Goal: Task Accomplishment & Management: Manage account settings

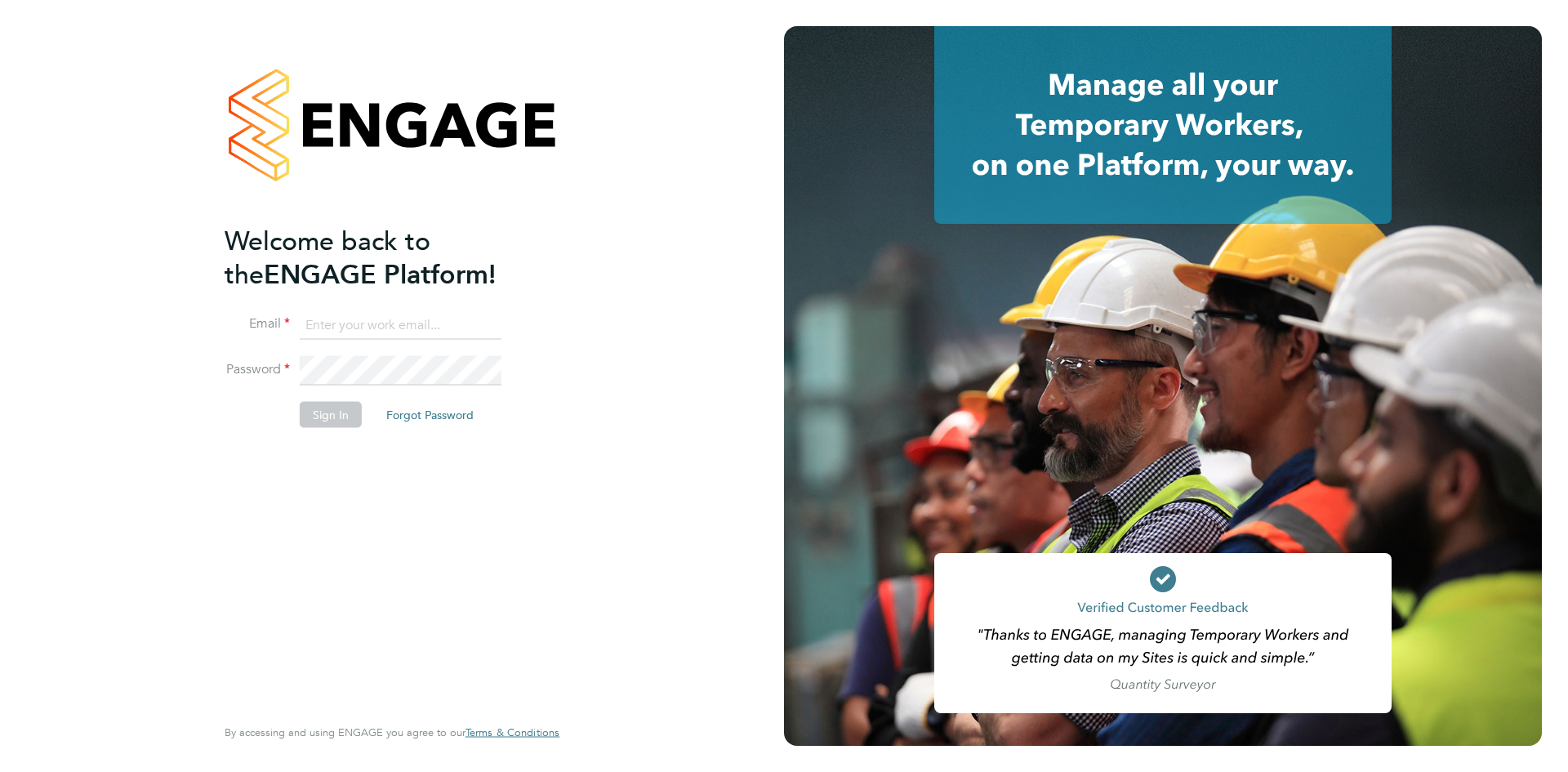
type input "alexandria.williams@elan-homes.co.uk"
click at [340, 418] on button "Sign In" at bounding box center [331, 414] width 62 height 26
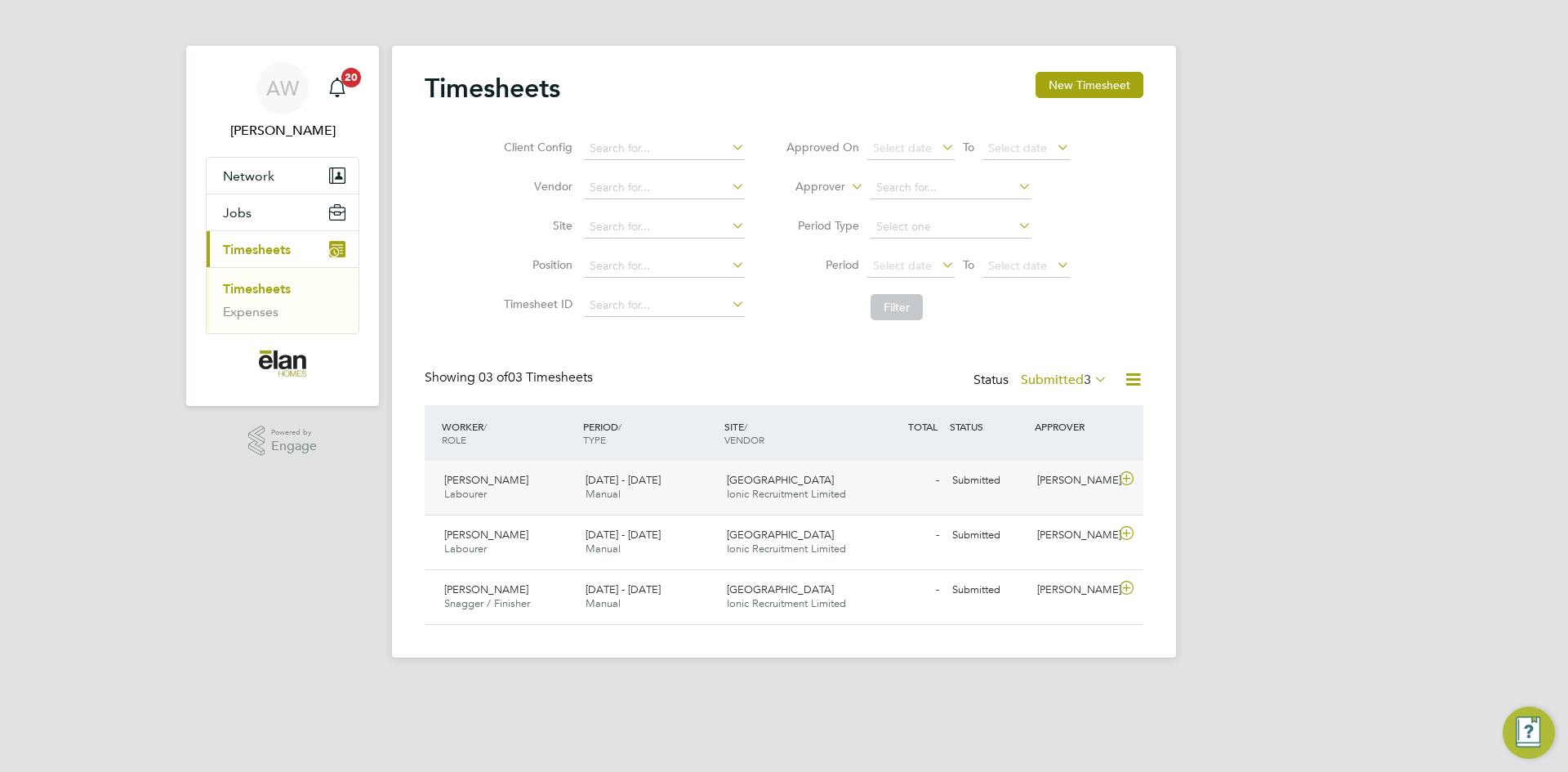
click at [1125, 481] on icon at bounding box center [1127, 478] width 21 height 13
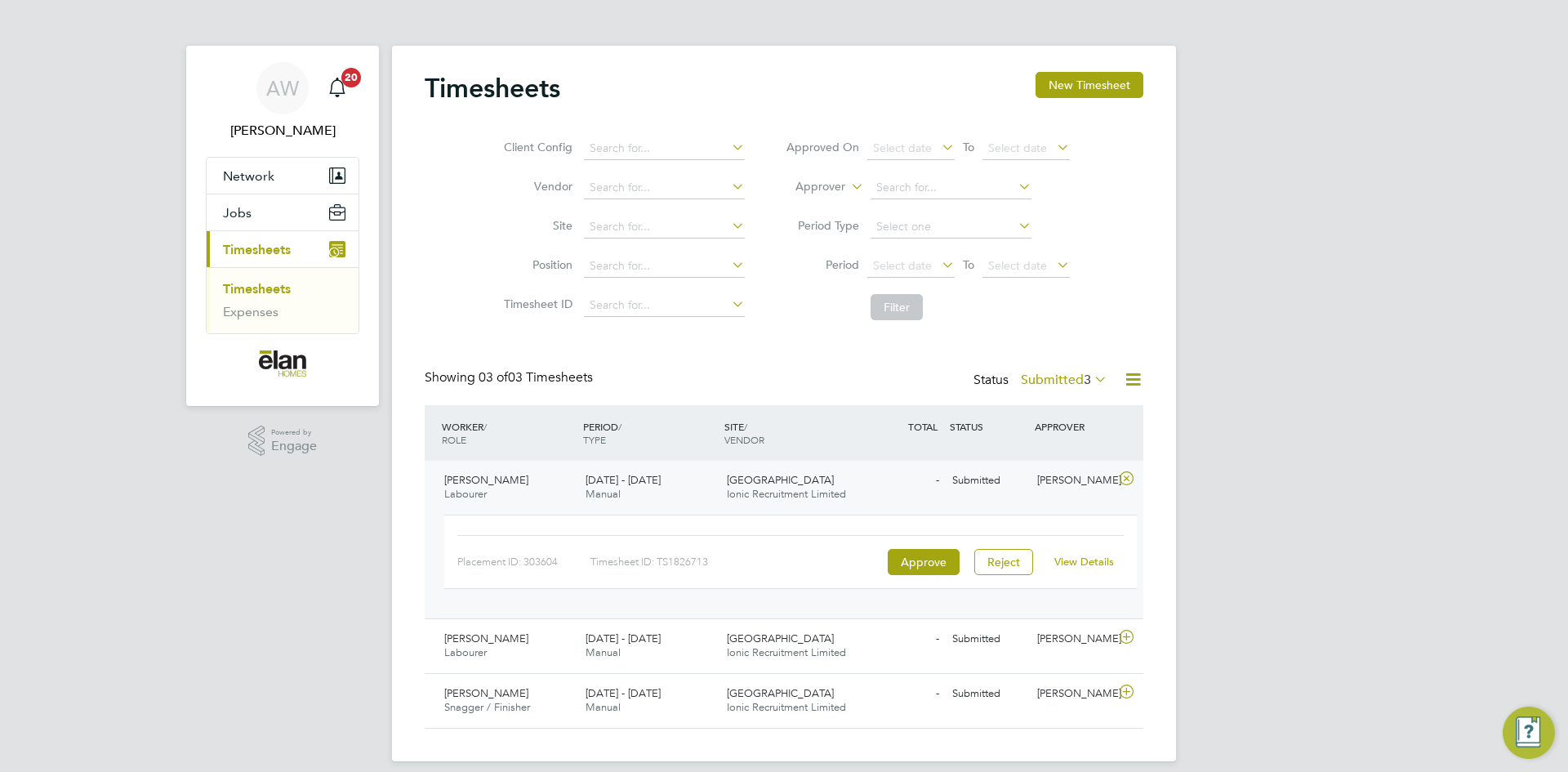
click at [1095, 571] on div "View Details" at bounding box center [1083, 562] width 80 height 26
click at [1093, 561] on link "View Details" at bounding box center [1084, 561] width 59 height 14
click at [1142, 476] on div at bounding box center [1129, 481] width 28 height 26
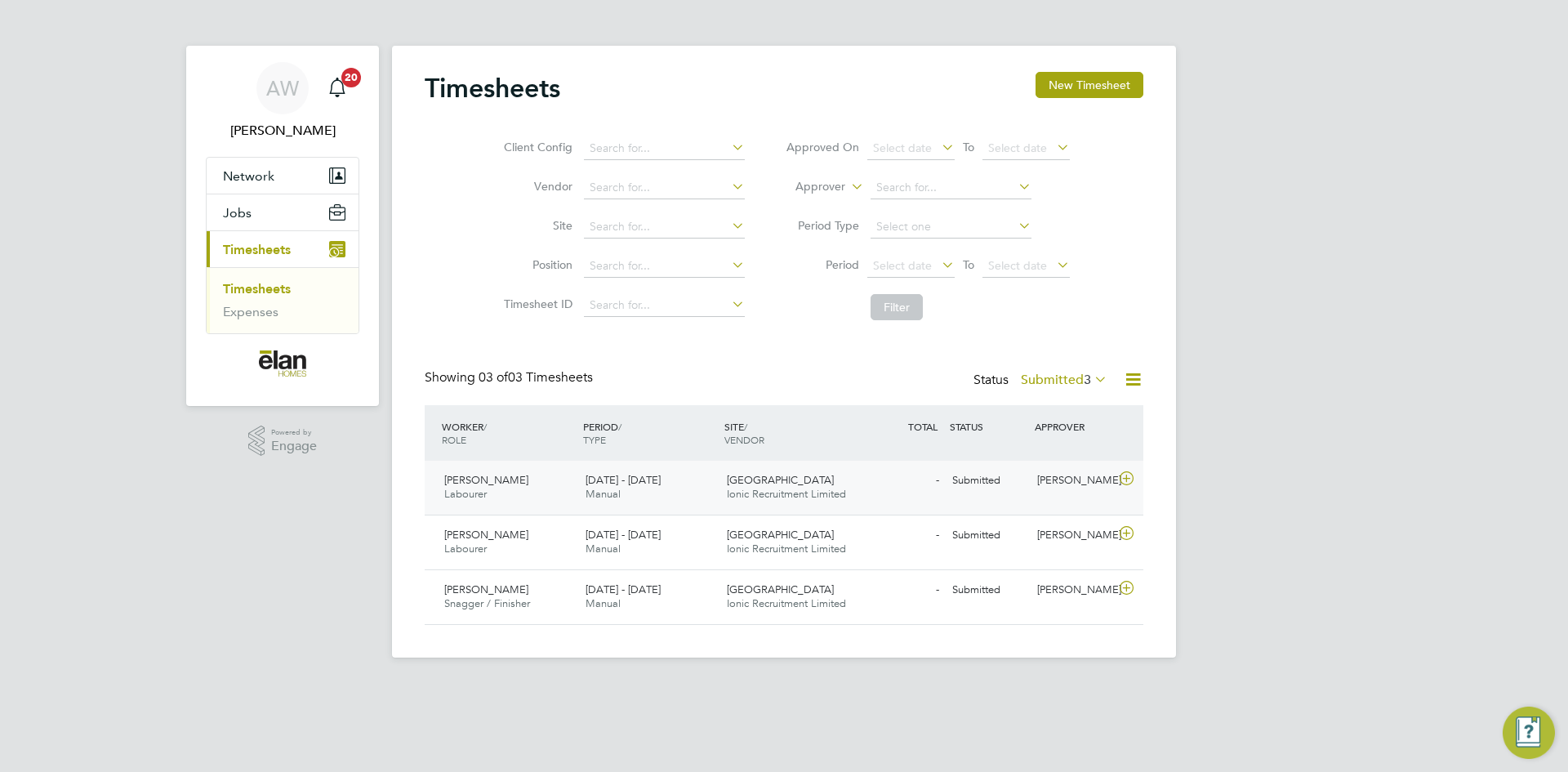
click at [1126, 475] on icon at bounding box center [1127, 478] width 21 height 13
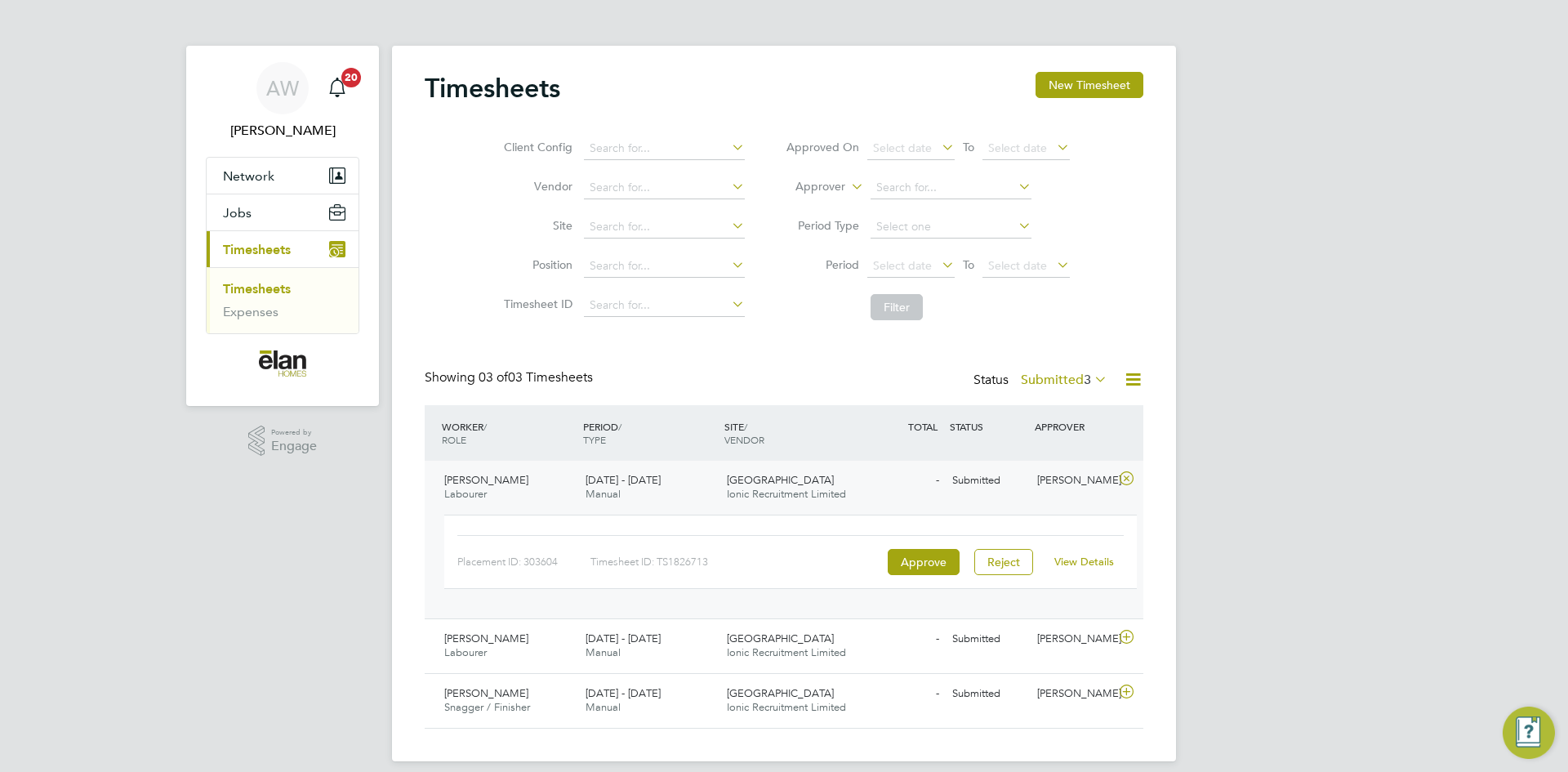
click at [1086, 561] on link "View Details" at bounding box center [1084, 561] width 59 height 14
click at [738, 634] on span "Redwood Gardens" at bounding box center [781, 639] width 107 height 14
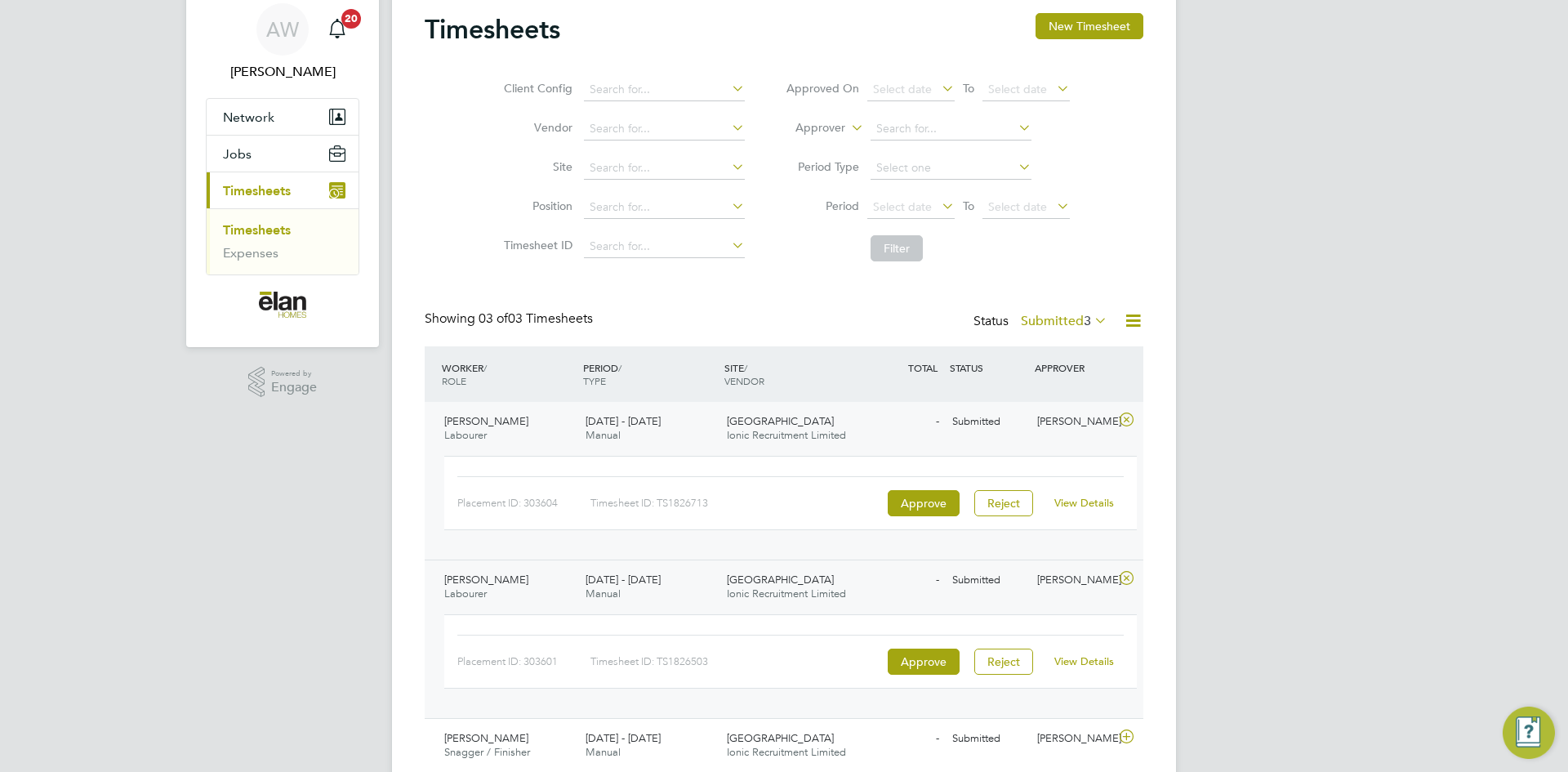
scroll to position [119, 0]
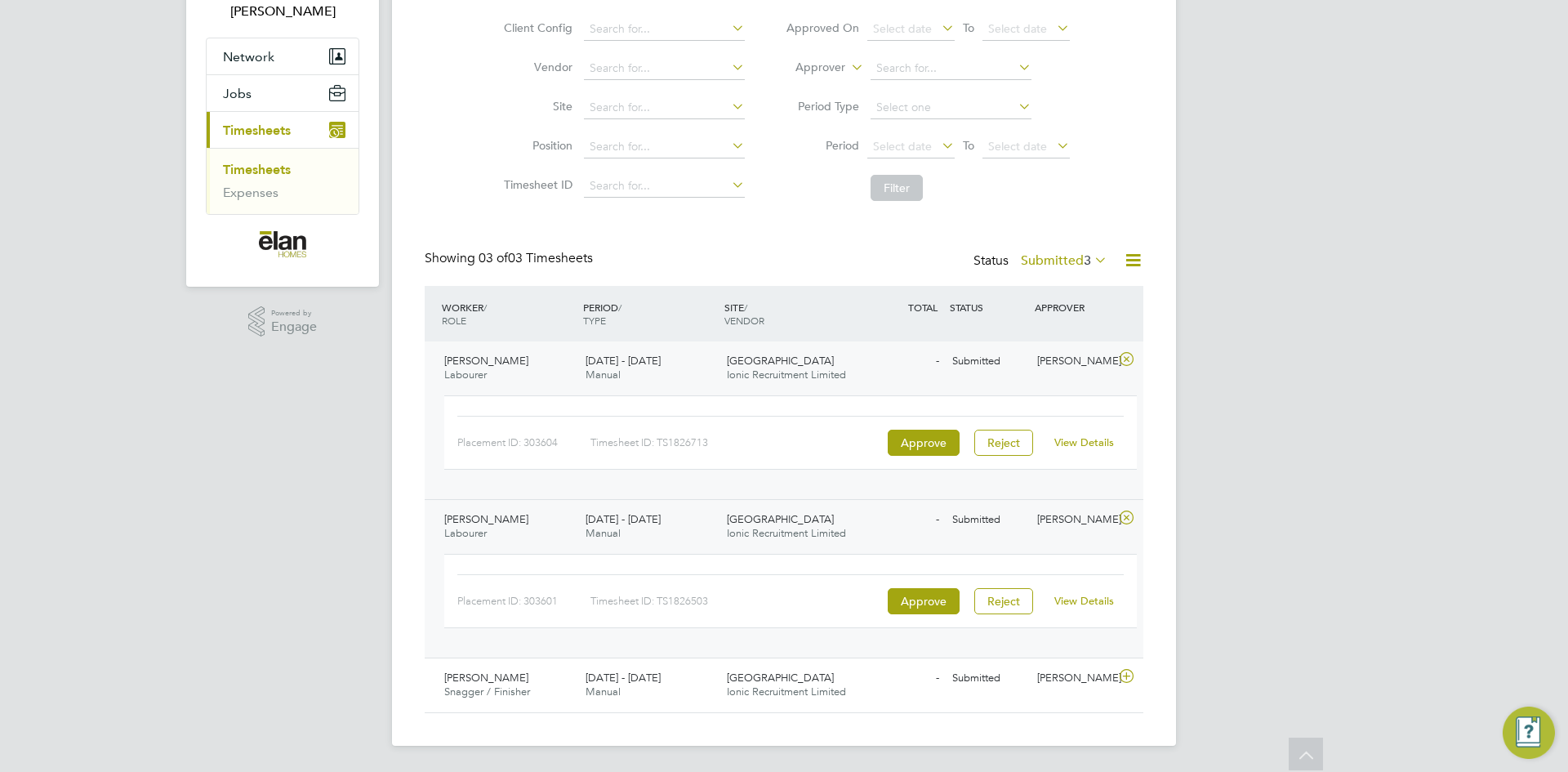
click at [1086, 602] on link "View Details" at bounding box center [1084, 601] width 59 height 14
click at [1126, 520] on icon at bounding box center [1127, 518] width 21 height 13
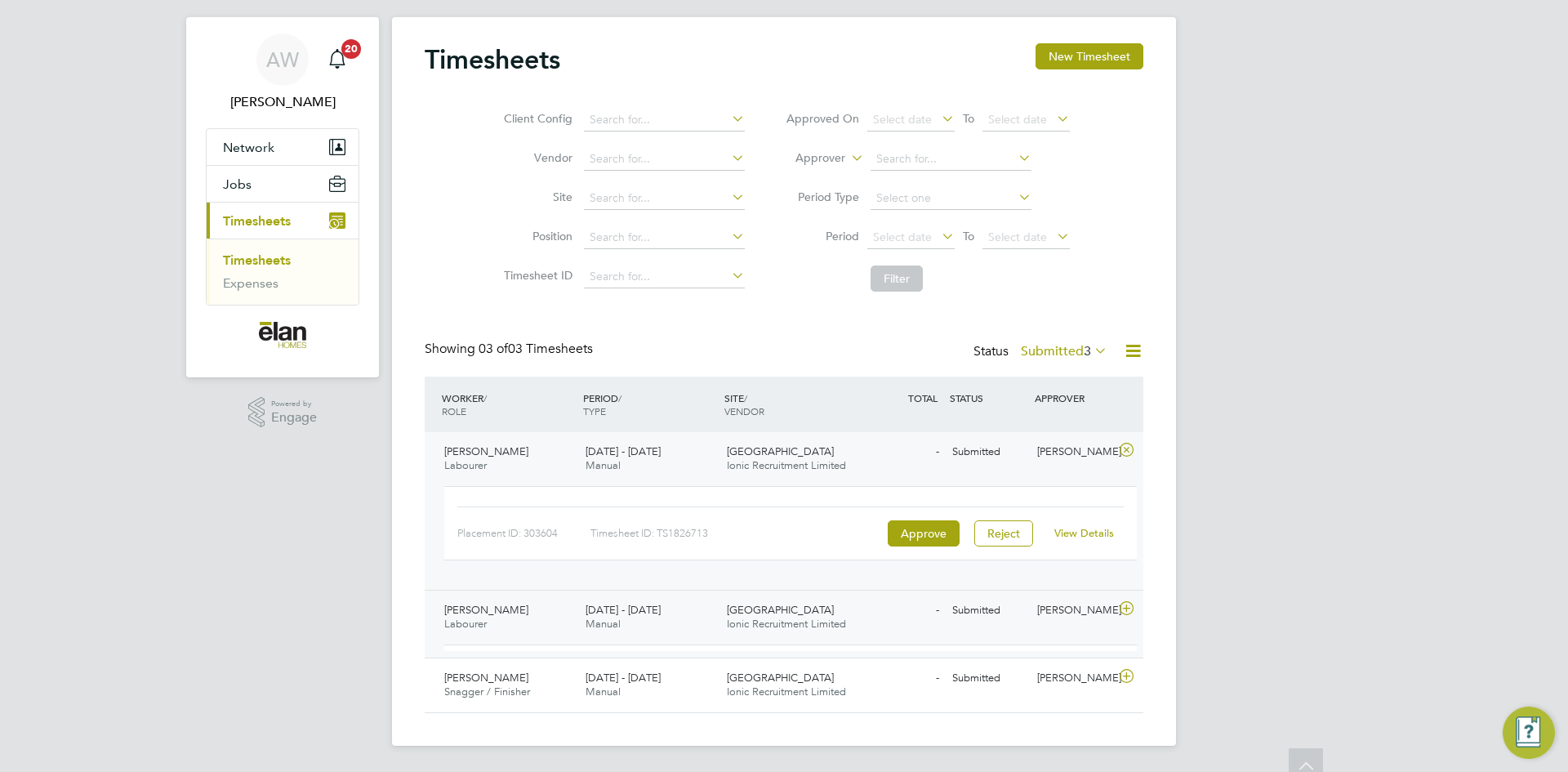
scroll to position [15, 0]
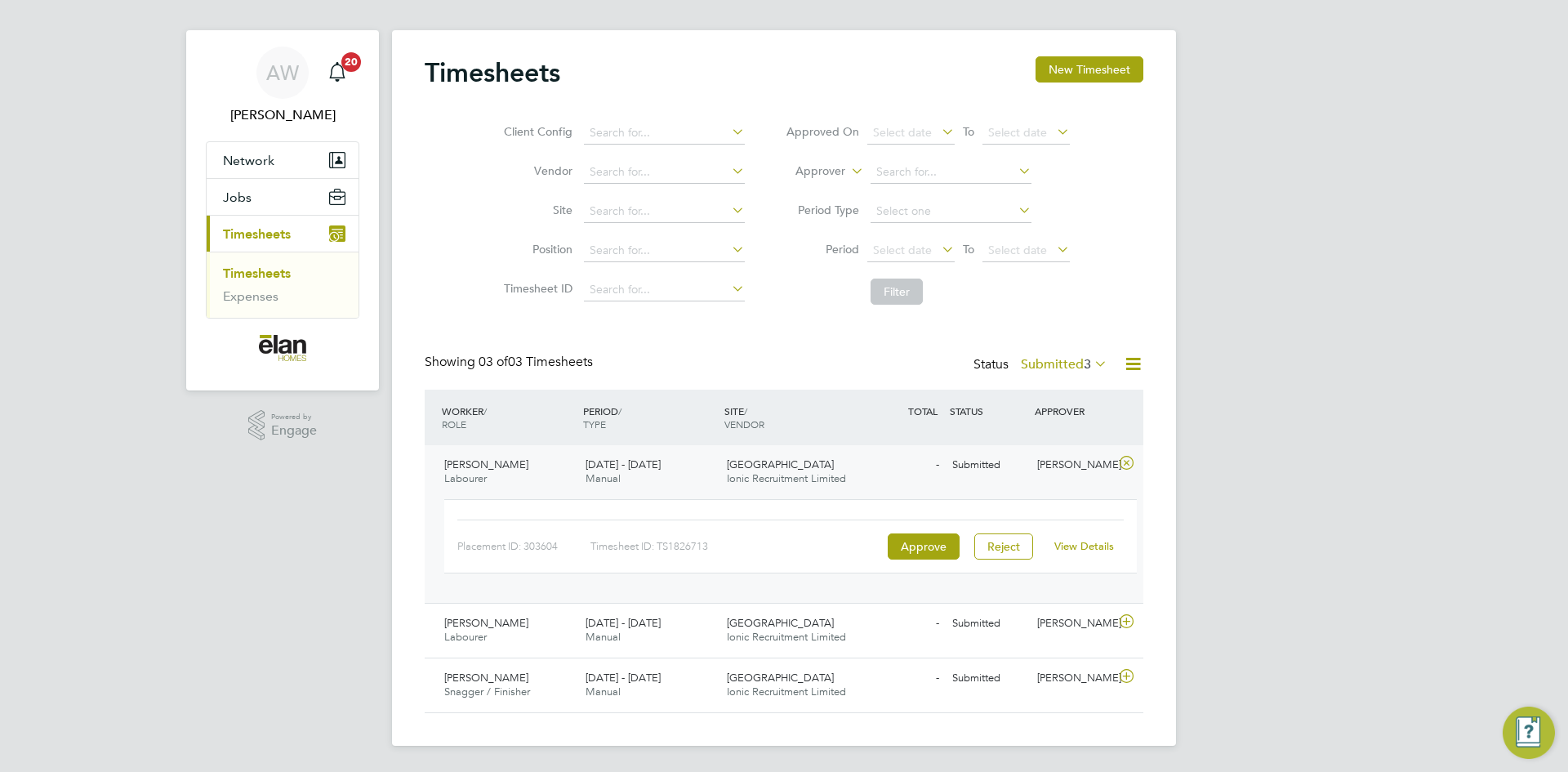
click at [1087, 541] on link "View Details" at bounding box center [1084, 546] width 59 height 14
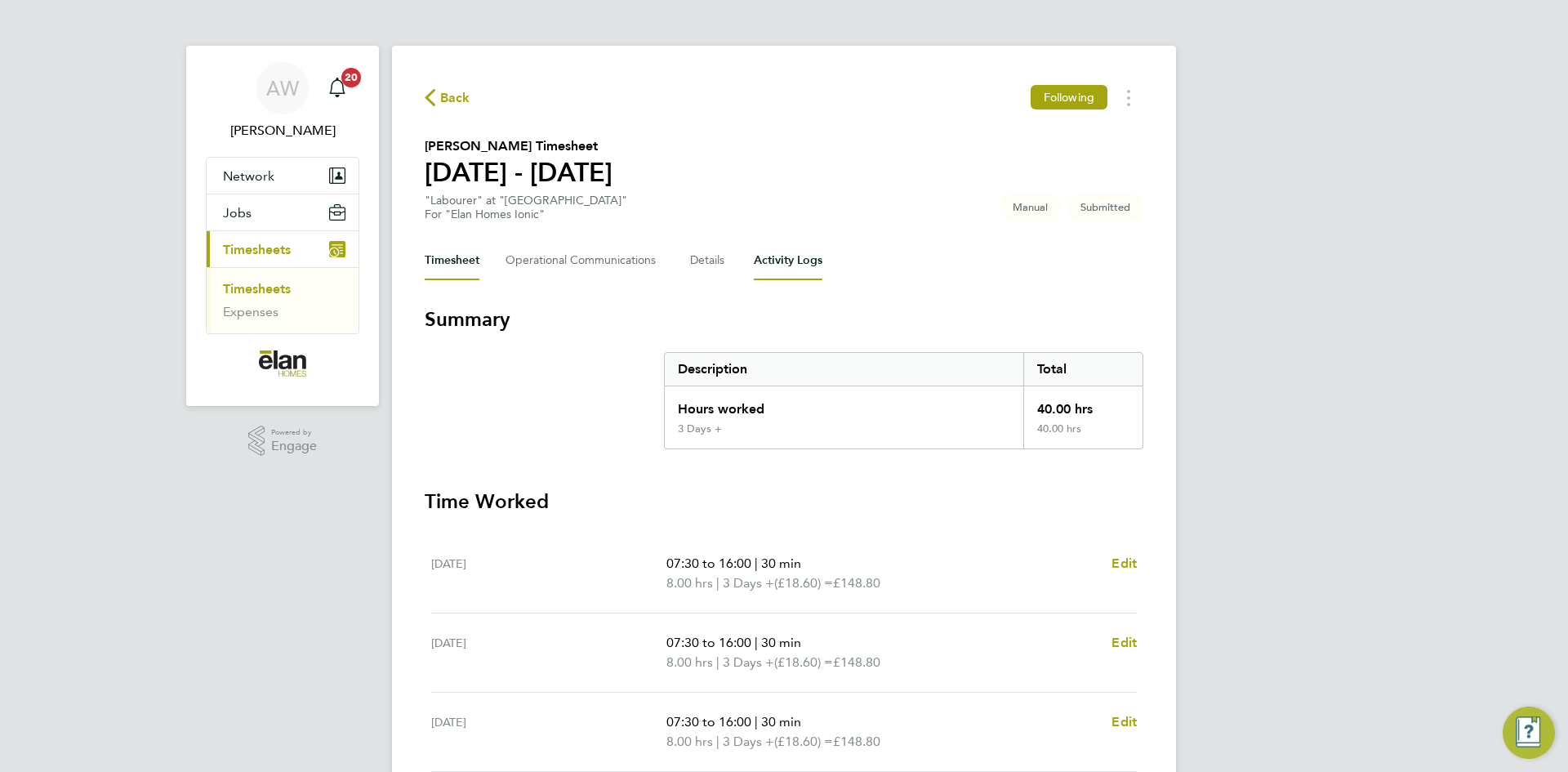
click at [766, 262] on Logs-tab "Activity Logs" at bounding box center [788, 260] width 69 height 40
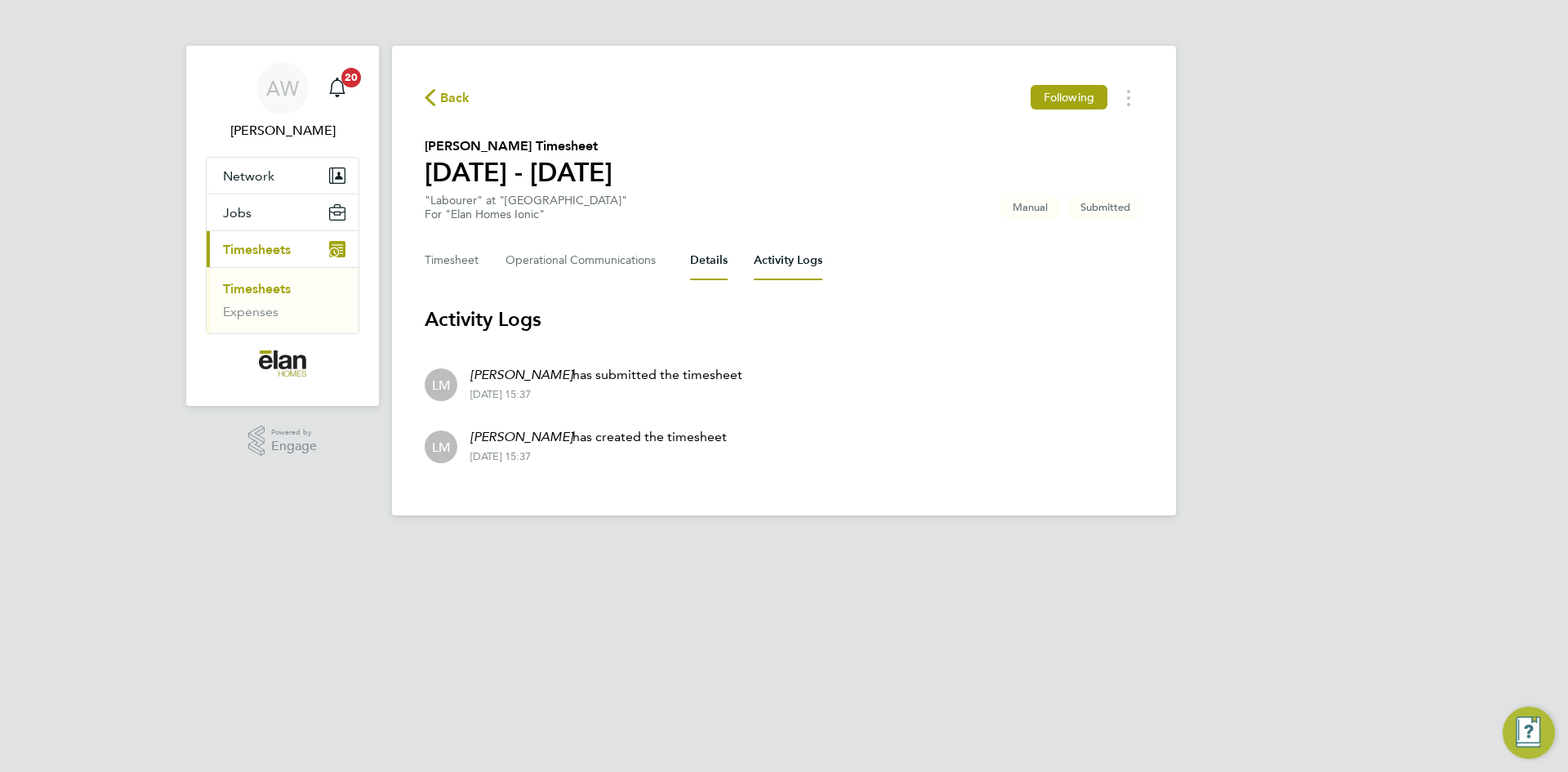
click at [710, 259] on button "Details" at bounding box center [709, 260] width 38 height 40
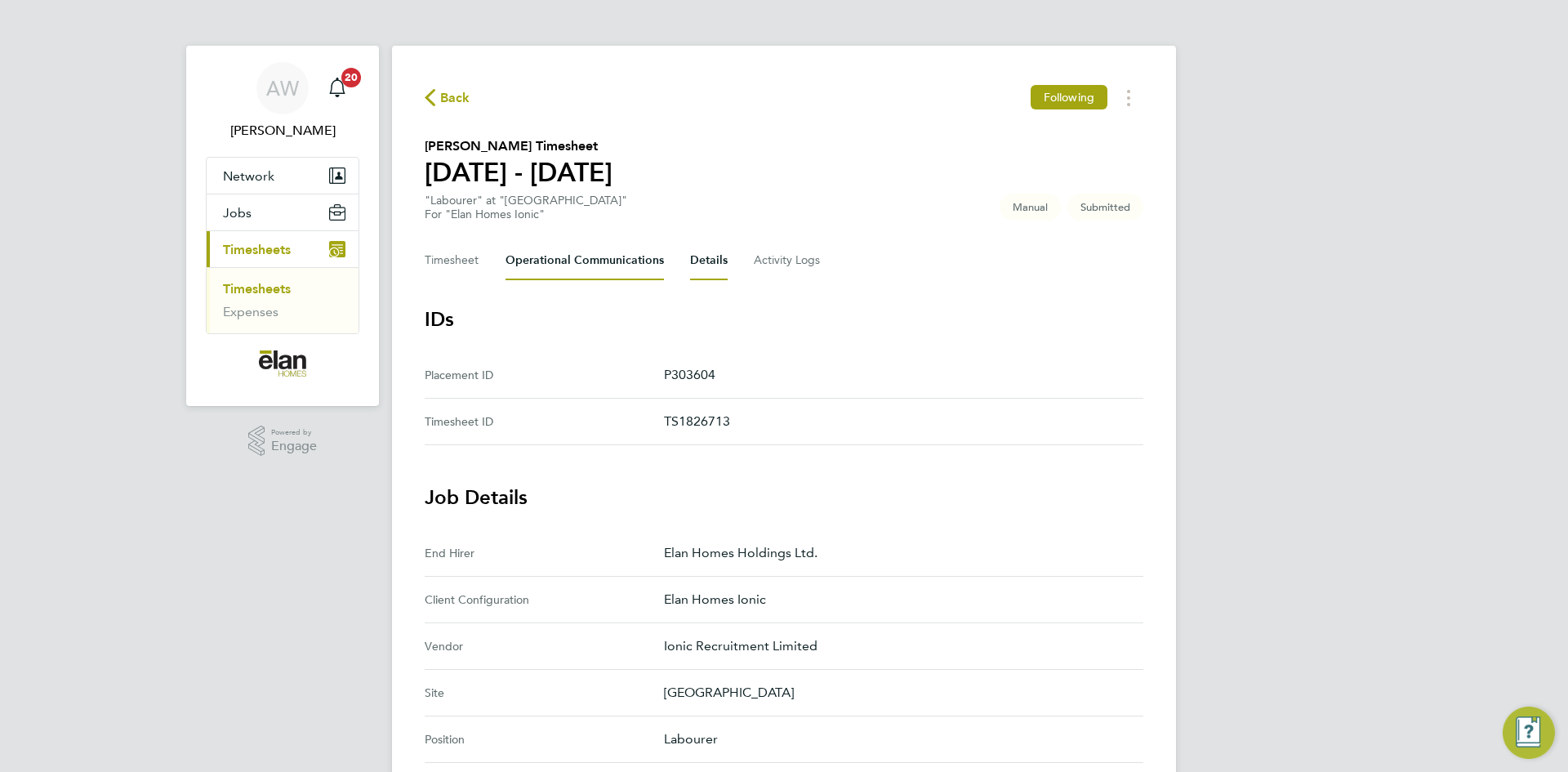
click at [614, 266] on Communications-tab "Operational Communications" at bounding box center [585, 260] width 158 height 40
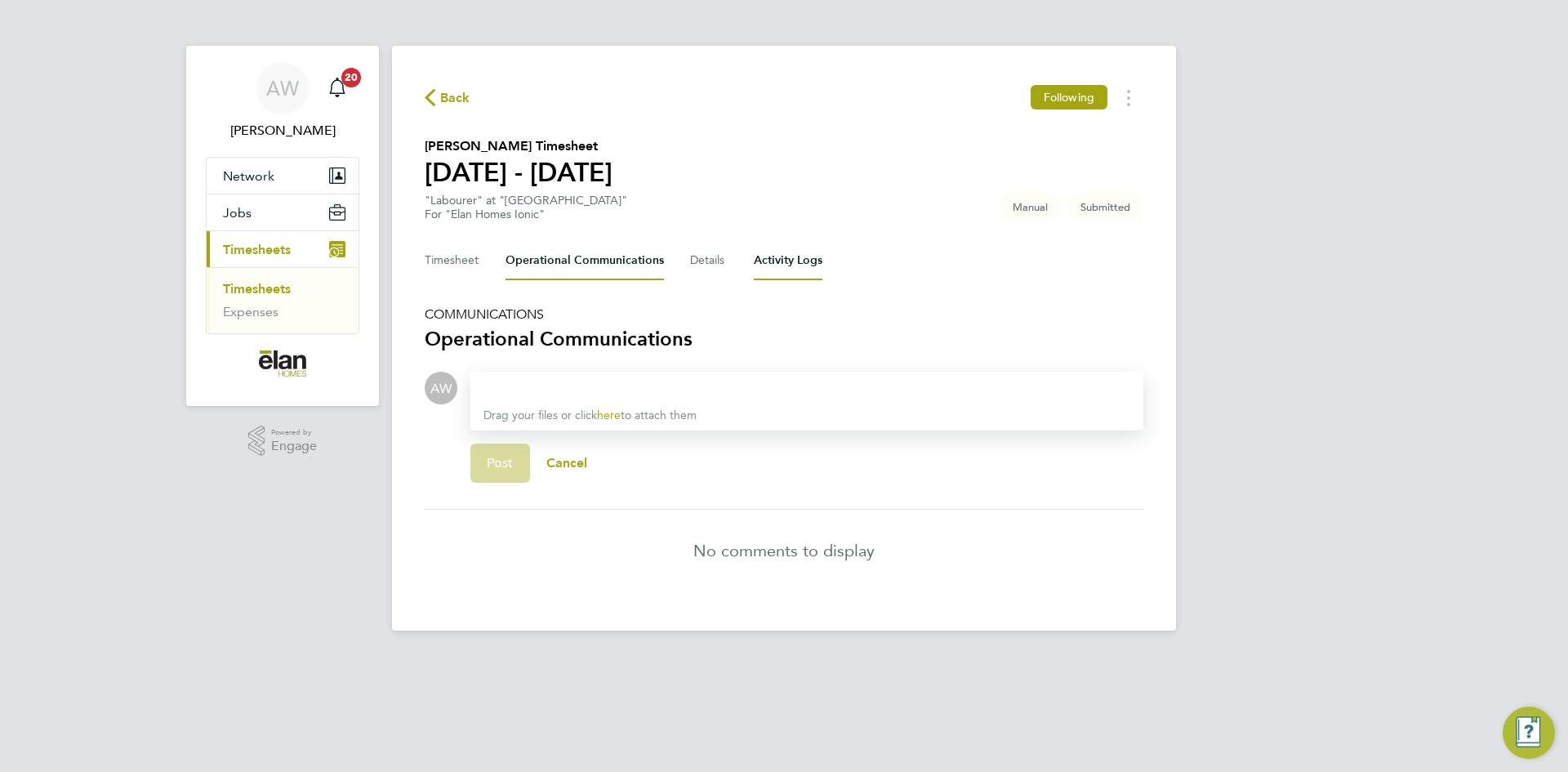
click at [782, 270] on Logs-tab "Activity Logs" at bounding box center [788, 260] width 69 height 40
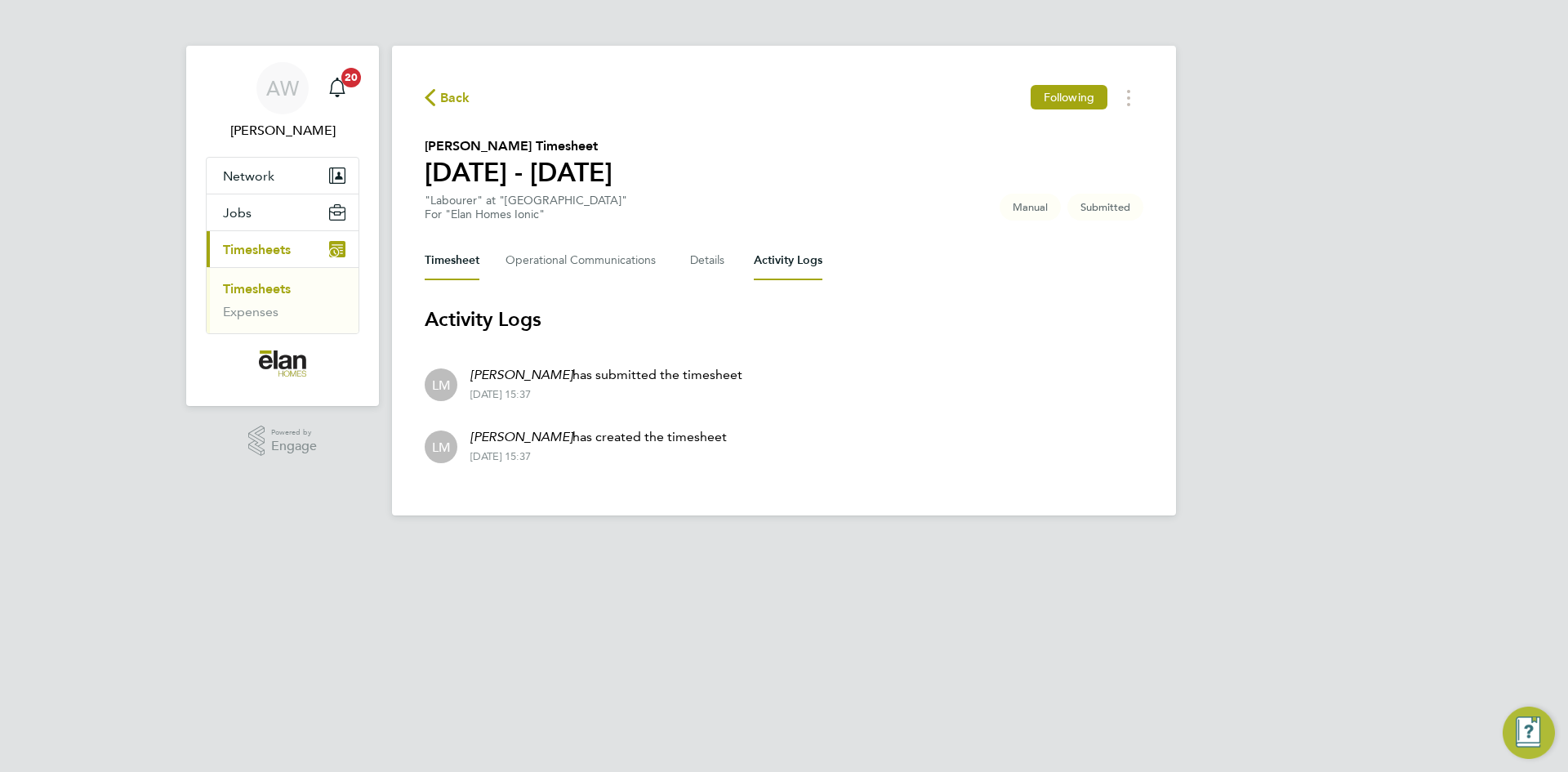
click at [447, 250] on button "Timesheet" at bounding box center [452, 260] width 55 height 40
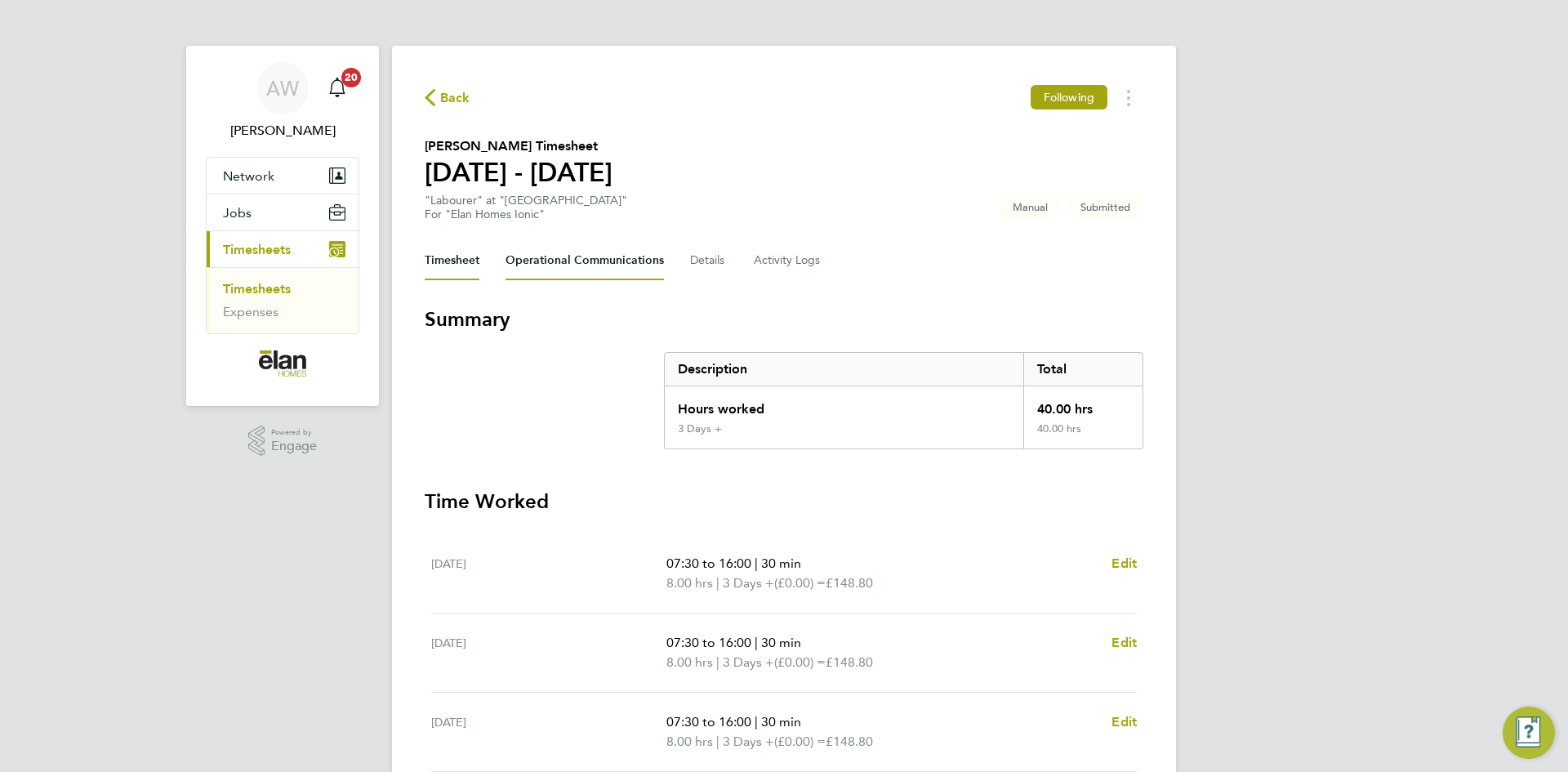
click at [625, 264] on Communications-tab "Operational Communications" at bounding box center [585, 260] width 158 height 40
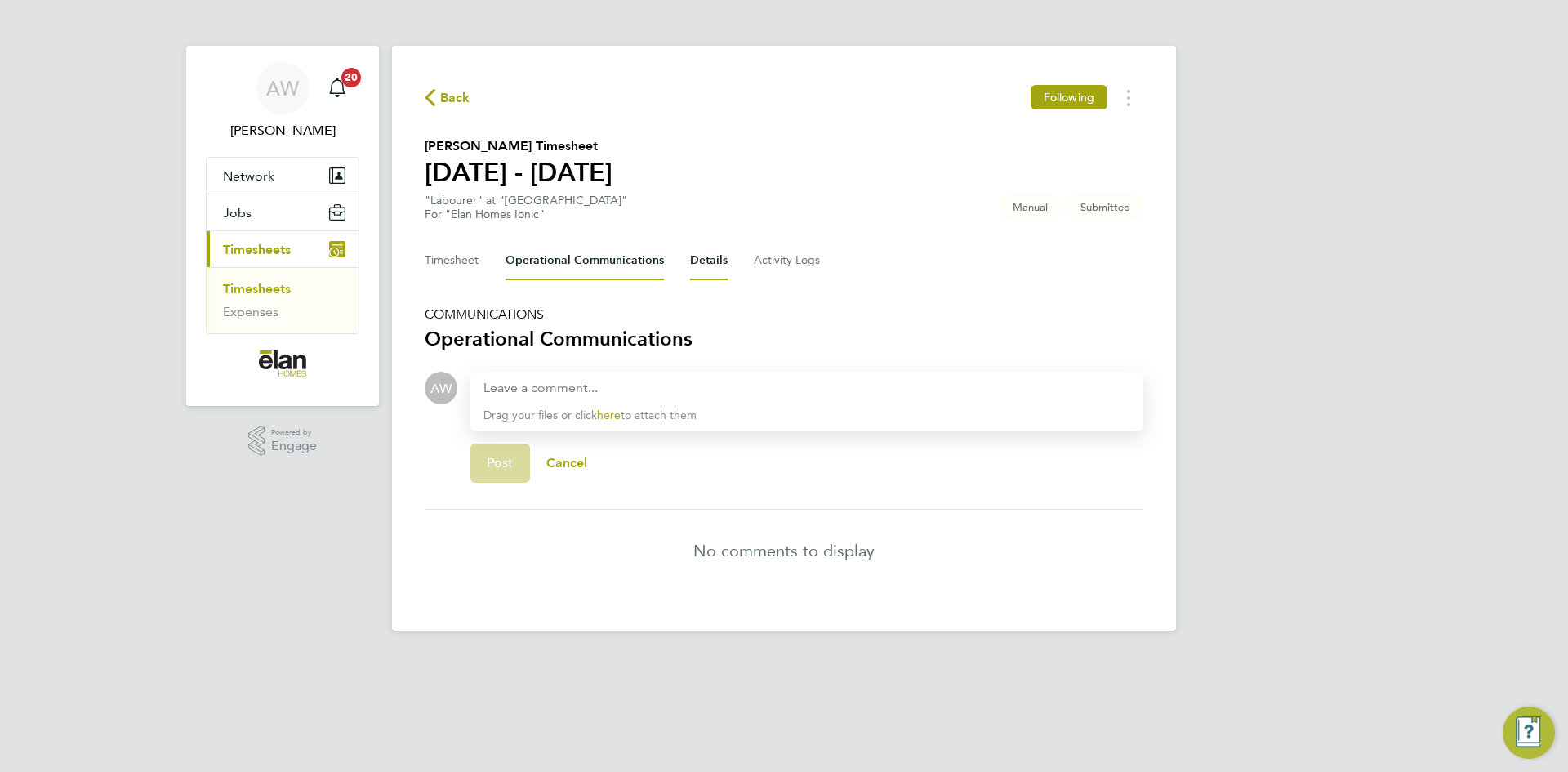
click at [719, 262] on button "Details" at bounding box center [709, 260] width 38 height 40
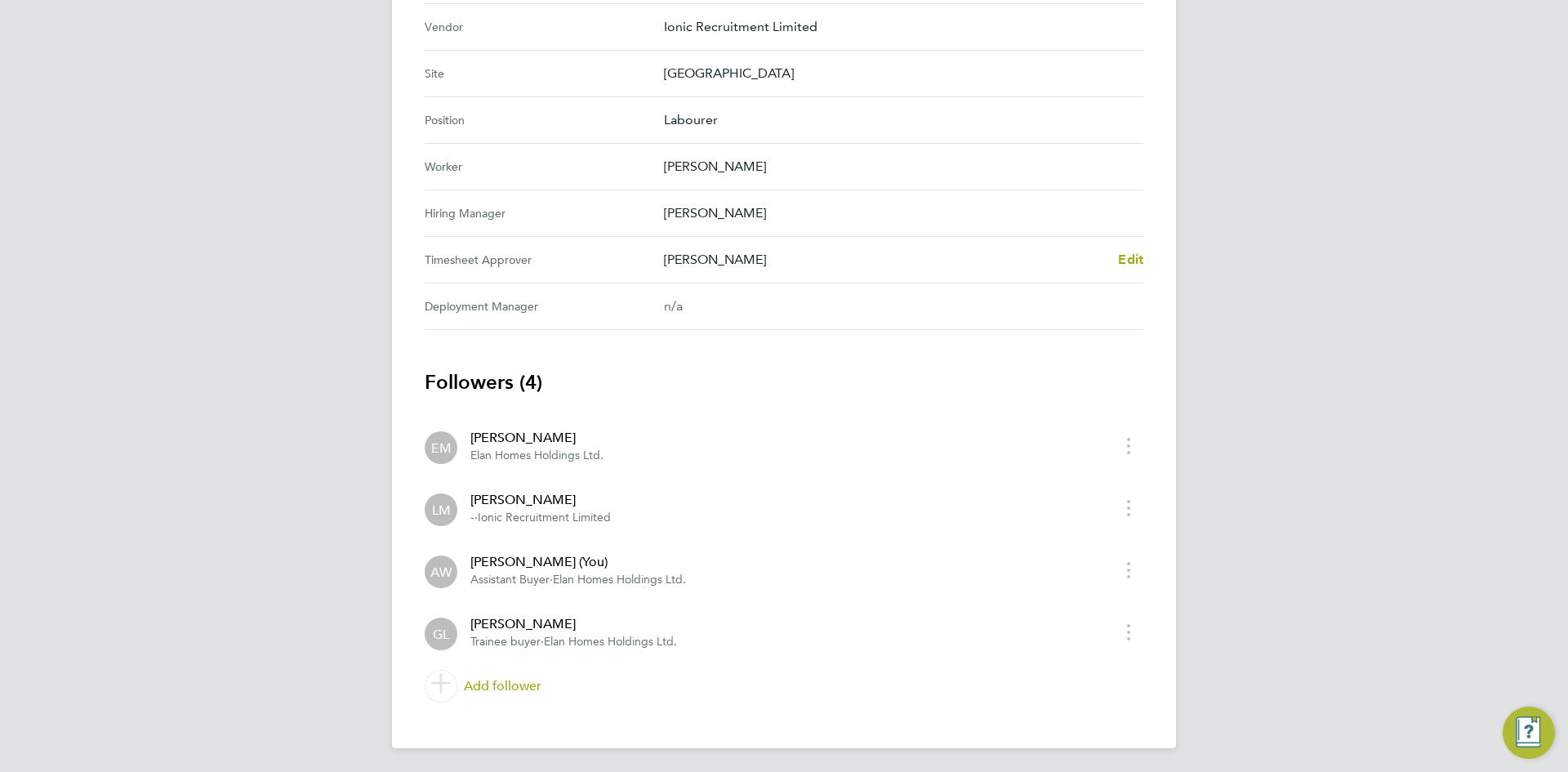
scroll to position [622, 0]
click at [1124, 567] on button "timesheet menu" at bounding box center [1129, 567] width 29 height 25
click at [1229, 560] on div "AW Alex Williams Notifications 20 Applications: Network Sites Jobs Placements C…" at bounding box center [784, 75] width 1568 height 1394
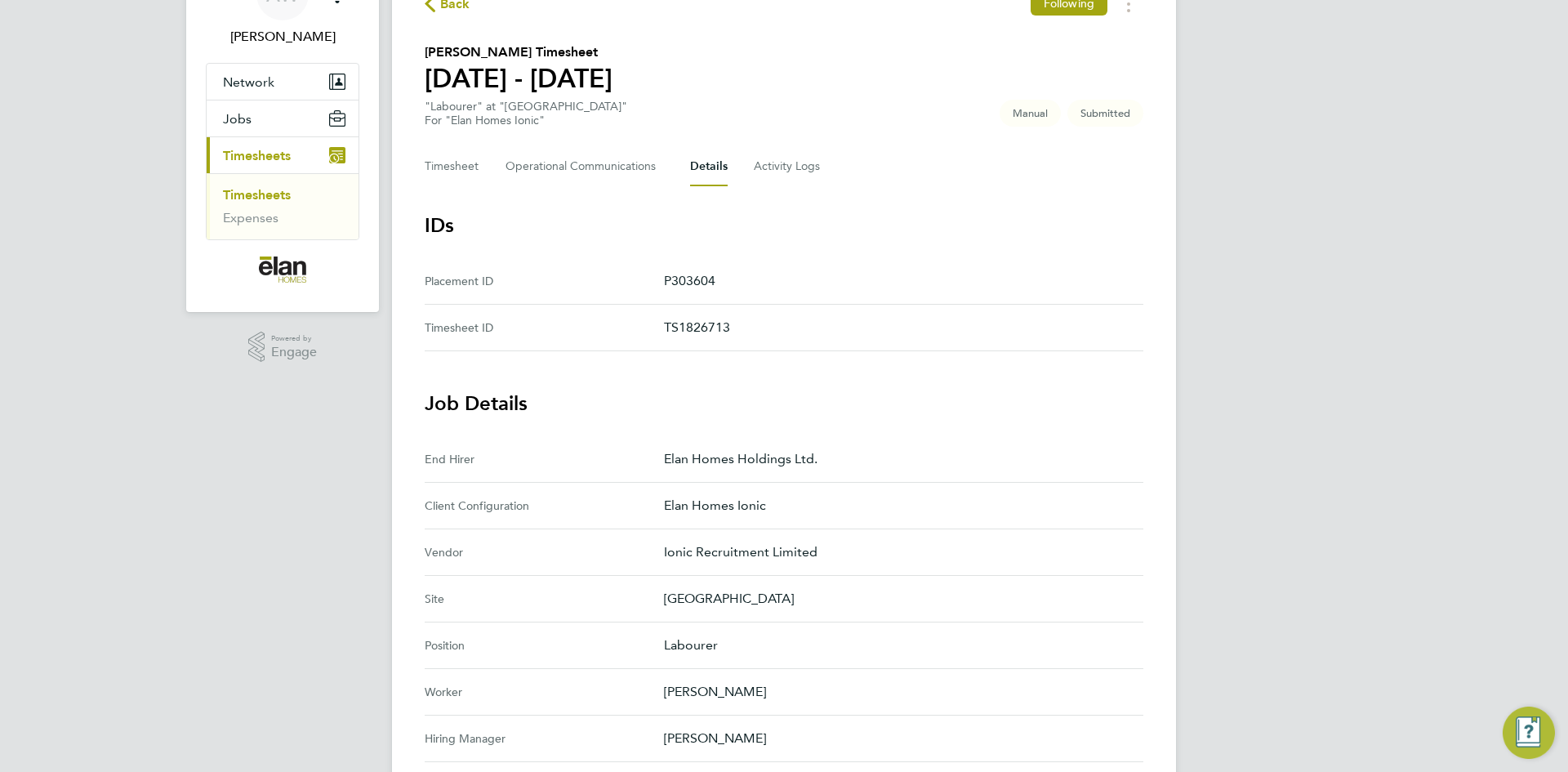
scroll to position [0, 0]
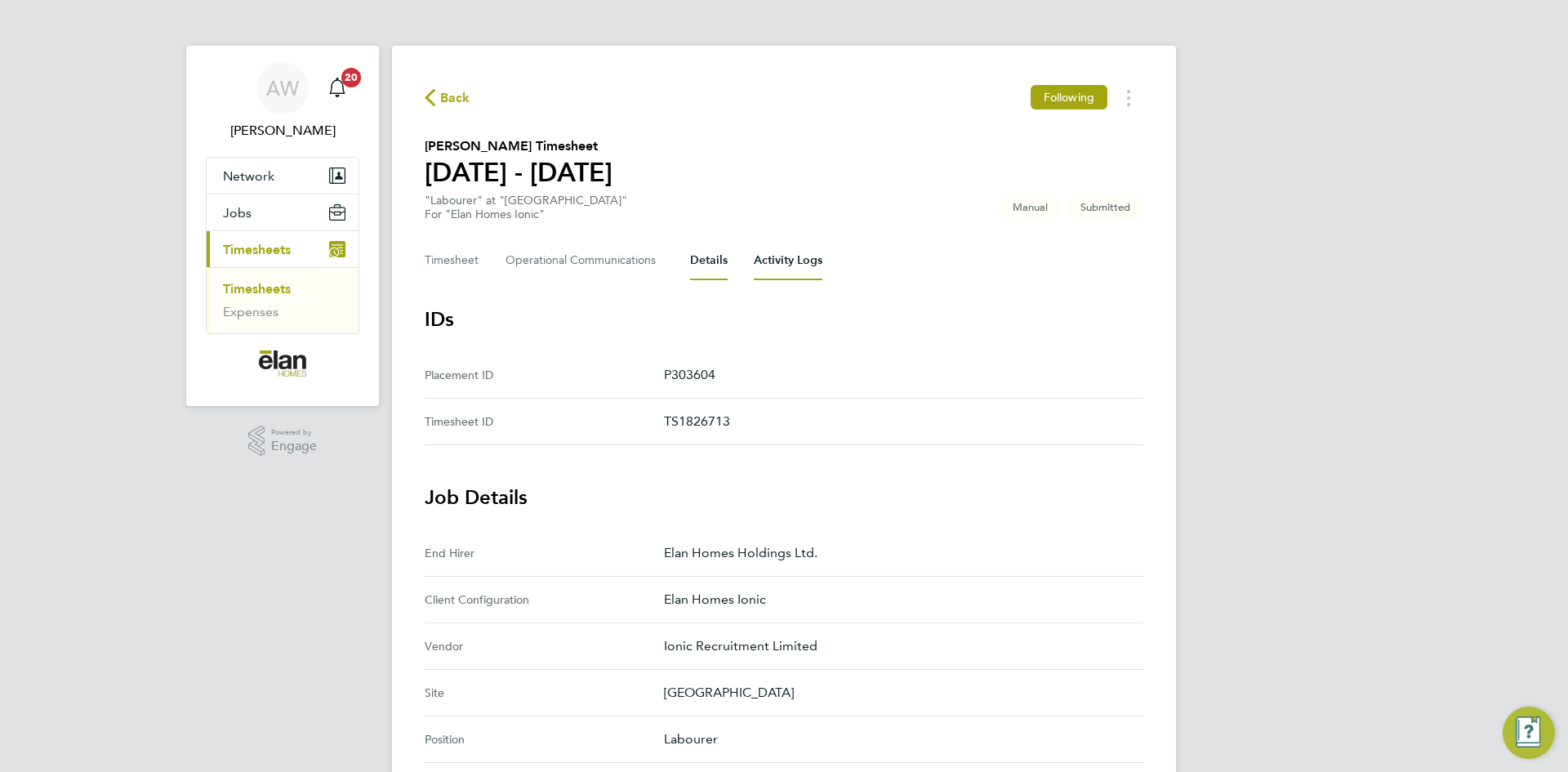
click at [808, 267] on Logs-tab "Activity Logs" at bounding box center [788, 260] width 69 height 40
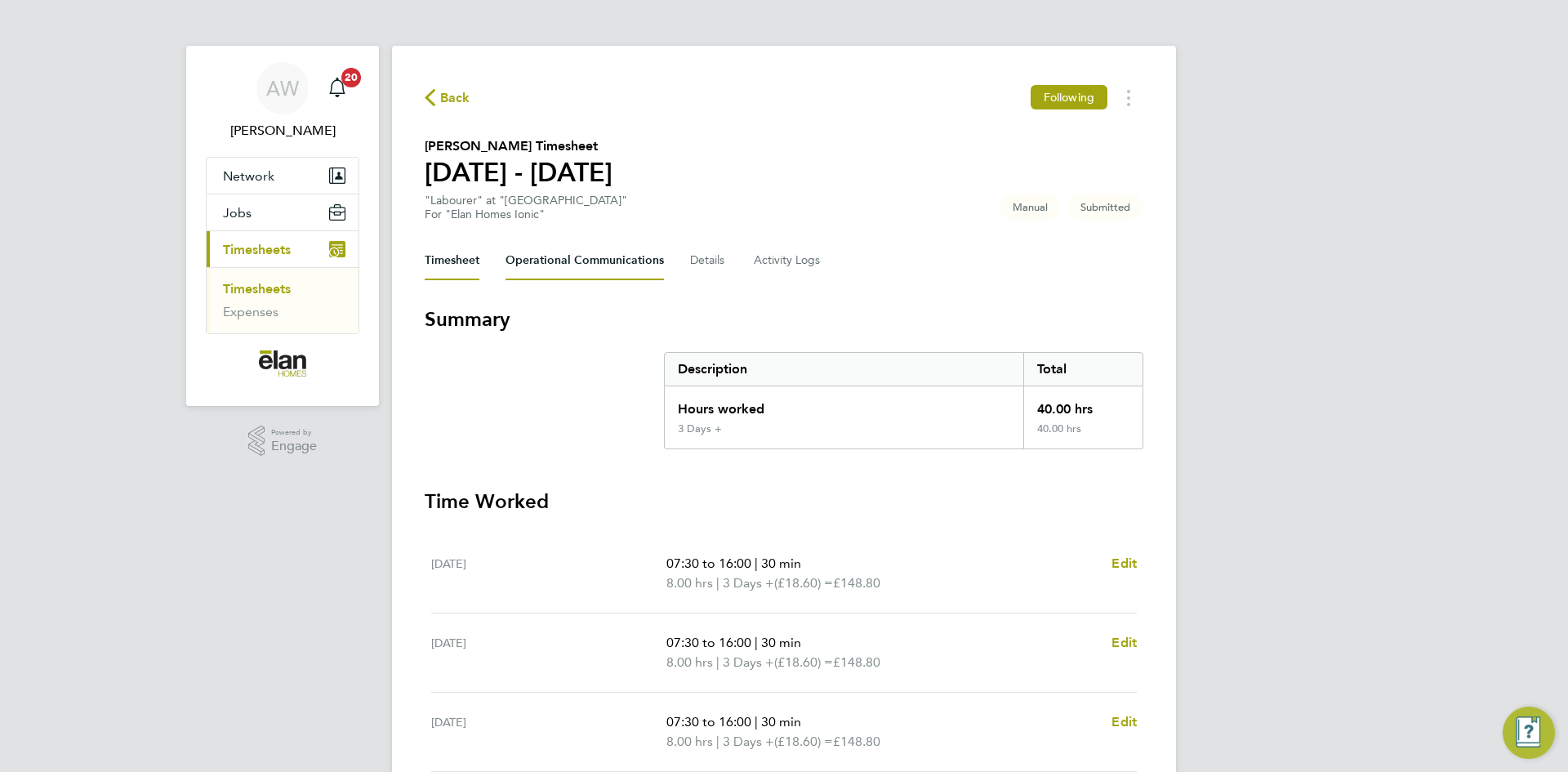
click at [599, 266] on Communications-tab "Operational Communications" at bounding box center [585, 260] width 158 height 40
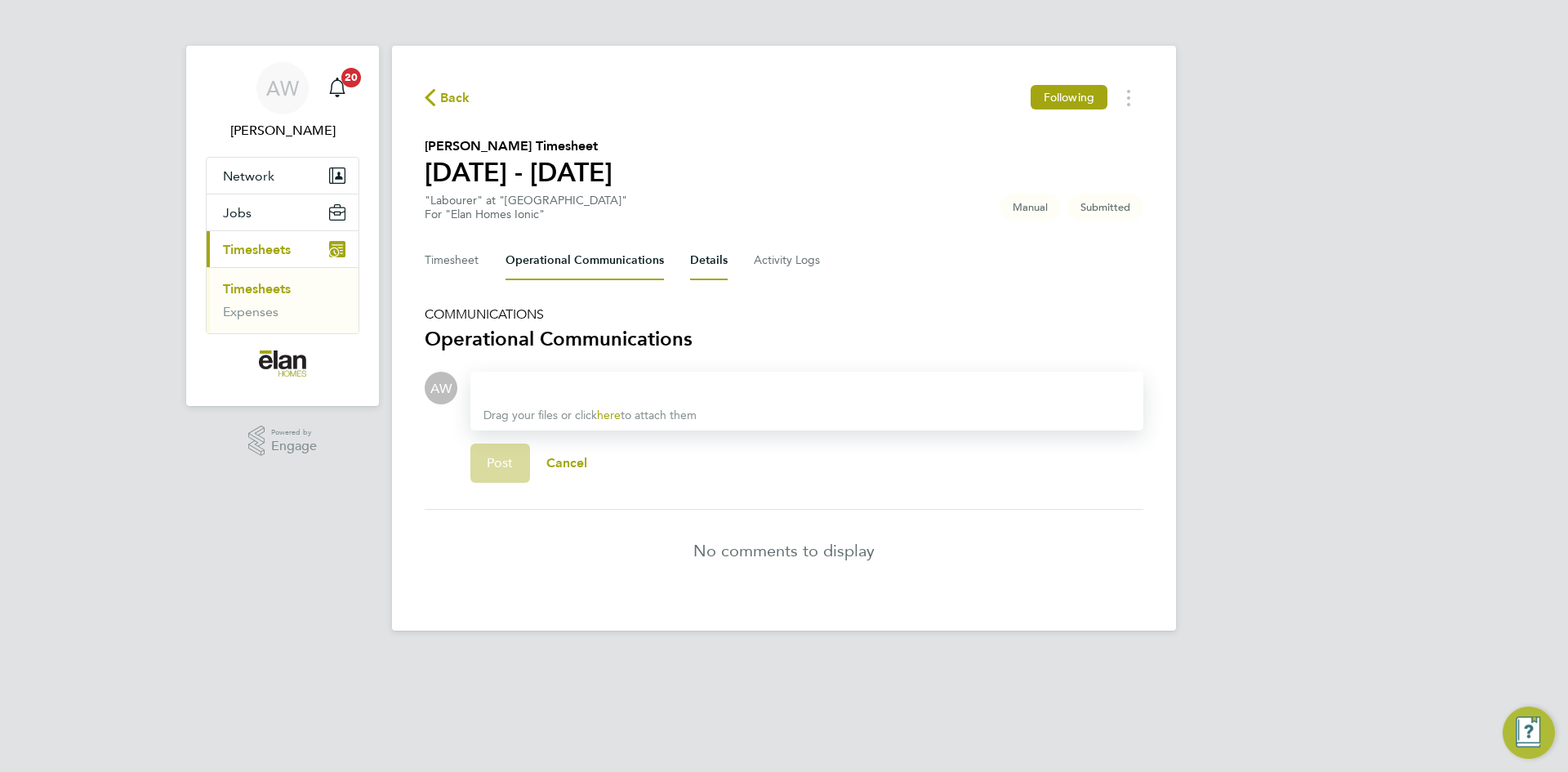
click at [702, 271] on button "Details" at bounding box center [709, 260] width 38 height 40
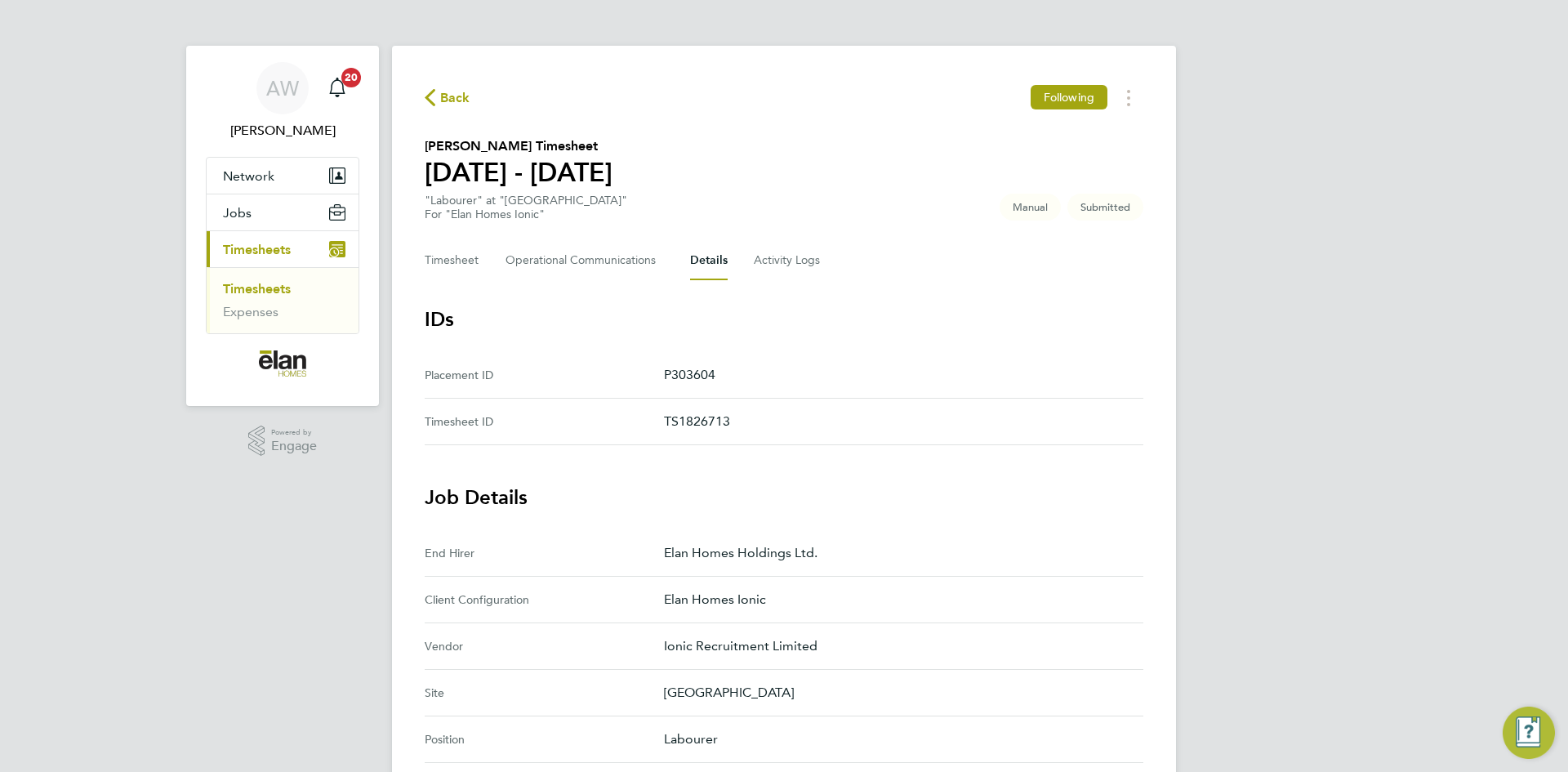
click at [788, 285] on div "Back Following Simon Hazell's Timesheet 15 - 21 Sept 2025 "Labourer" at "Tower …" at bounding box center [784, 706] width 784 height 1321
click at [787, 259] on Logs-tab "Activity Logs" at bounding box center [788, 260] width 69 height 40
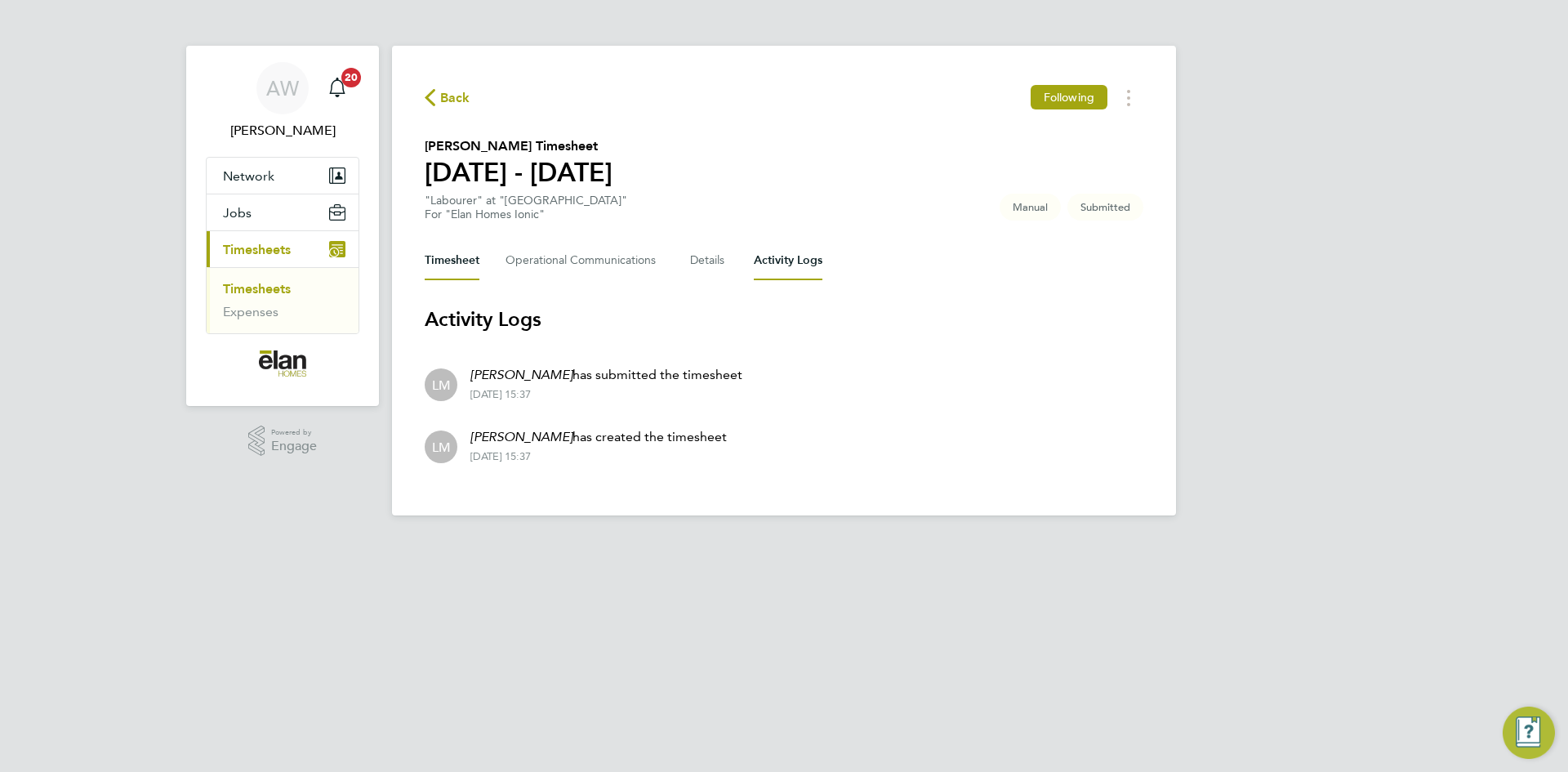
click at [466, 261] on button "Timesheet" at bounding box center [452, 260] width 55 height 40
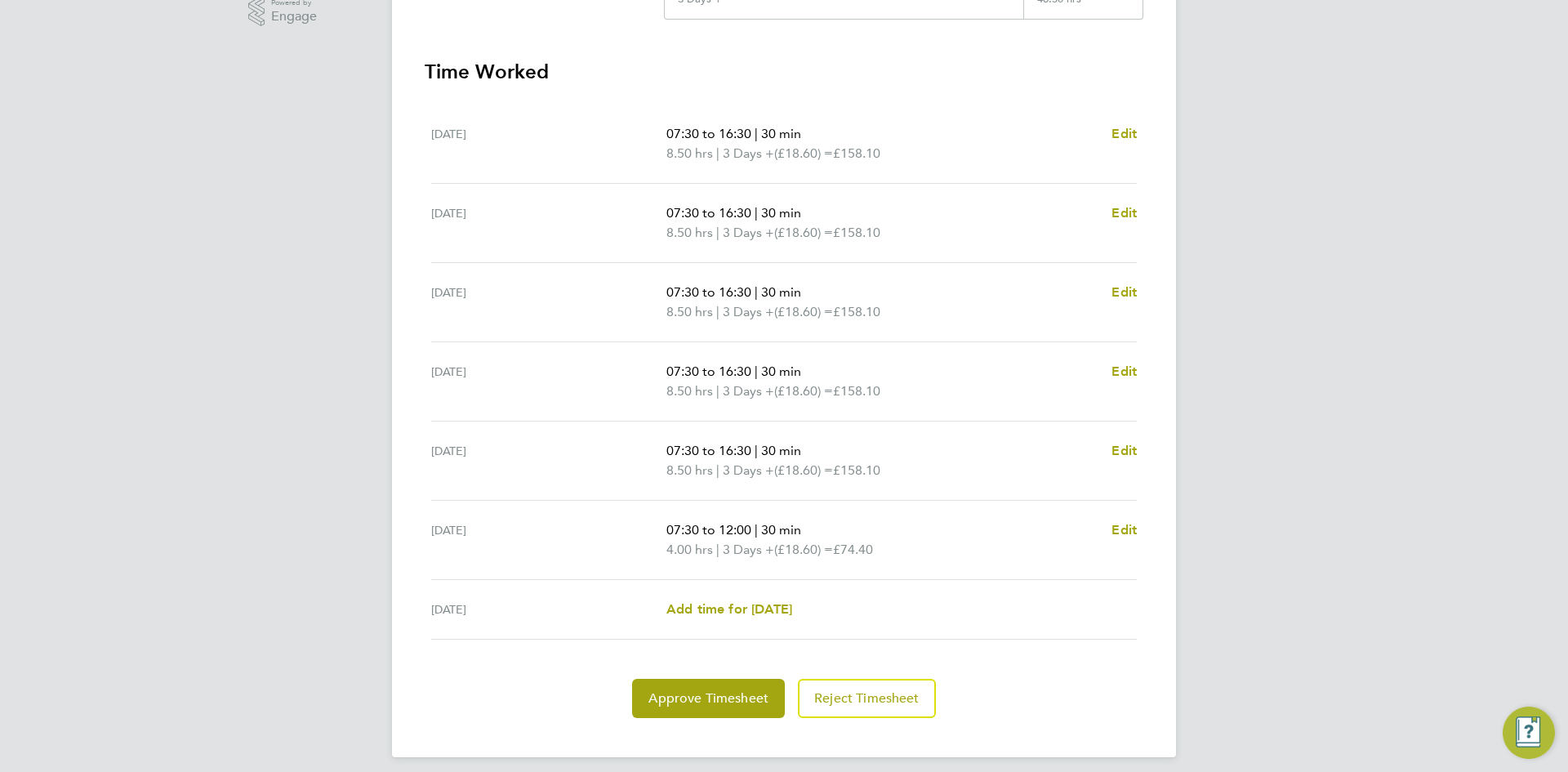
scroll to position [441, 0]
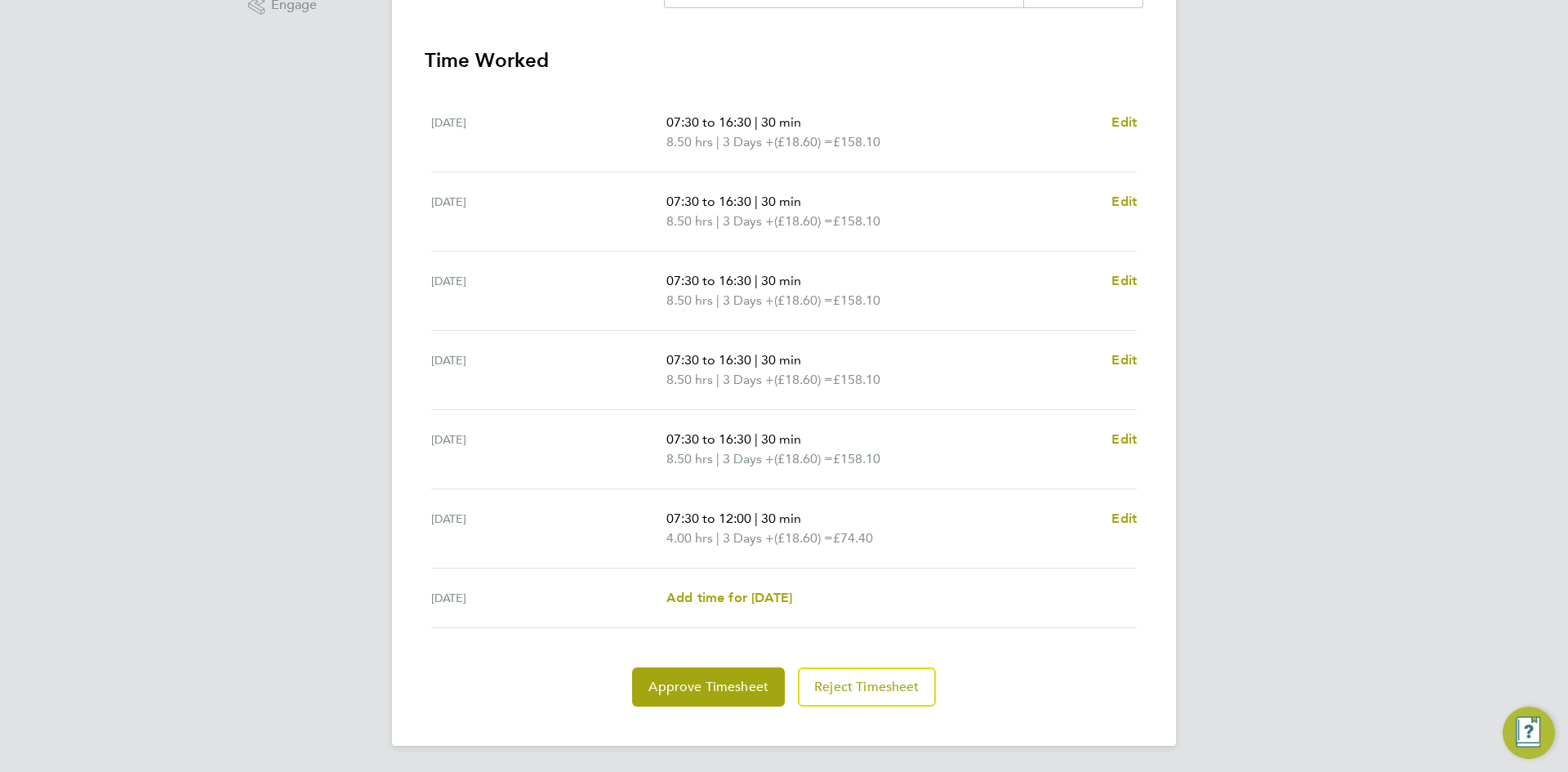
click at [775, 523] on span "30 min" at bounding box center [781, 518] width 40 height 15
click at [832, 523] on p "07:30 to 12:00 | 30 min" at bounding box center [882, 518] width 432 height 20
drag, startPoint x: 817, startPoint y: 520, endPoint x: 565, endPoint y: 459, distance: 259.3
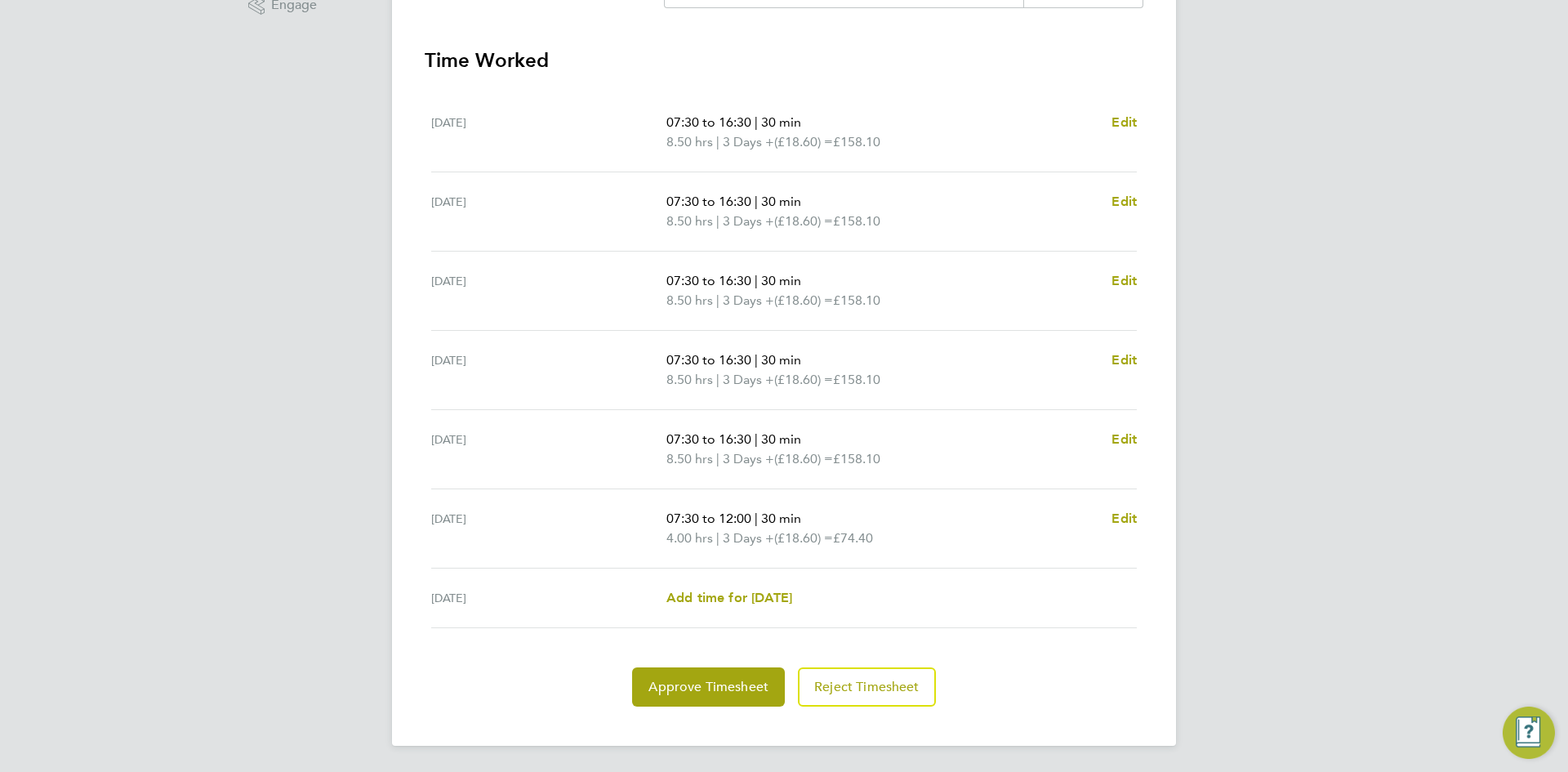
click at [567, 463] on ul "Mon 15 Sep 07:30 to 16:30 | 30 min 8.50 hrs | 3 Days + (£18.60) = £158.10 Edit …" at bounding box center [784, 360] width 719 height 535
click at [752, 380] on span "3 Days +" at bounding box center [749, 379] width 52 height 20
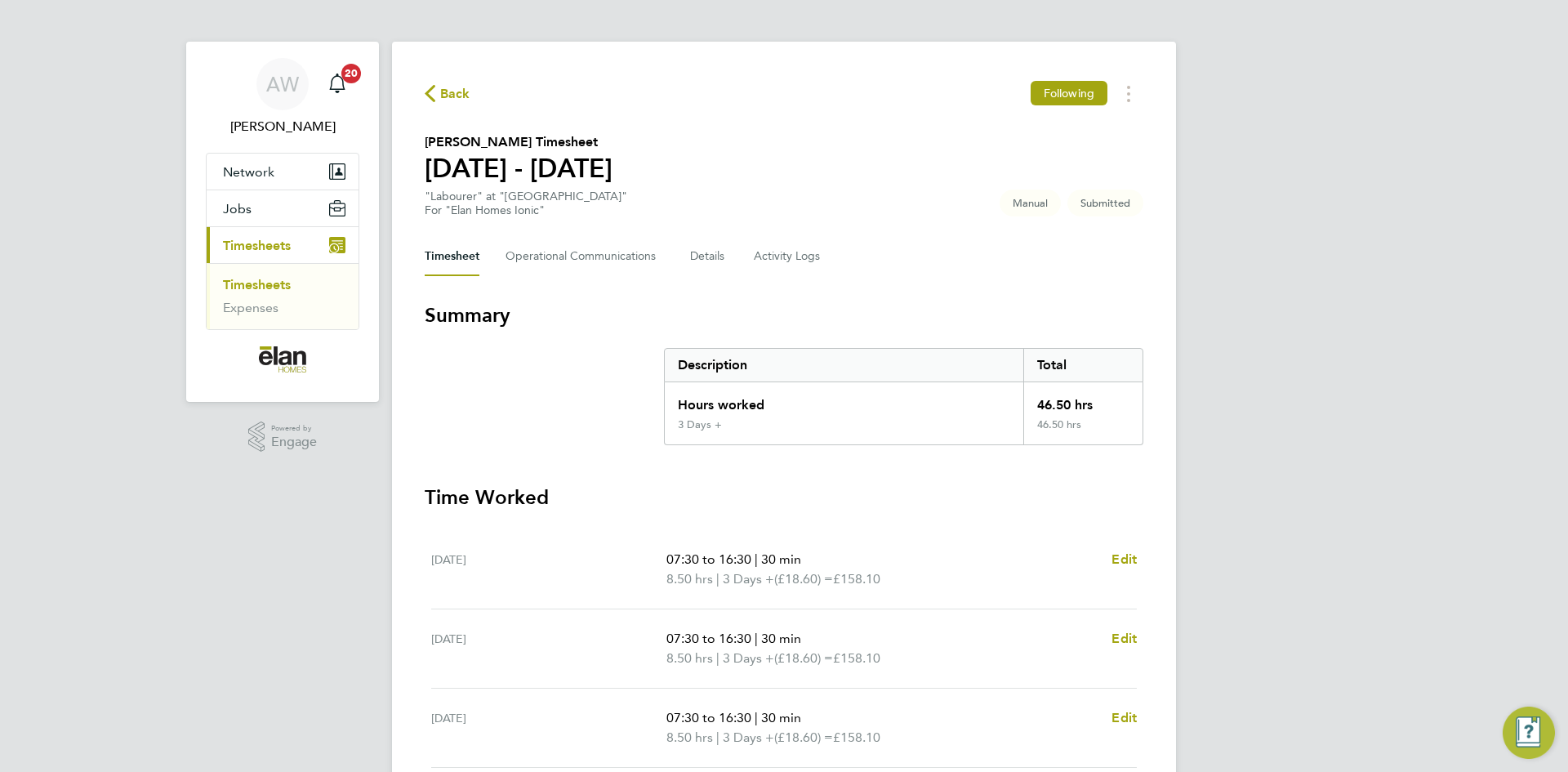
scroll to position [0, 0]
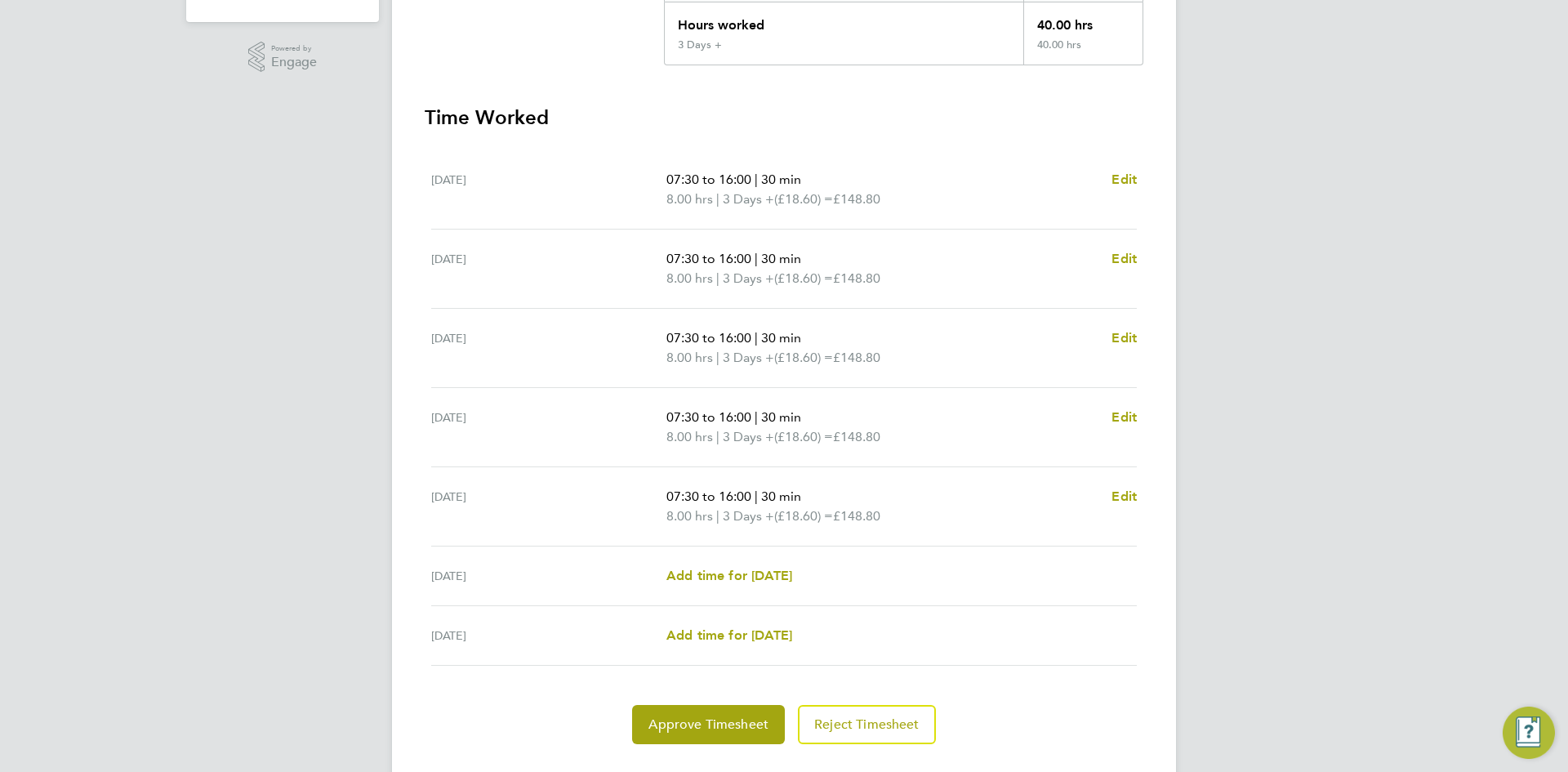
scroll to position [421, 0]
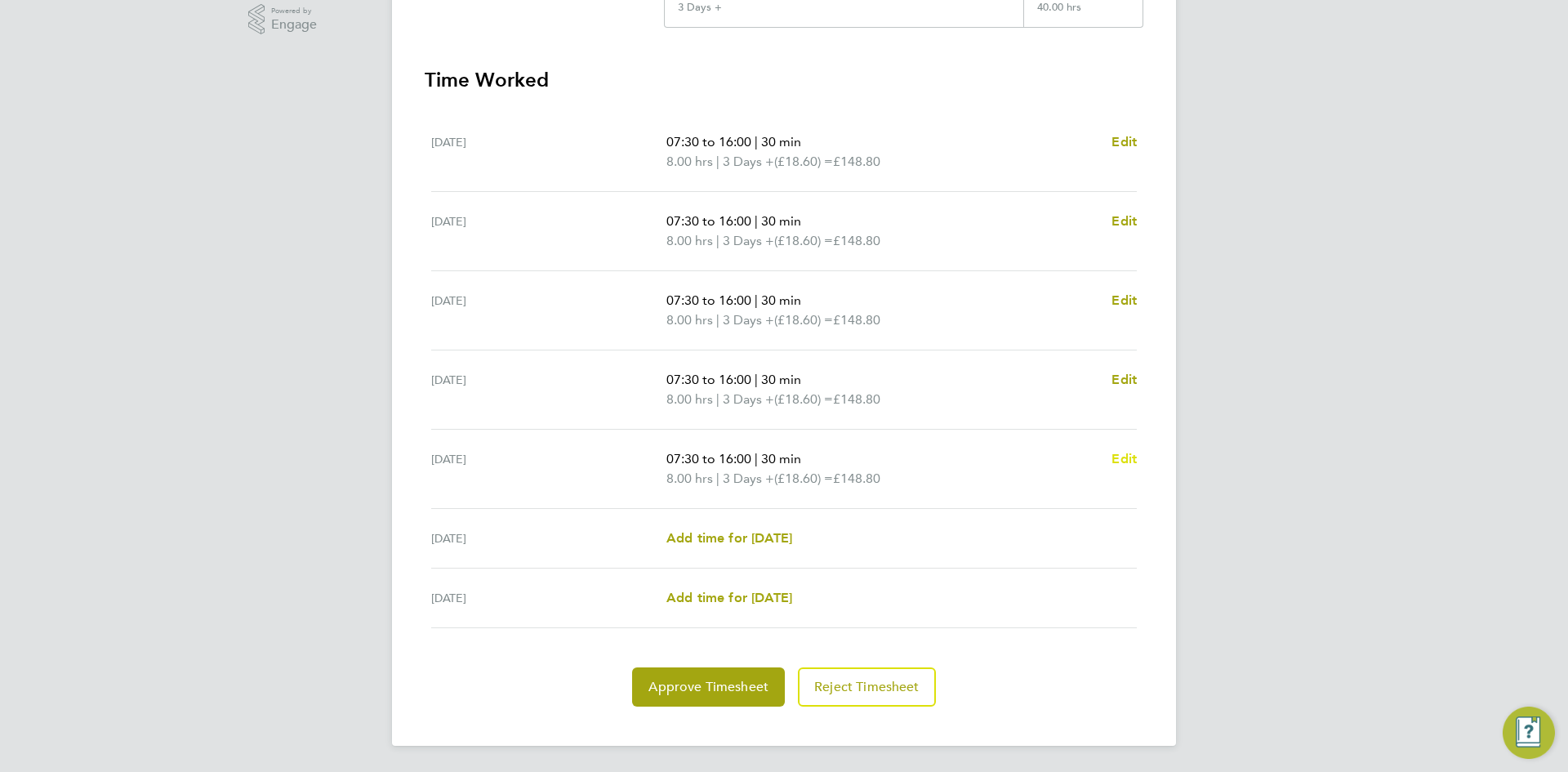
click at [1131, 458] on span "Edit" at bounding box center [1124, 459] width 25 height 15
select select "30"
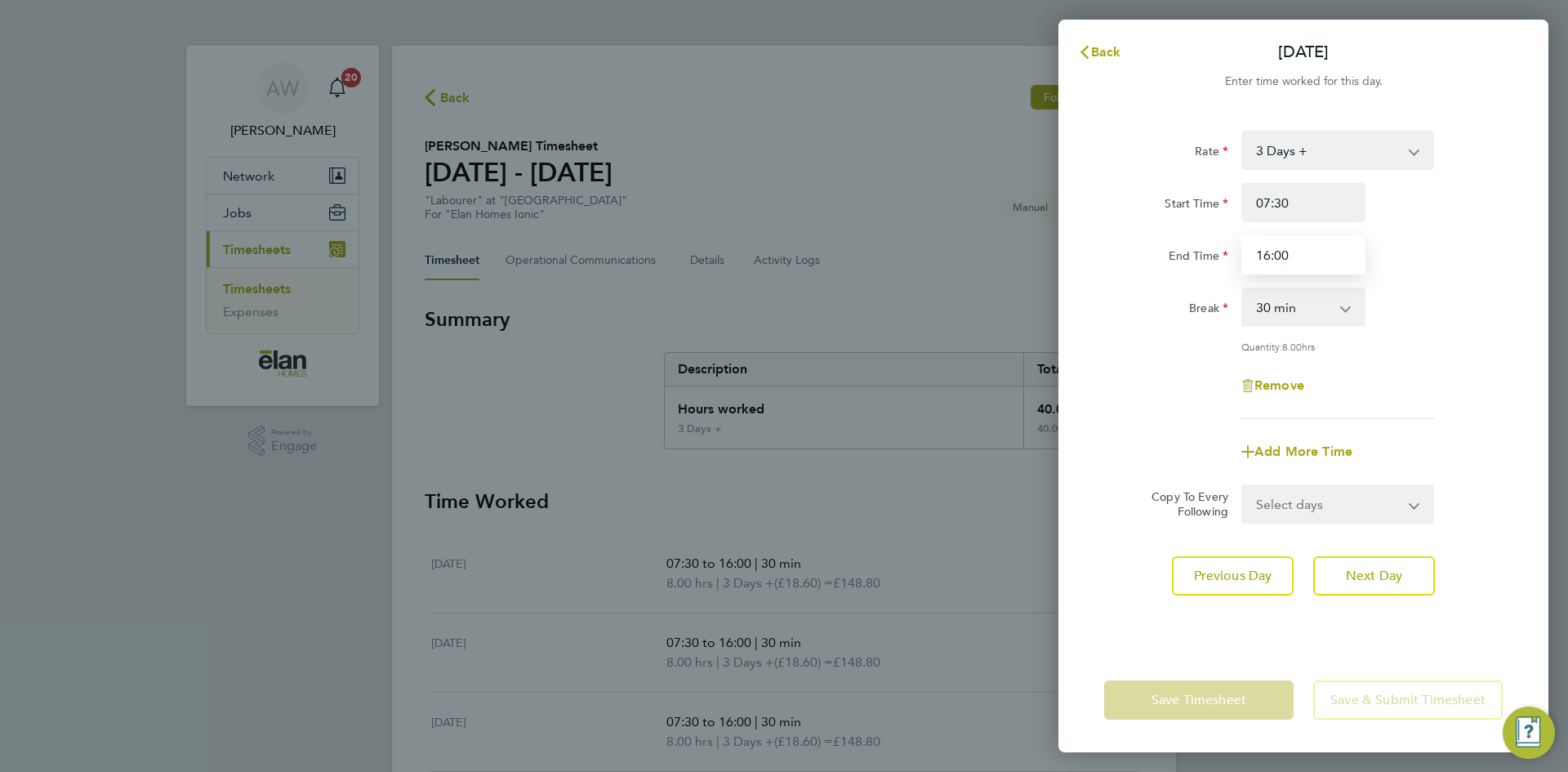
click at [1295, 262] on input "16:00" at bounding box center [1303, 255] width 124 height 40
type input "1"
type input "15:00"
drag, startPoint x: 1369, startPoint y: 407, endPoint x: 1372, endPoint y: 444, distance: 37.1
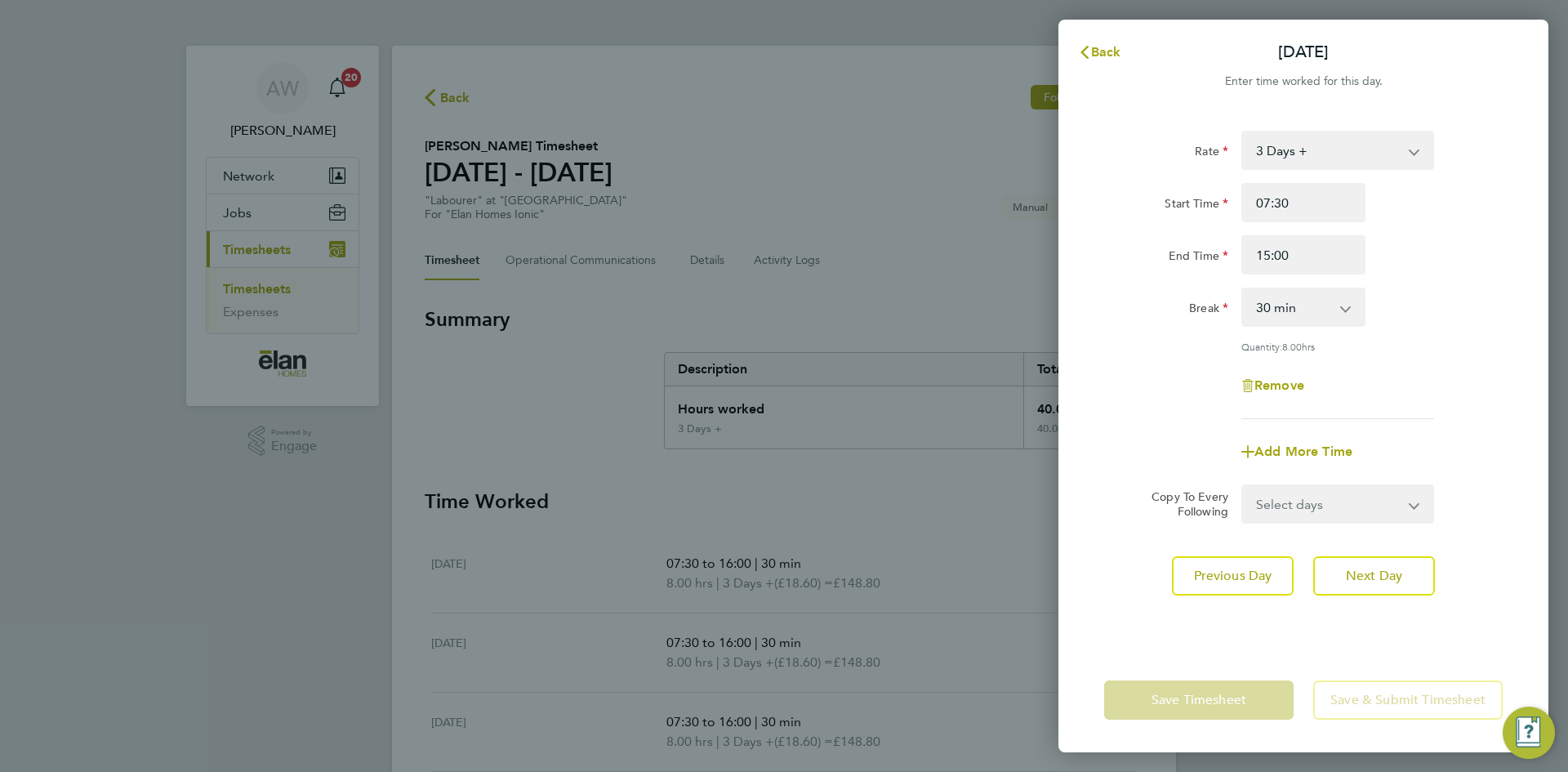
click at [1369, 407] on div "Rate 3 Days + 3 Days - Start Time 07:30 End Time 15:00 Break 0 min 15 min 30 mi…" at bounding box center [1304, 274] width 399 height 288
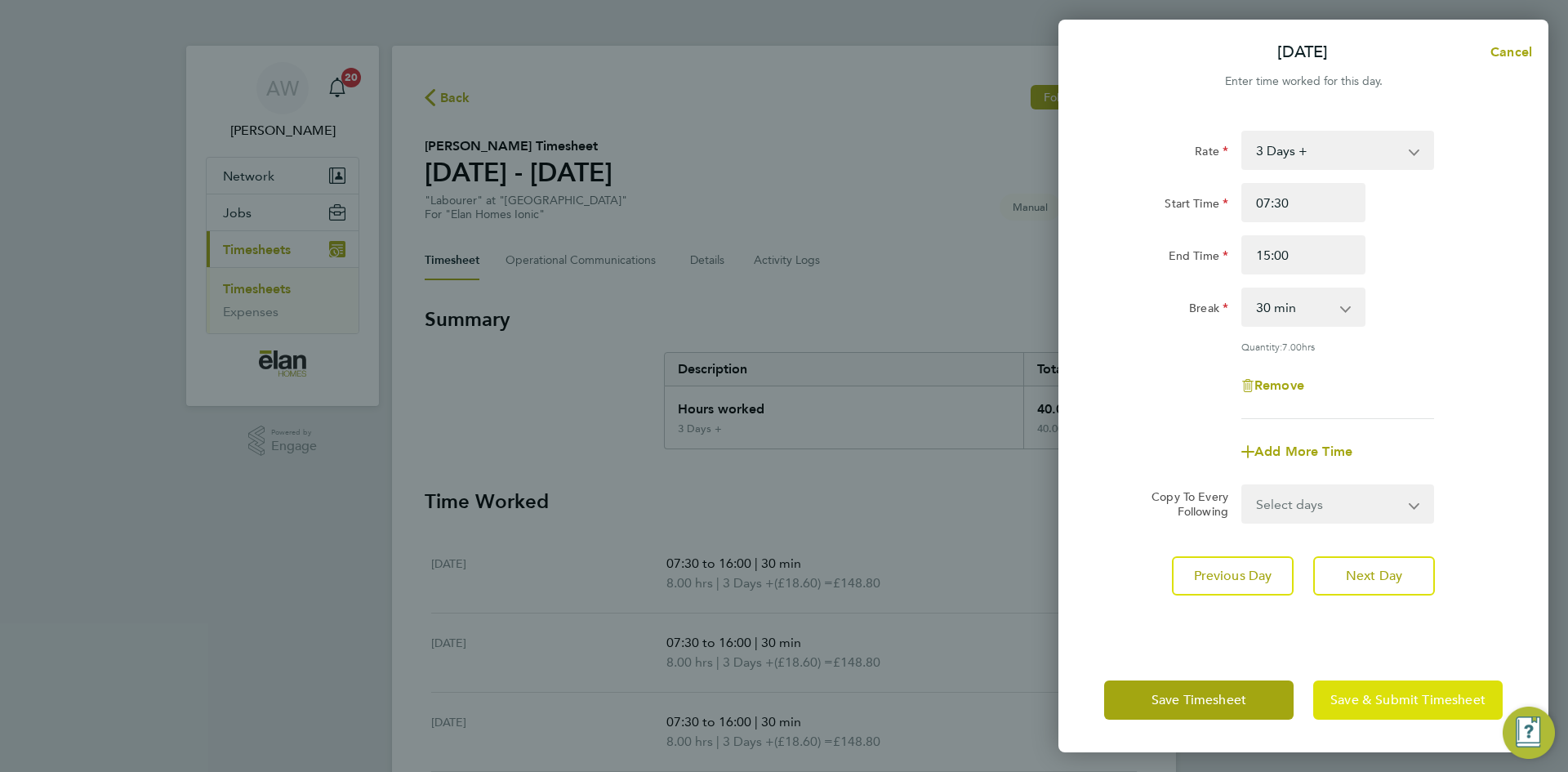
click at [1430, 699] on span "Save & Submit Timesheet" at bounding box center [1408, 700] width 156 height 16
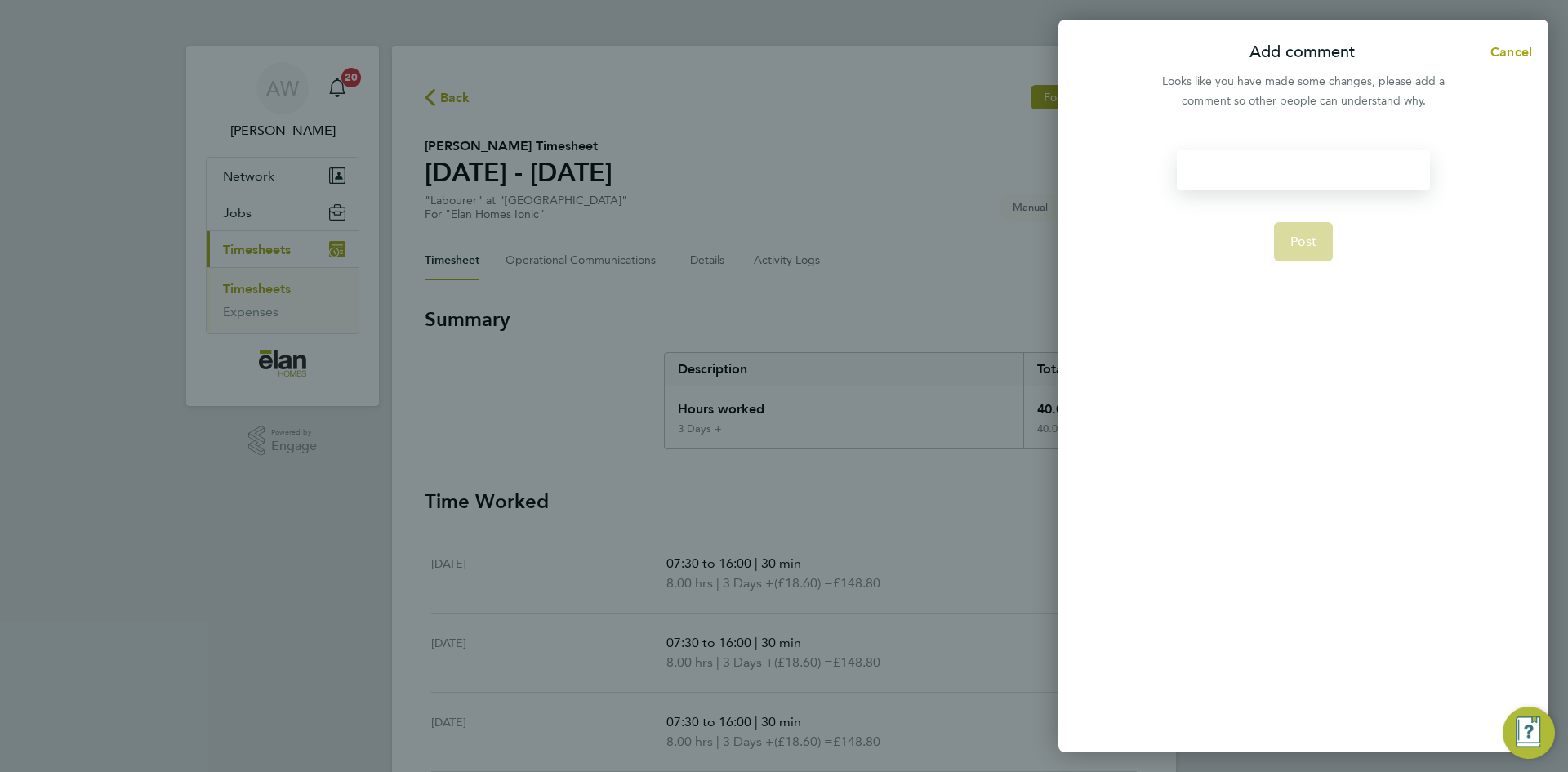
click at [1250, 157] on div at bounding box center [1303, 170] width 253 height 40
click at [1263, 172] on div at bounding box center [1303, 170] width 253 height 40
click at [1307, 169] on div at bounding box center [1303, 170] width 253 height 40
paste div
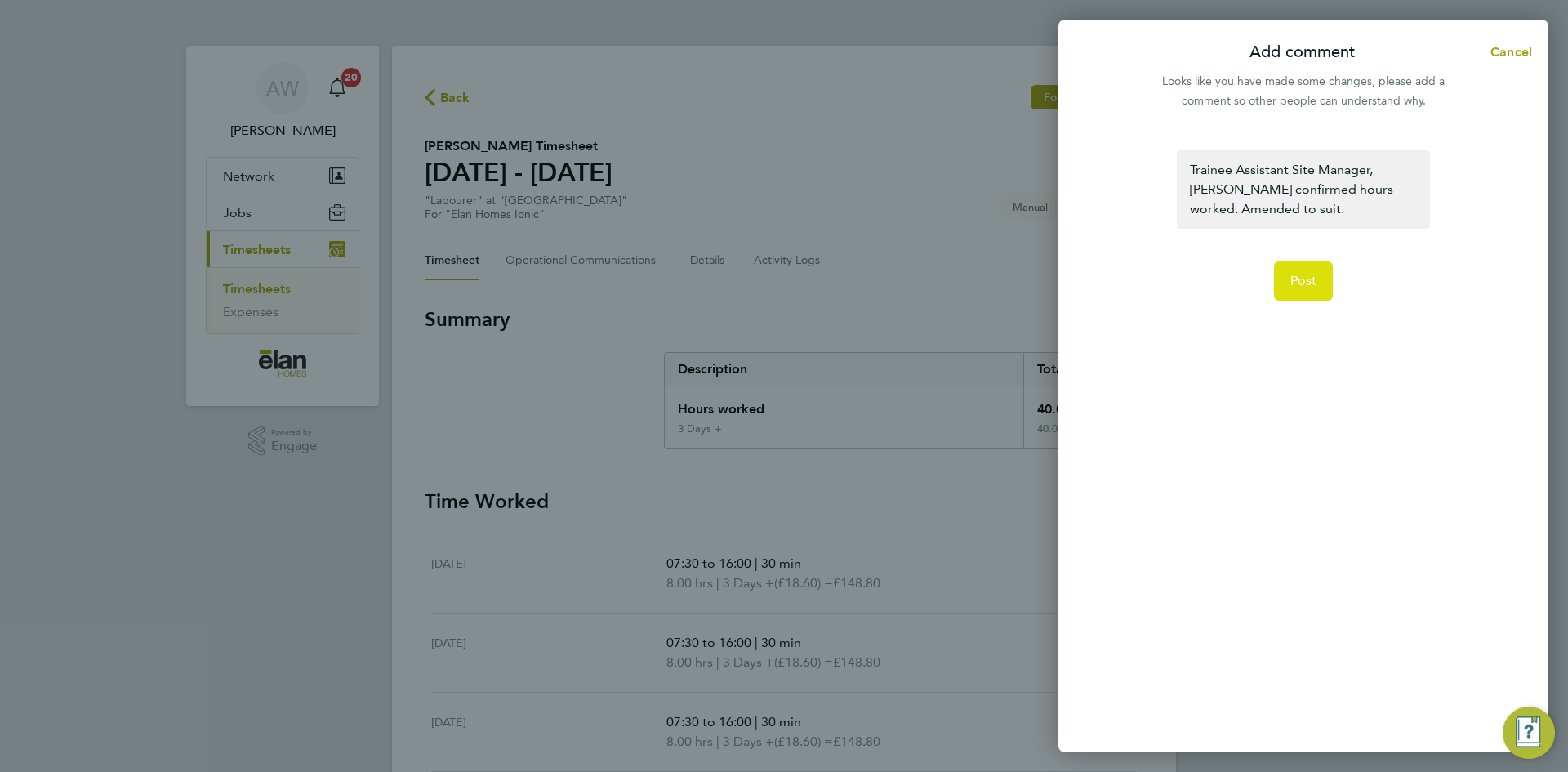
click at [1320, 281] on button "Post" at bounding box center [1303, 281] width 59 height 40
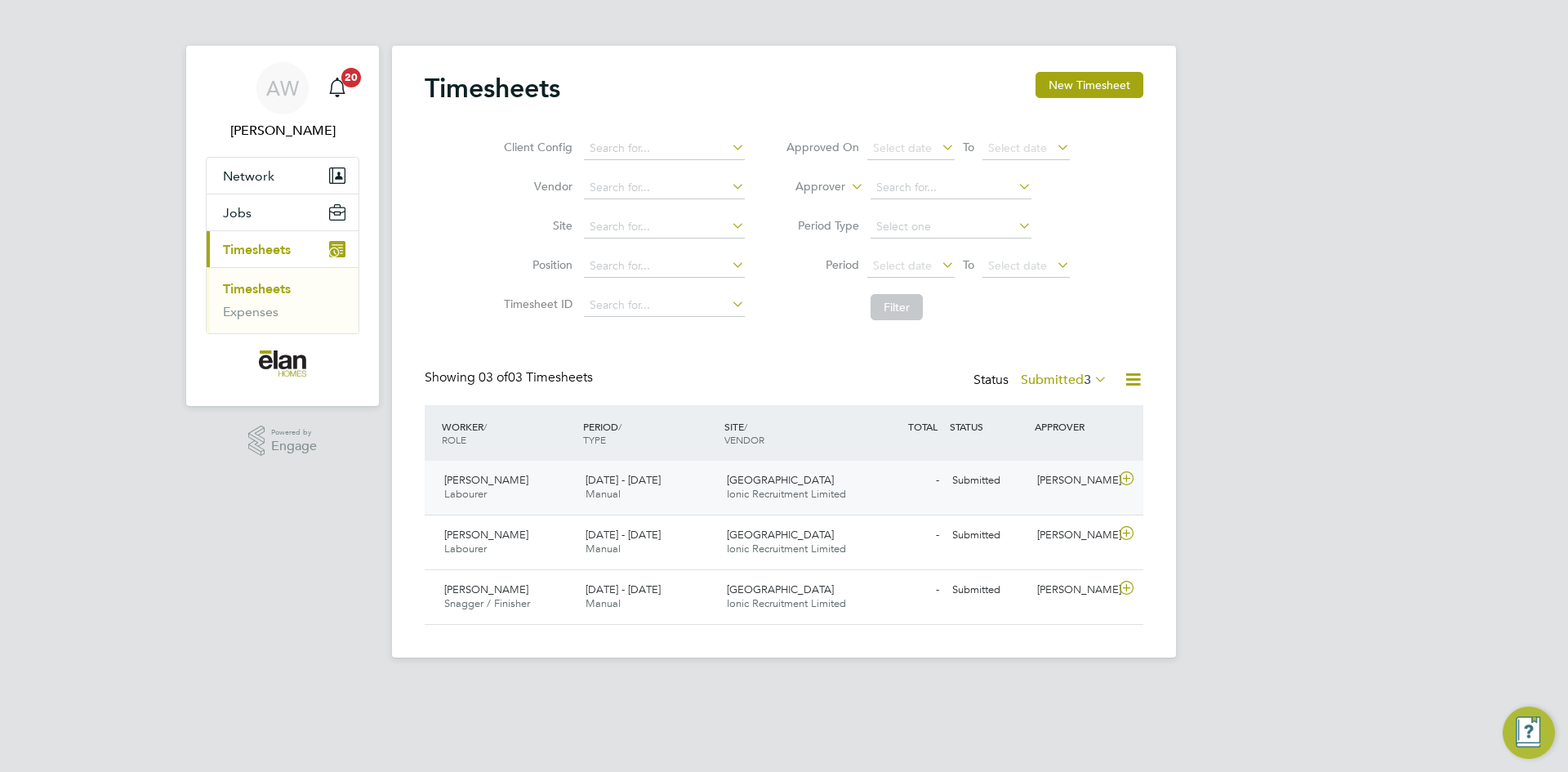
click at [1130, 483] on icon at bounding box center [1127, 478] width 21 height 13
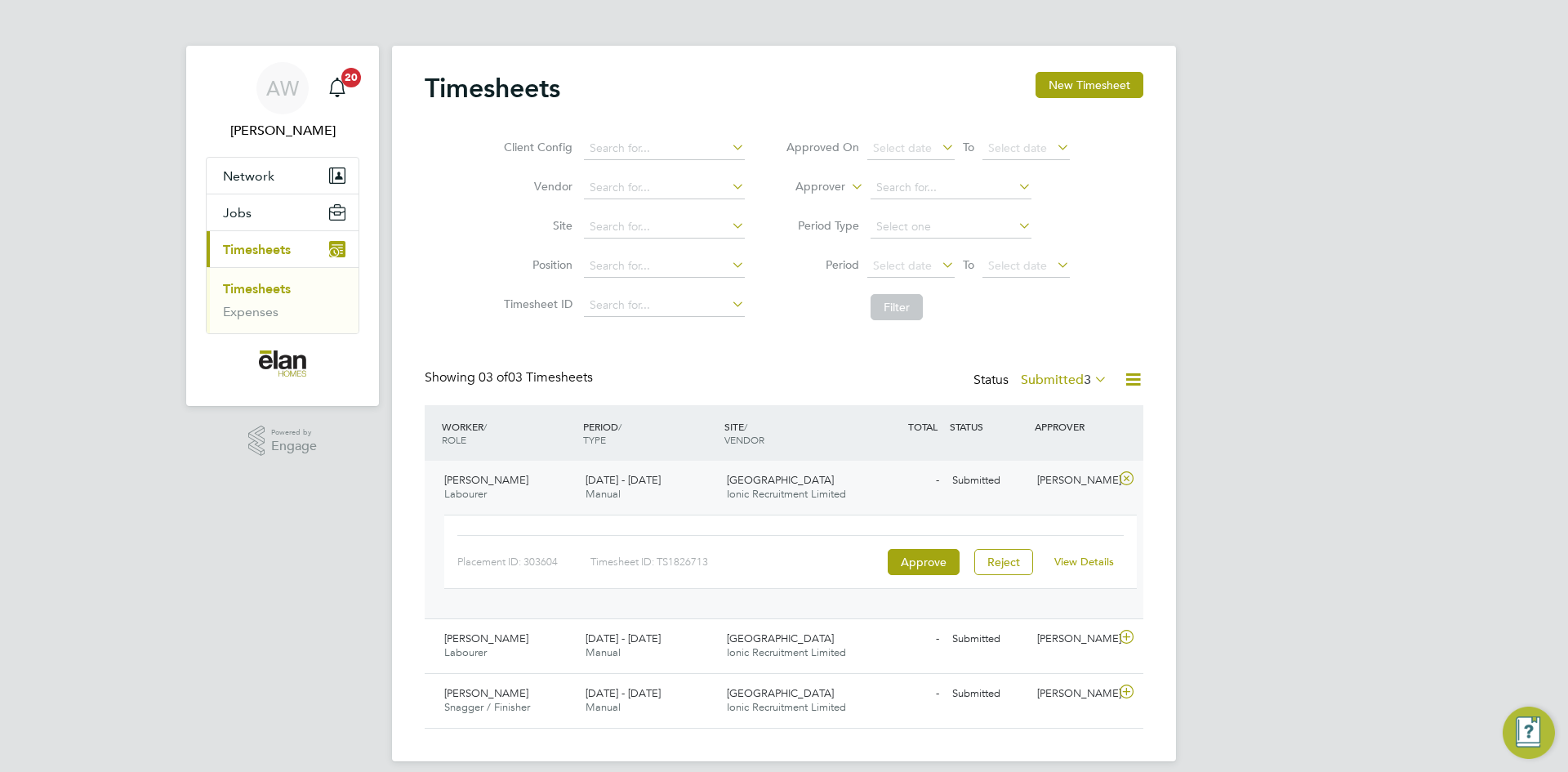
click at [1081, 563] on link "View Details" at bounding box center [1084, 561] width 59 height 14
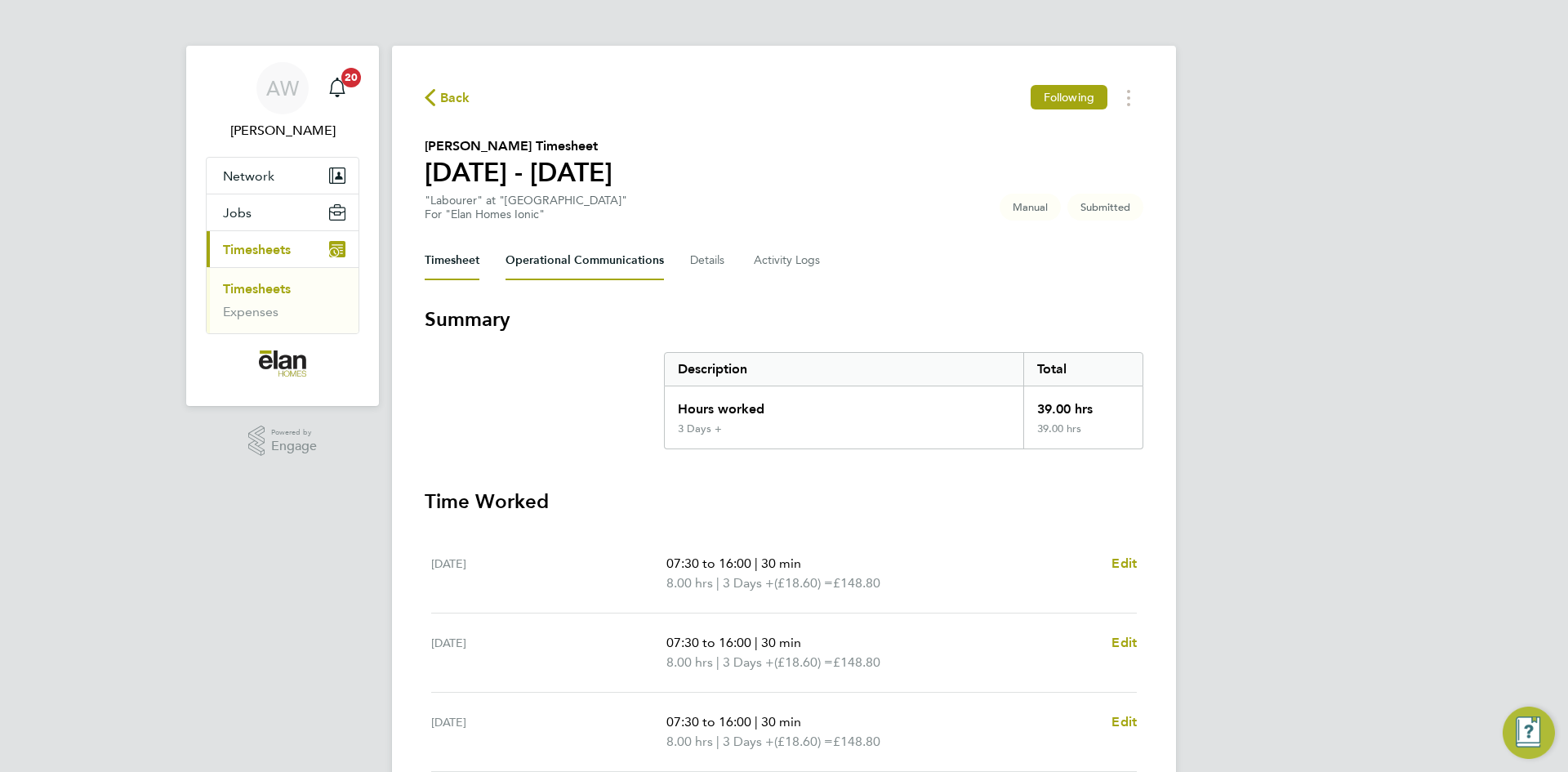
click at [555, 262] on Communications-tab "Operational Communications" at bounding box center [585, 260] width 158 height 40
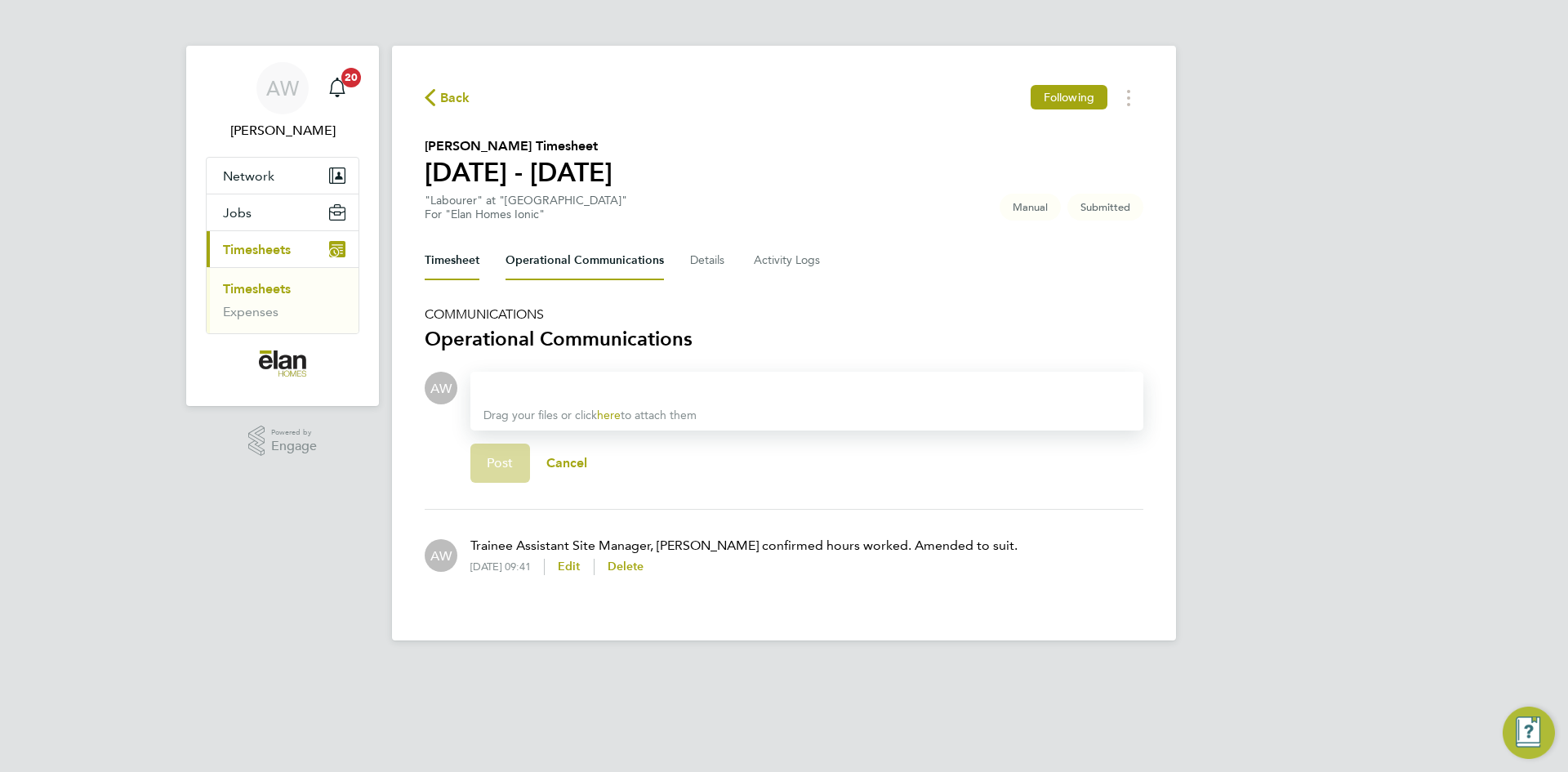
click at [435, 262] on button "Timesheet" at bounding box center [452, 260] width 55 height 40
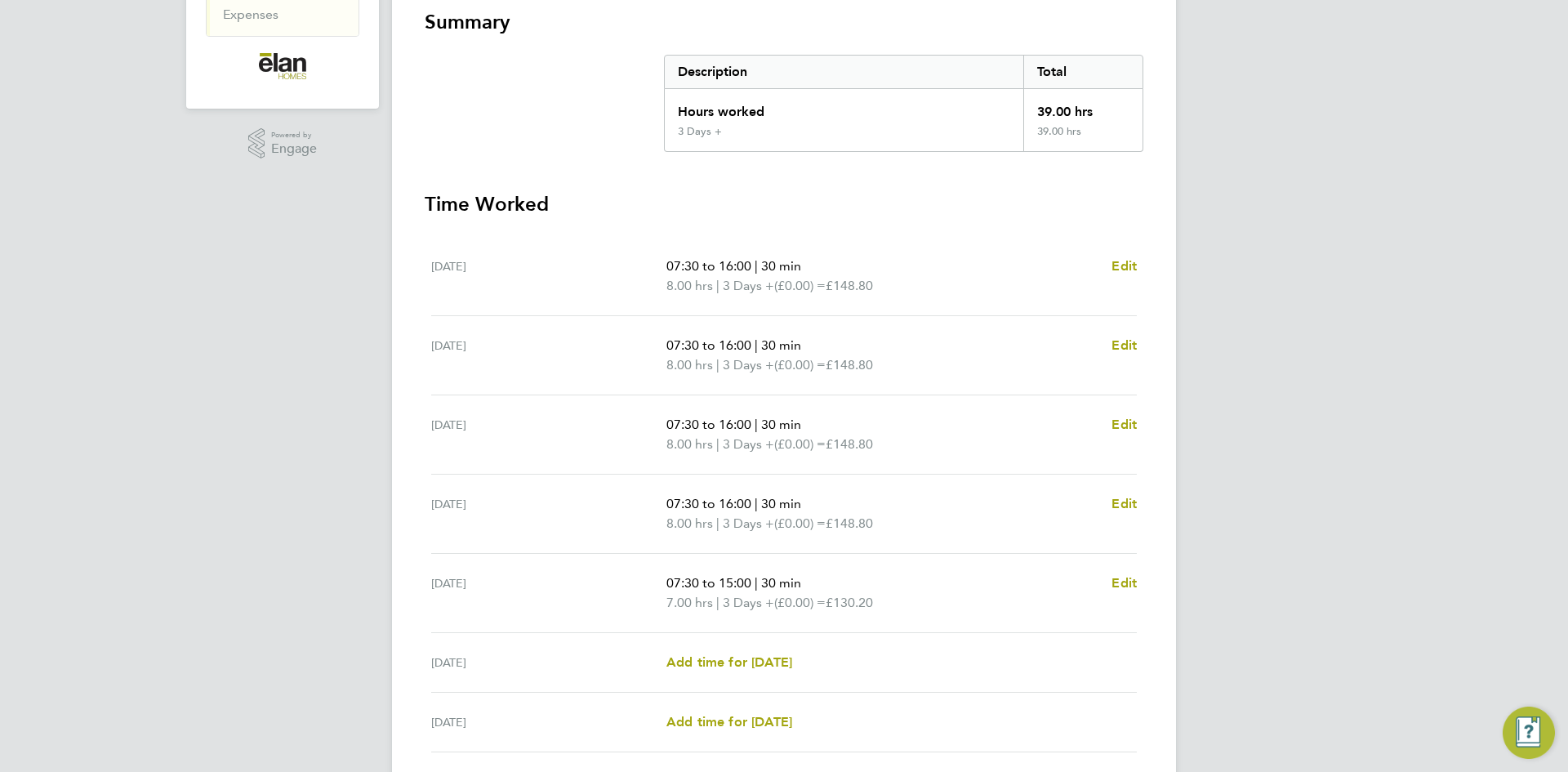
scroll to position [421, 0]
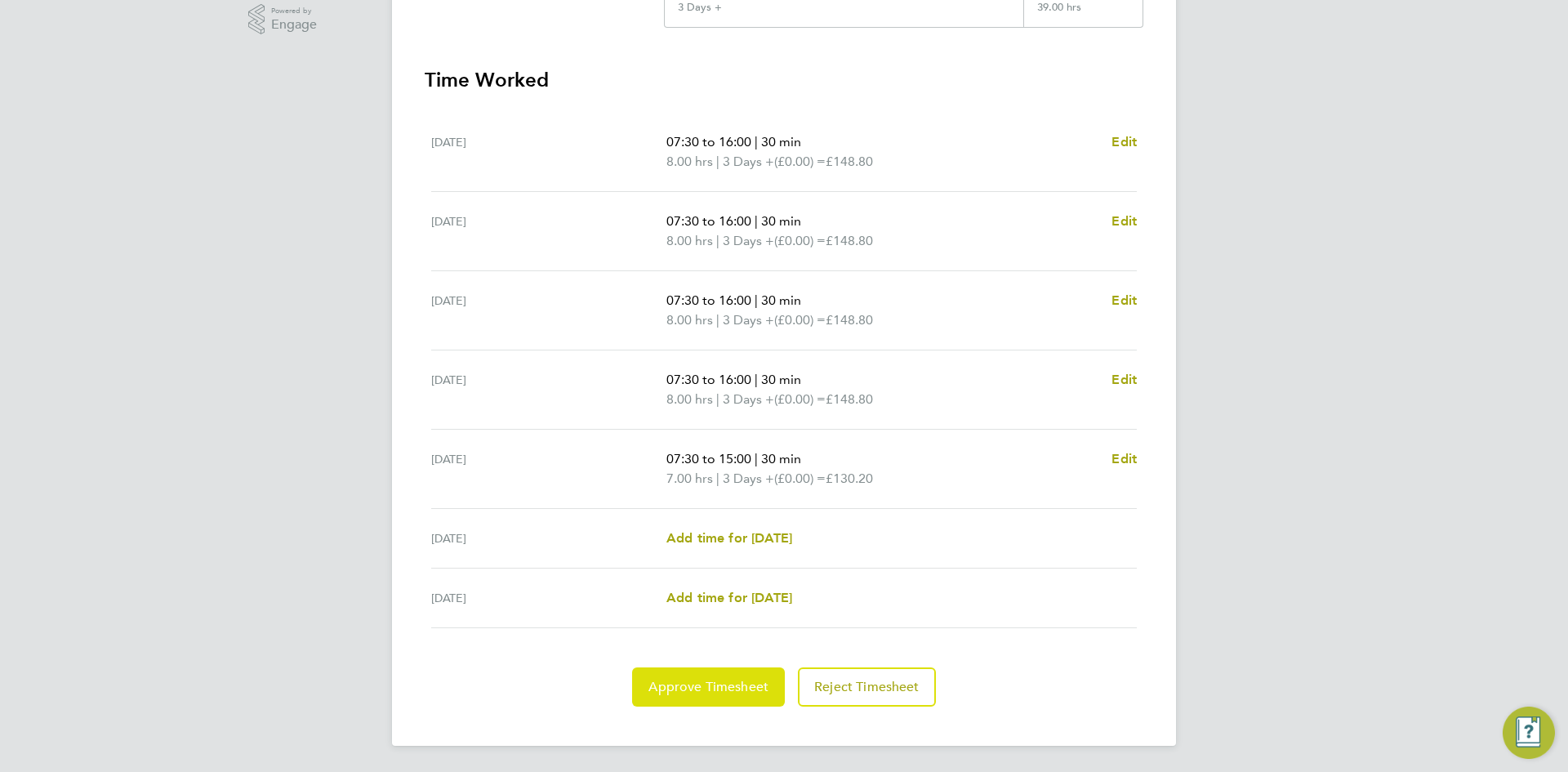
click at [734, 675] on button "Approve Timesheet" at bounding box center [708, 687] width 153 height 40
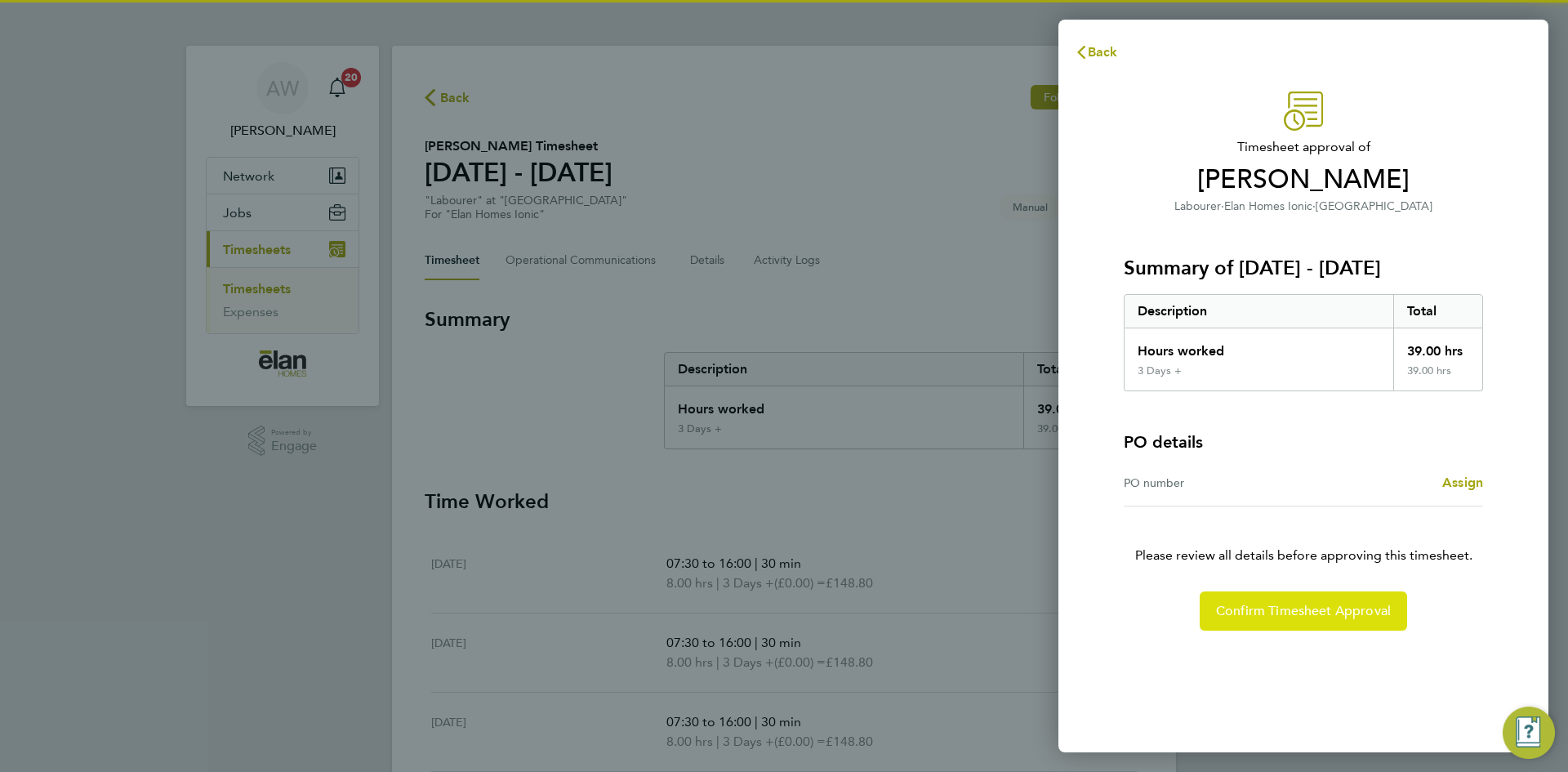
click at [1264, 610] on span "Confirm Timesheet Approval" at bounding box center [1303, 610] width 175 height 16
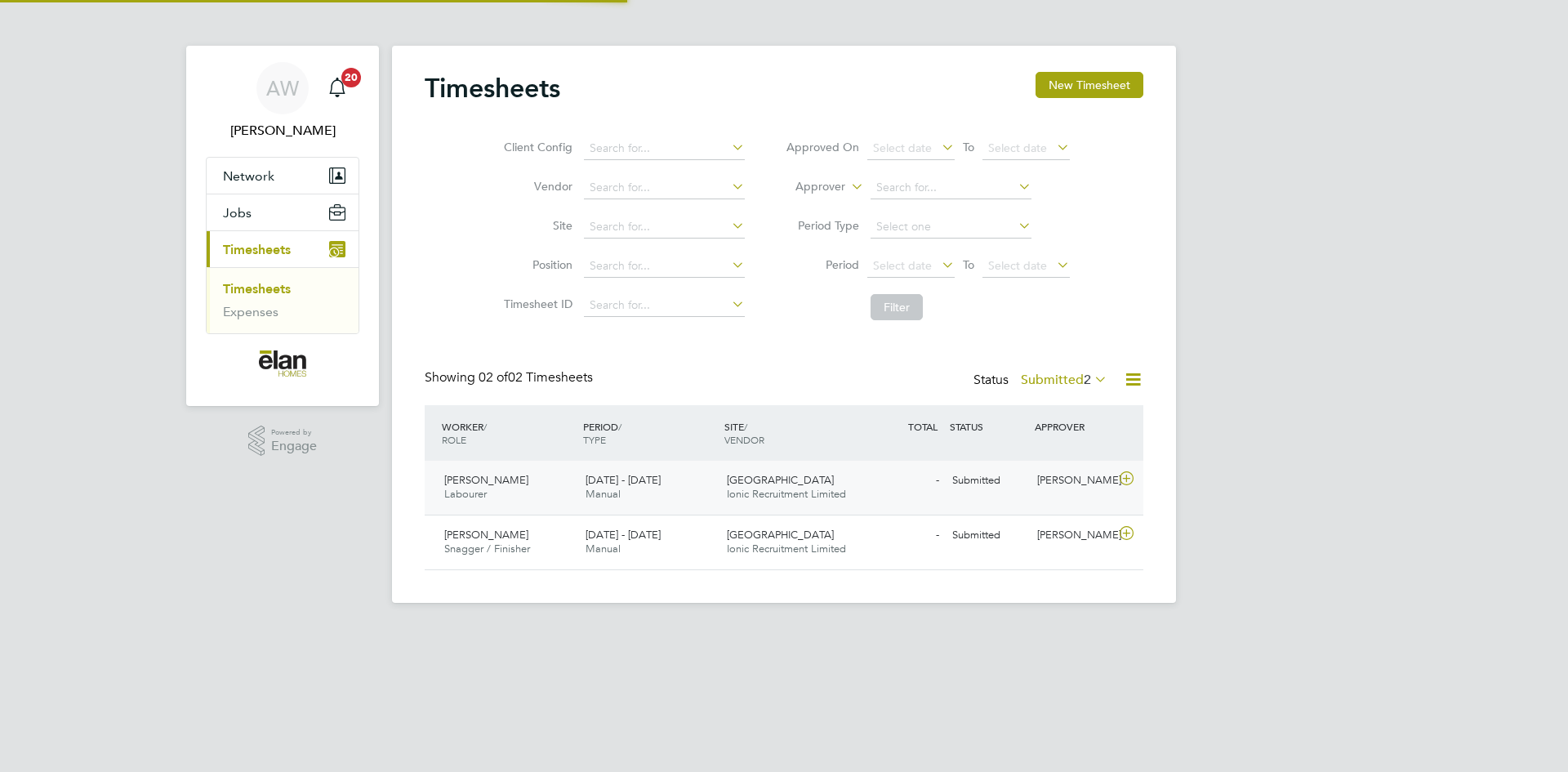
scroll to position [41, 142]
click at [1124, 536] on icon at bounding box center [1127, 533] width 21 height 13
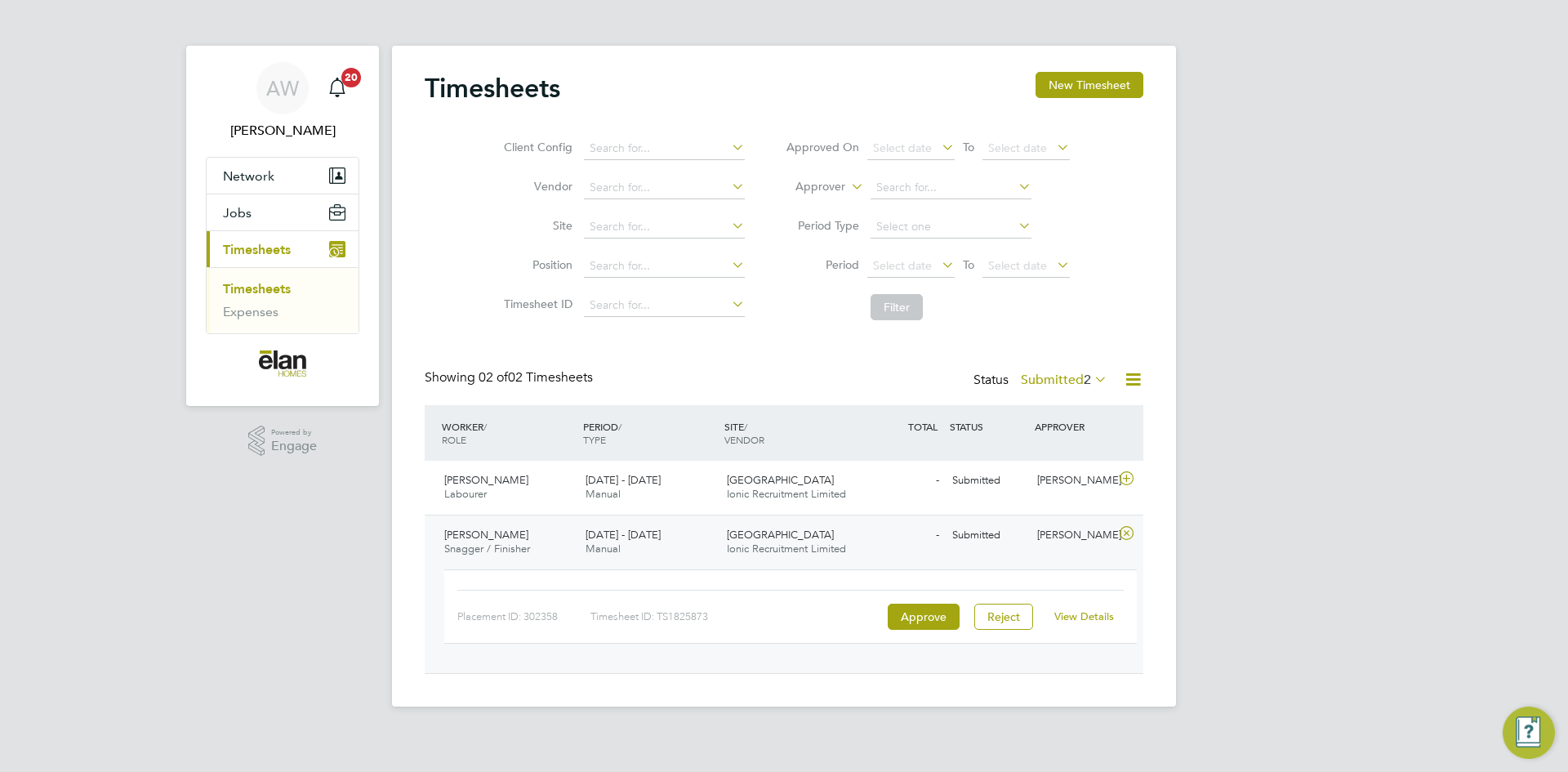
click at [1088, 625] on div "View Details" at bounding box center [1083, 616] width 80 height 26
click at [1087, 620] on link "View Details" at bounding box center [1084, 616] width 59 height 14
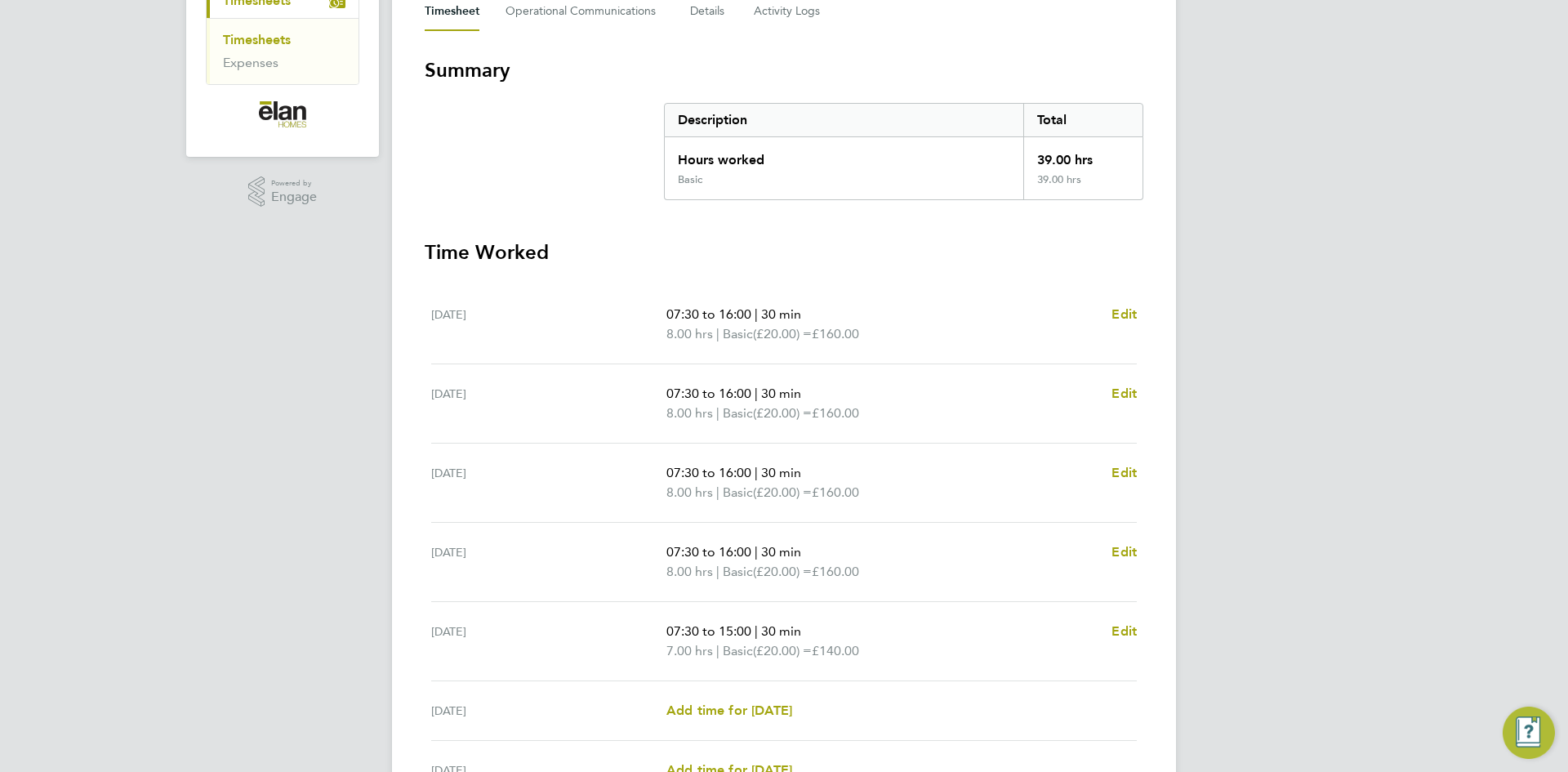
scroll to position [327, 0]
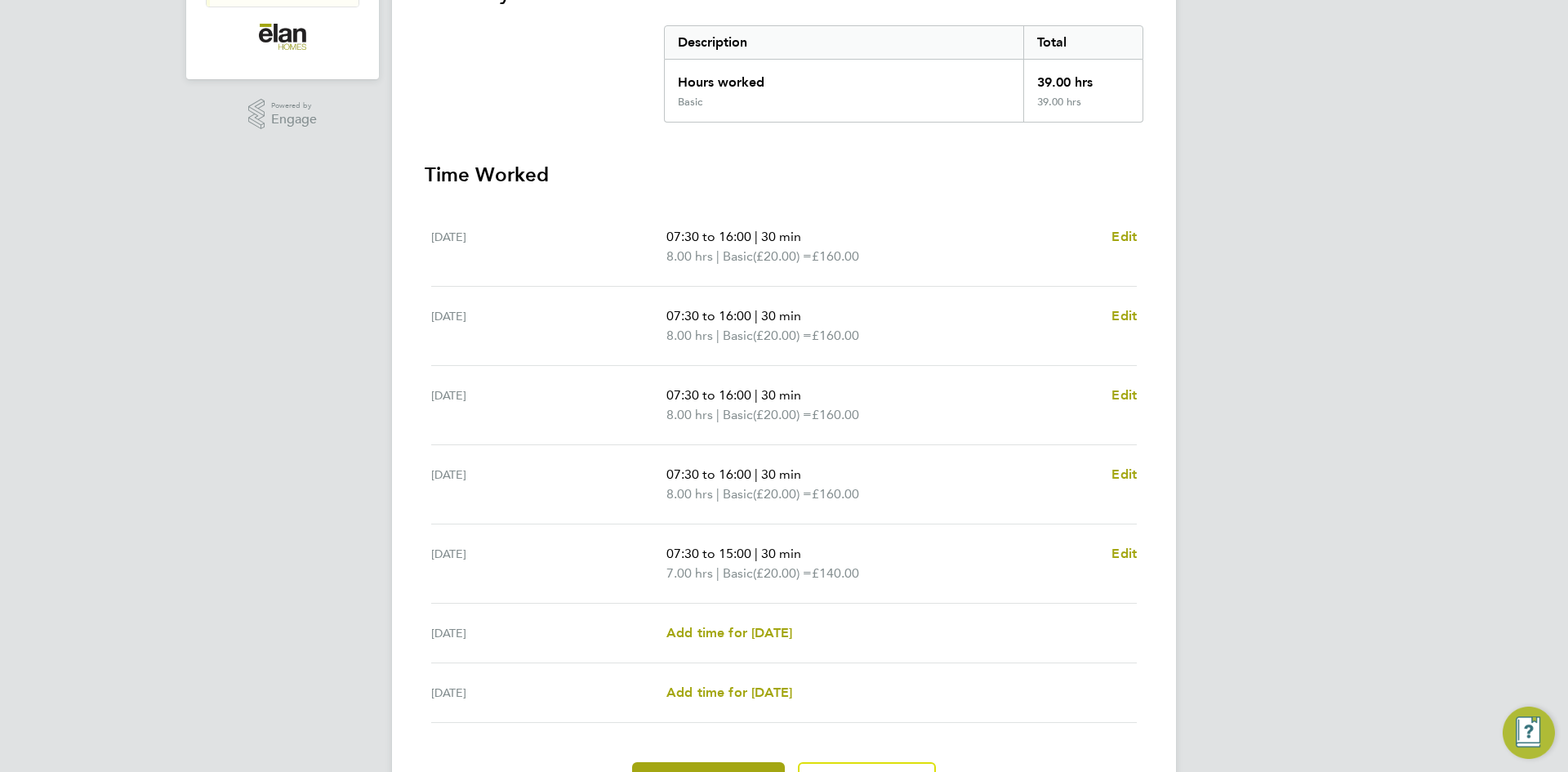
drag, startPoint x: 666, startPoint y: 230, endPoint x: 885, endPoint y: 585, distance: 417.1
click at [885, 585] on ul "Mon 15 Sep 07:30 to 16:00 | 30 min 8.00 hrs | Basic (£20.00) = £160.00 Edit Tue…" at bounding box center [784, 465] width 719 height 516
click at [941, 500] on p "8.00 hrs | Basic (£20.00) = £160.00" at bounding box center [882, 493] width 432 height 20
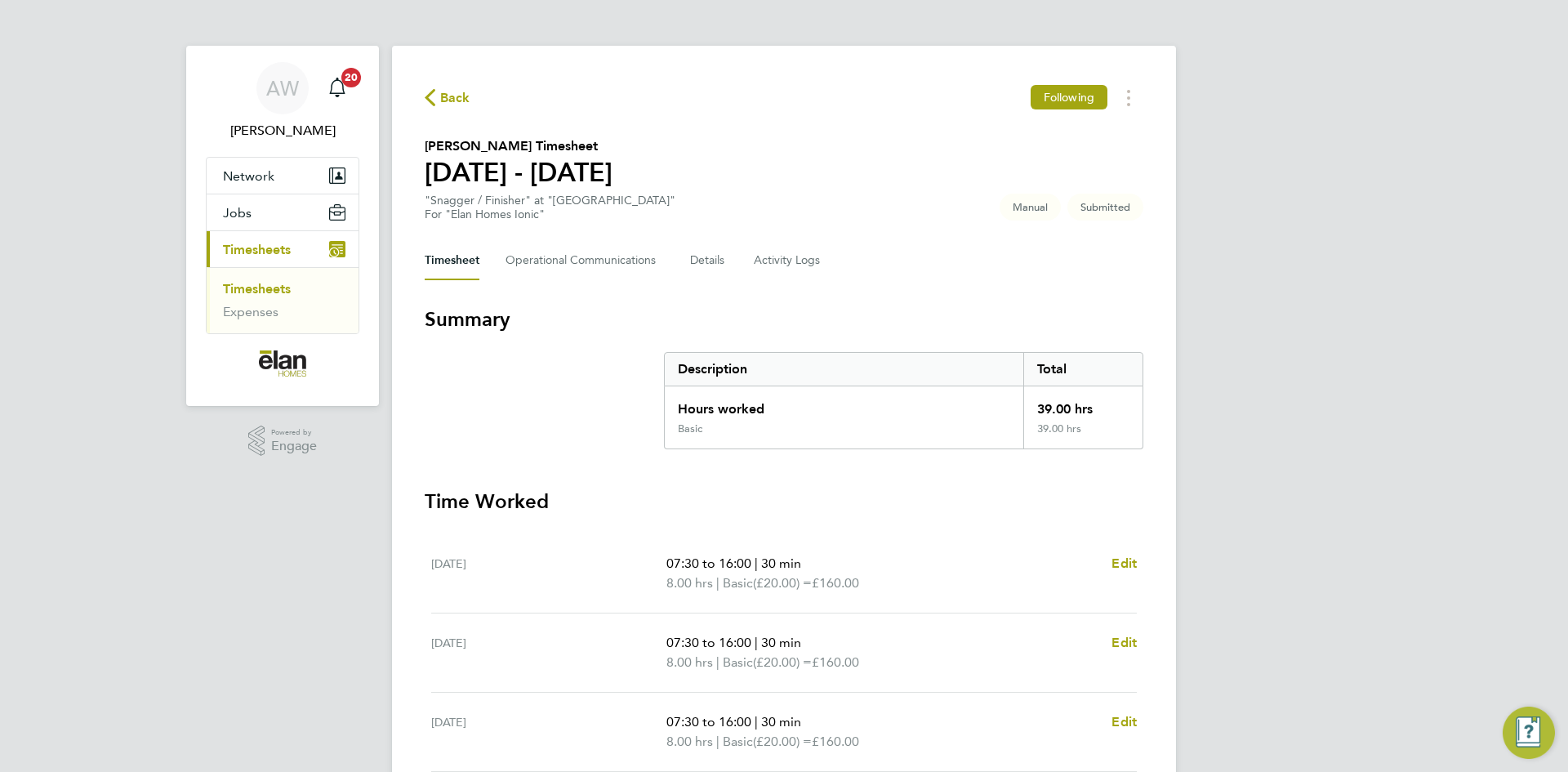
click at [671, 493] on h3 "Time Worked" at bounding box center [784, 501] width 719 height 26
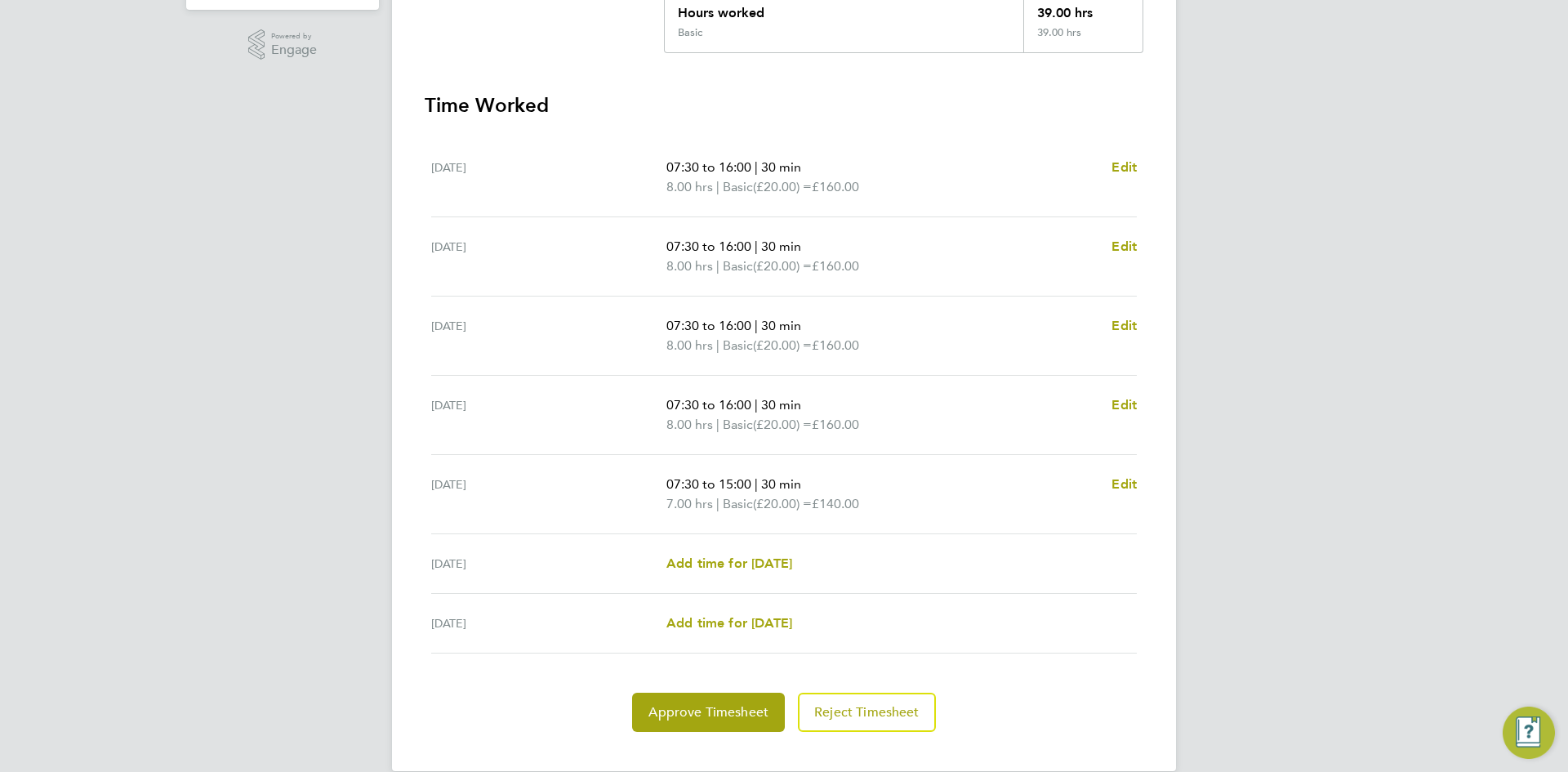
scroll to position [163, 0]
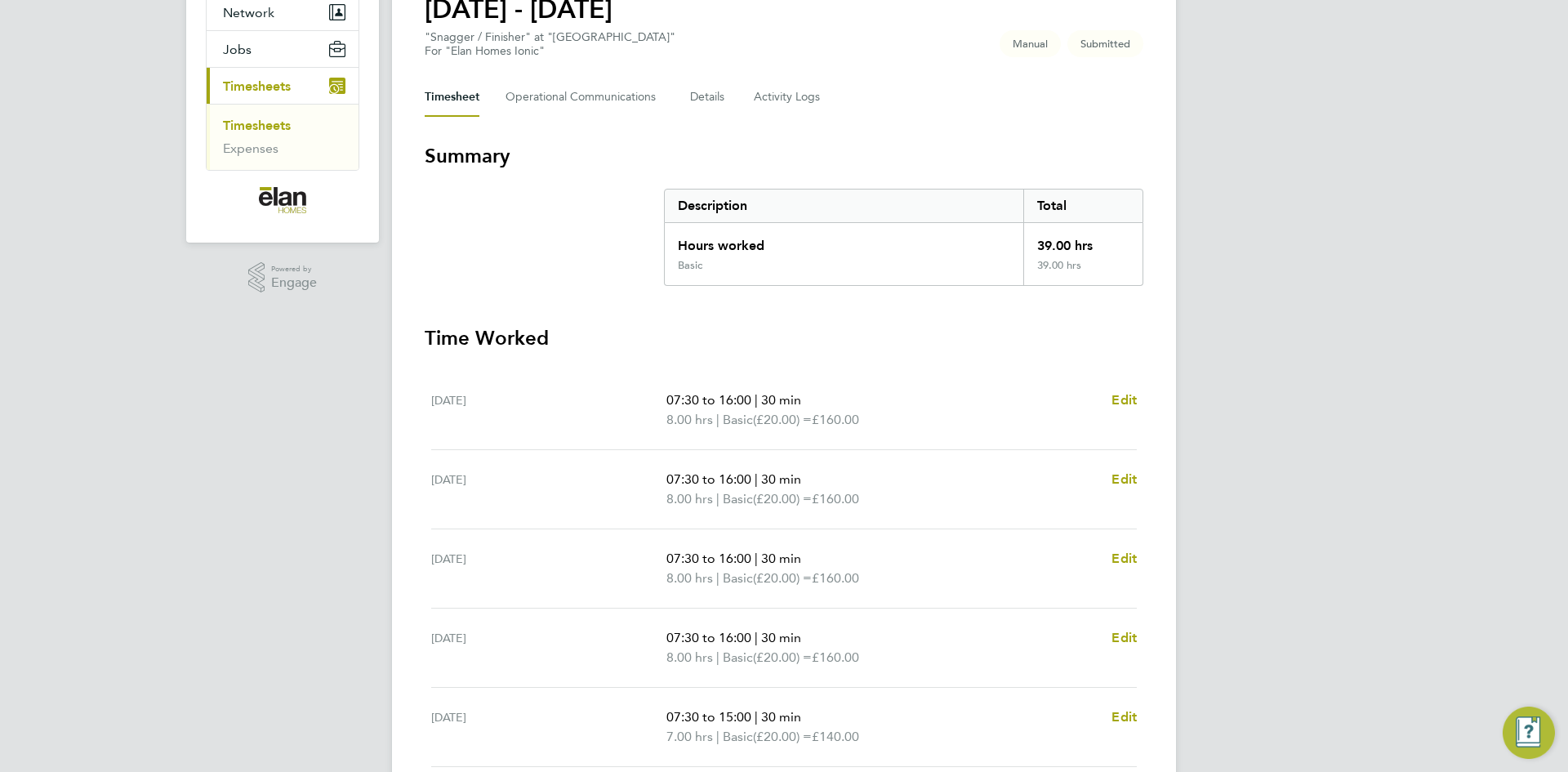
click at [1057, 248] on div "39.00 hrs" at bounding box center [1083, 241] width 119 height 36
click at [1040, 264] on div "39.00 hrs" at bounding box center [1083, 272] width 119 height 26
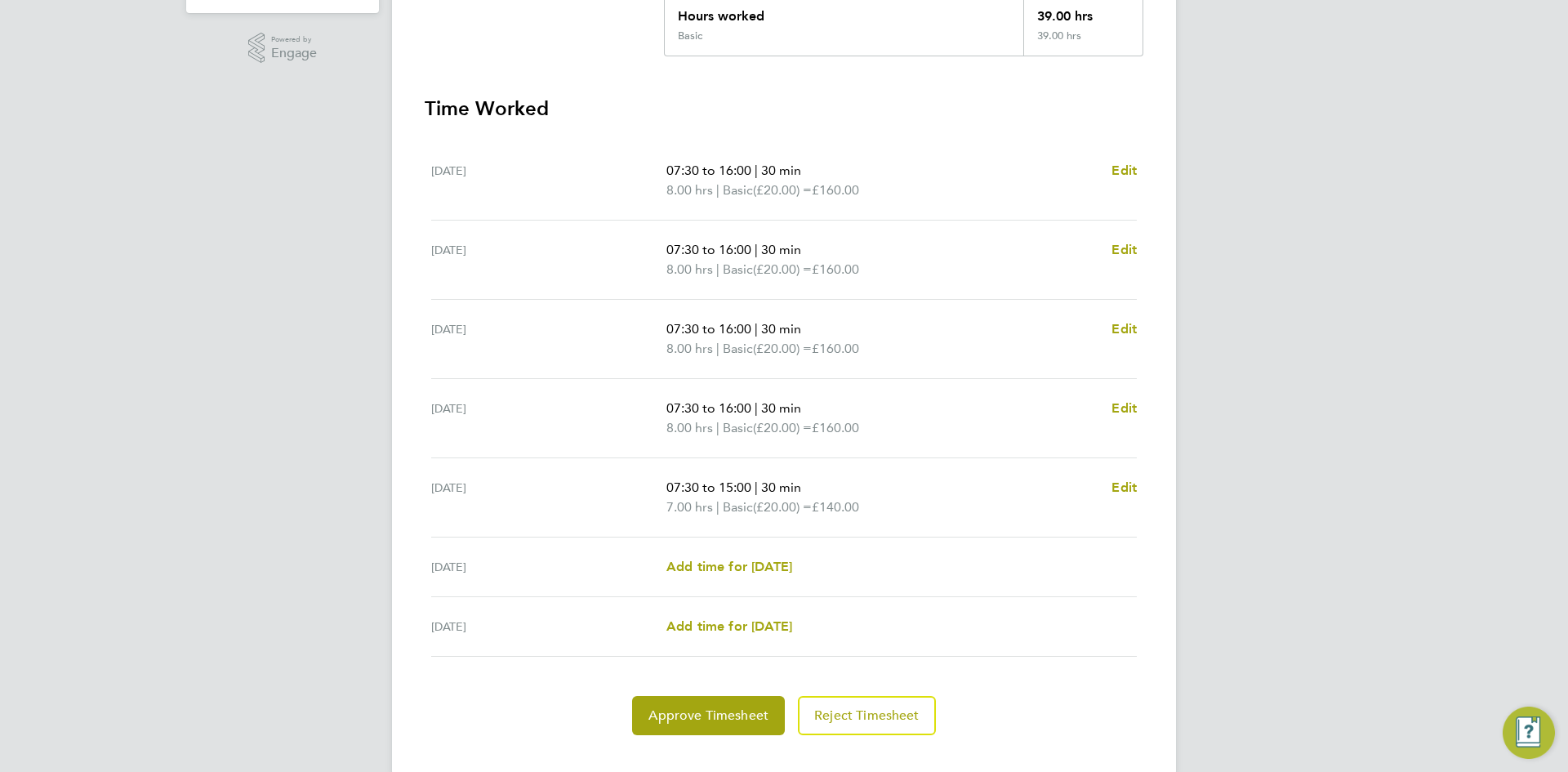
scroll to position [408, 0]
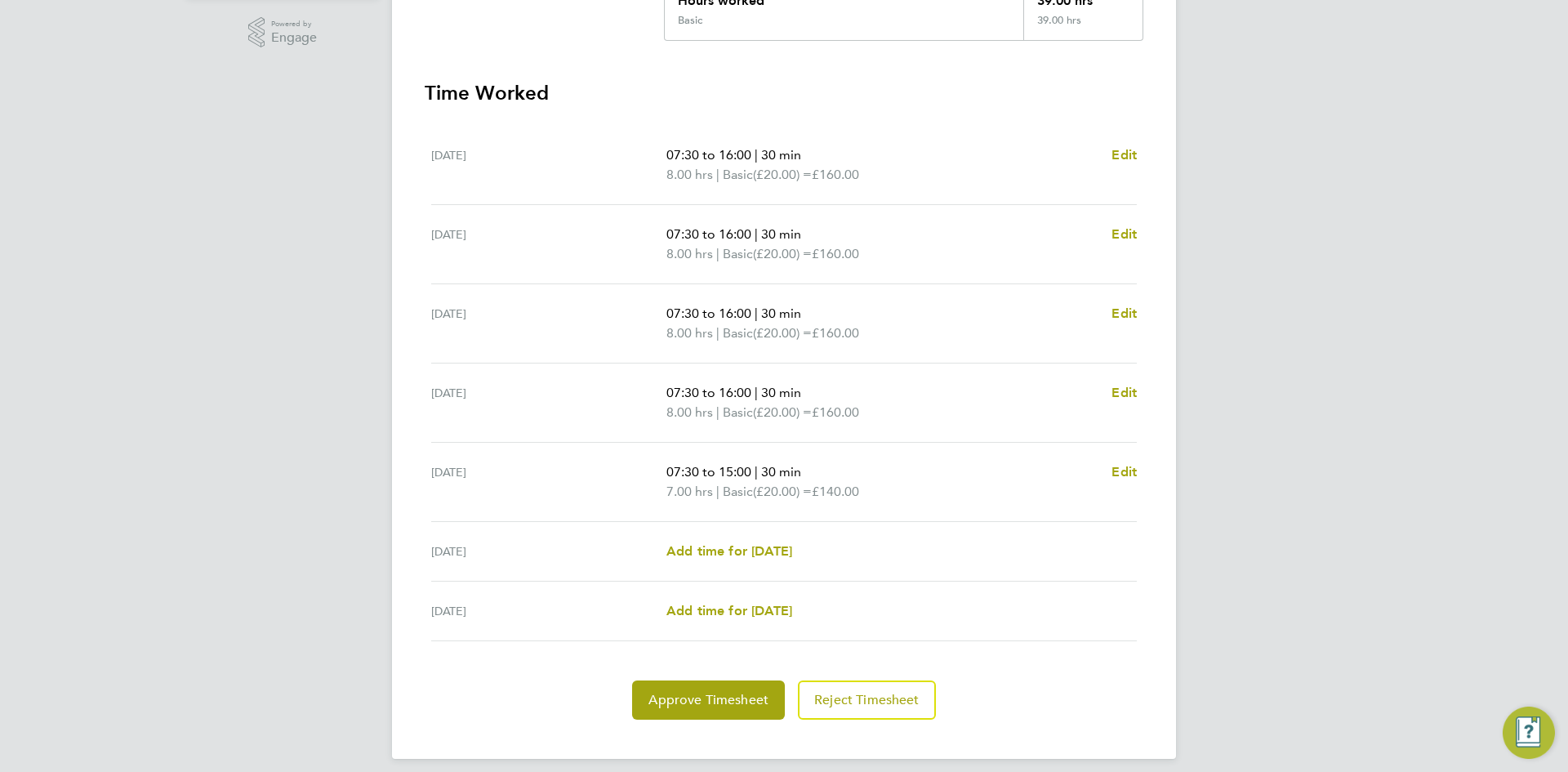
click at [636, 159] on div "Mon 15 Sep" at bounding box center [549, 165] width 236 height 40
drag, startPoint x: 467, startPoint y: 149, endPoint x: 509, endPoint y: 222, distance: 84.2
click at [509, 222] on ul "Mon 15 Sep 07:30 to 16:00 | 30 min 8.00 hrs | Basic (£20.00) = £160.00 Edit Tue…" at bounding box center [784, 383] width 719 height 516
click at [474, 172] on div "Mon 15 Sep" at bounding box center [549, 165] width 236 height 40
drag, startPoint x: 477, startPoint y: 245, endPoint x: 481, endPoint y: 304, distance: 59.1
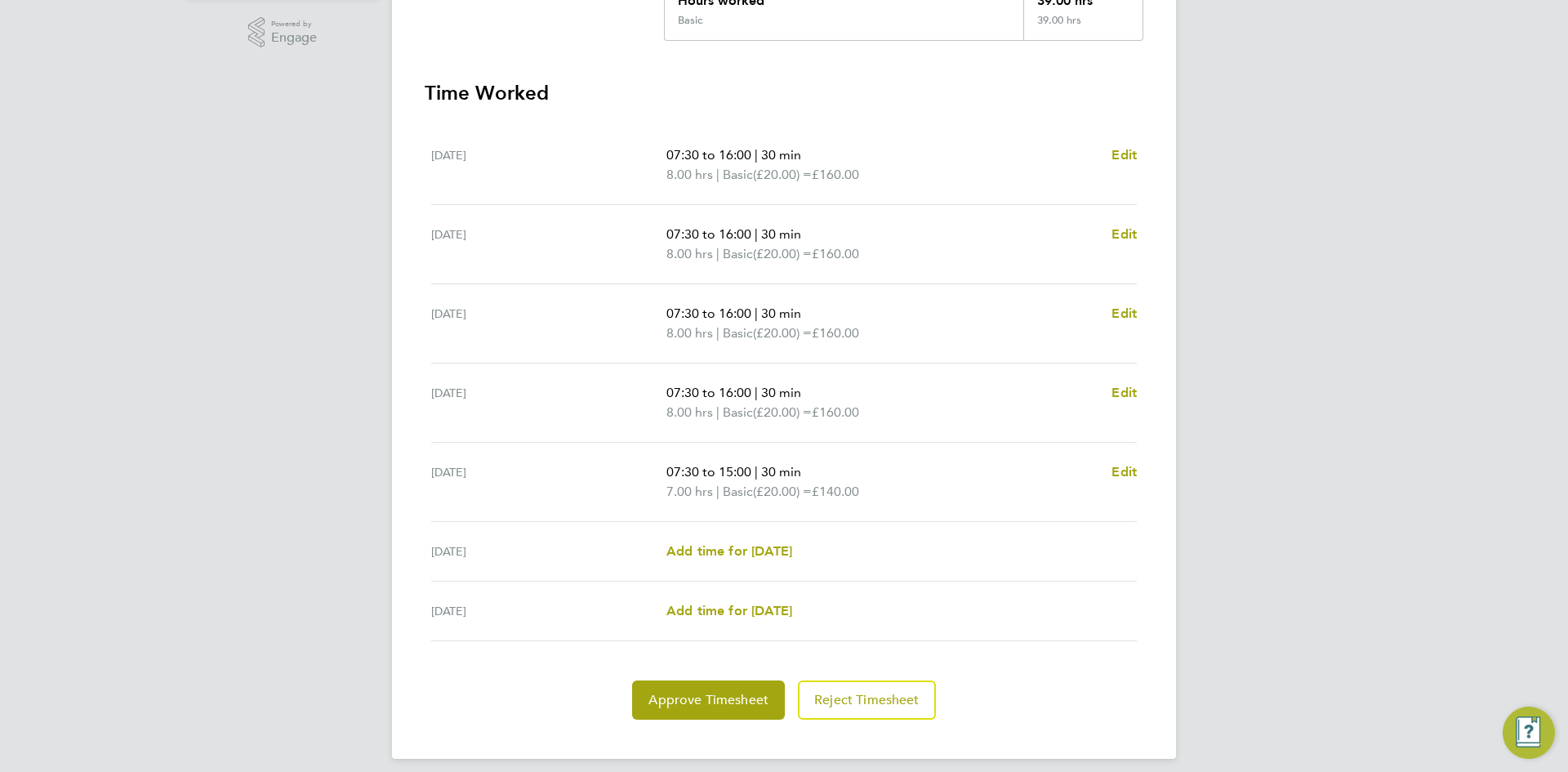
click at [477, 249] on div "Tue 16 Sep" at bounding box center [549, 244] width 236 height 40
click at [469, 323] on div "Wed 17 Sep" at bounding box center [549, 323] width 236 height 40
click at [474, 160] on div "Mon 15 Sep" at bounding box center [549, 165] width 236 height 40
click at [475, 166] on div "Mon 15 Sep" at bounding box center [549, 165] width 236 height 40
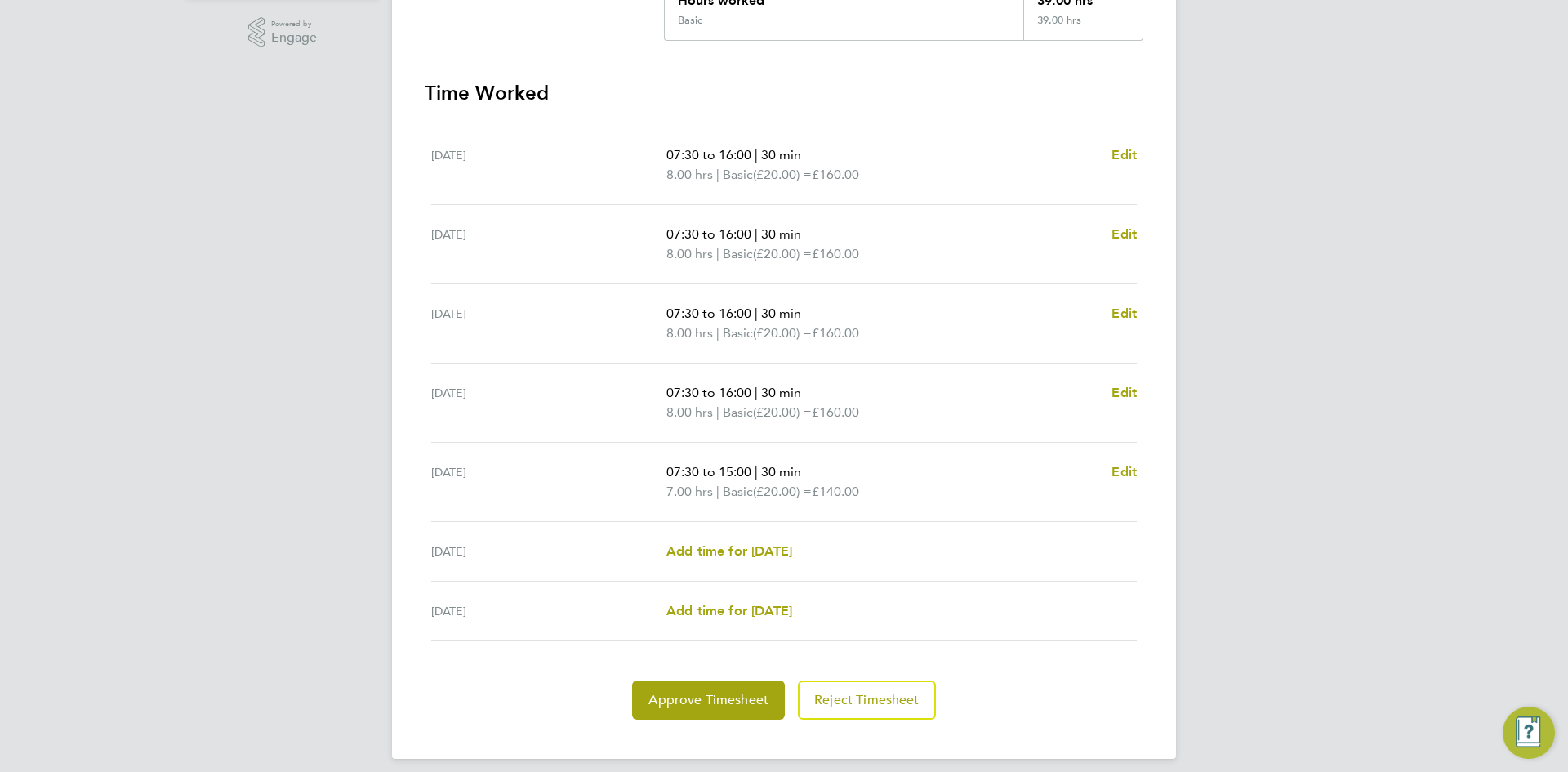
click at [520, 175] on div "Mon 15 Sep" at bounding box center [549, 165] width 236 height 40
click at [480, 154] on div "Mon 15 Sep" at bounding box center [549, 165] width 236 height 40
click at [708, 172] on span "8.00 hrs" at bounding box center [689, 175] width 46 height 15
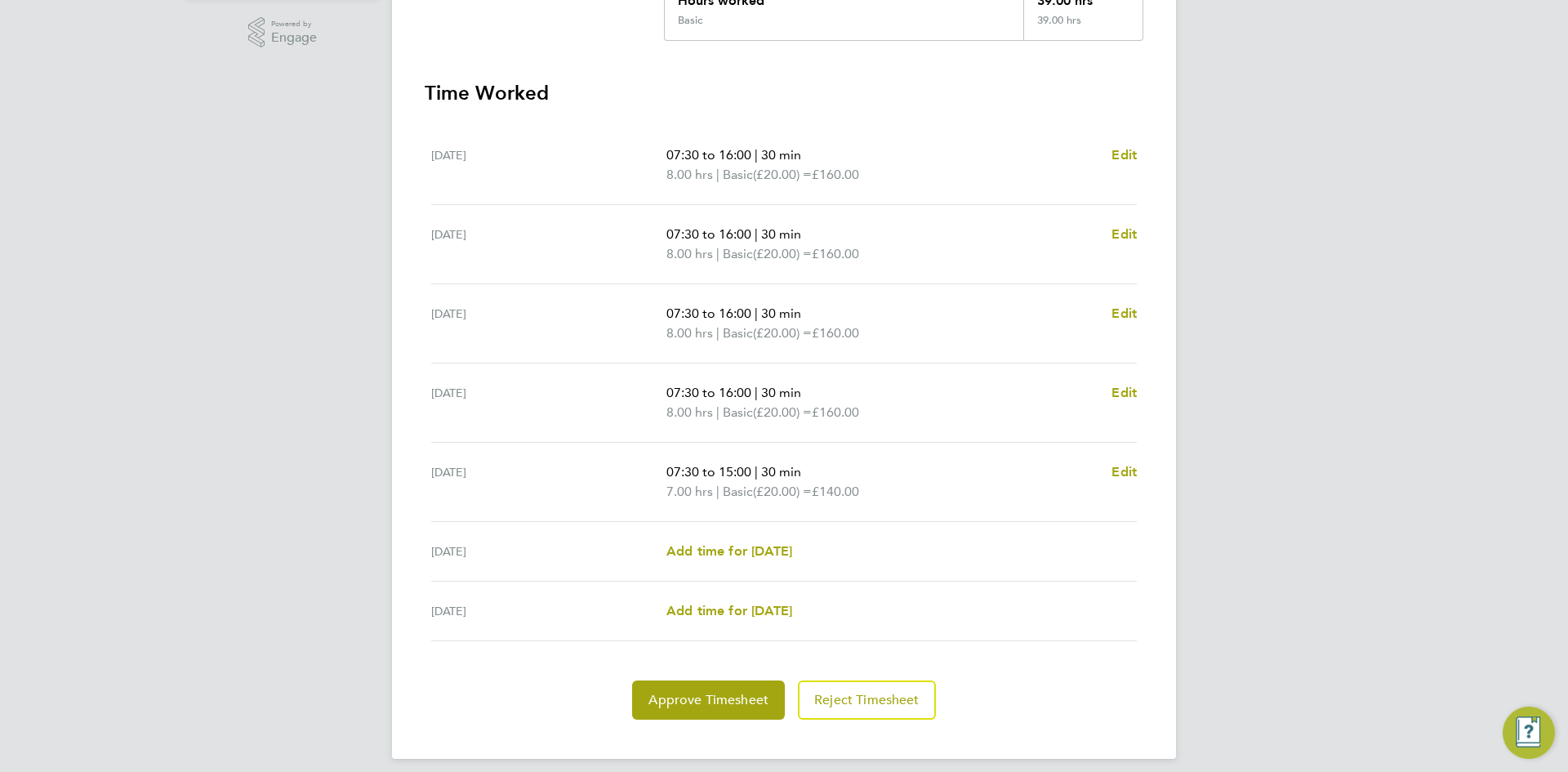
click at [708, 172] on span "8.00 hrs" at bounding box center [689, 175] width 46 height 15
click at [597, 226] on div "Tue 16 Sep" at bounding box center [549, 244] width 236 height 40
click at [471, 237] on div "Tue 16 Sep" at bounding box center [549, 244] width 236 height 40
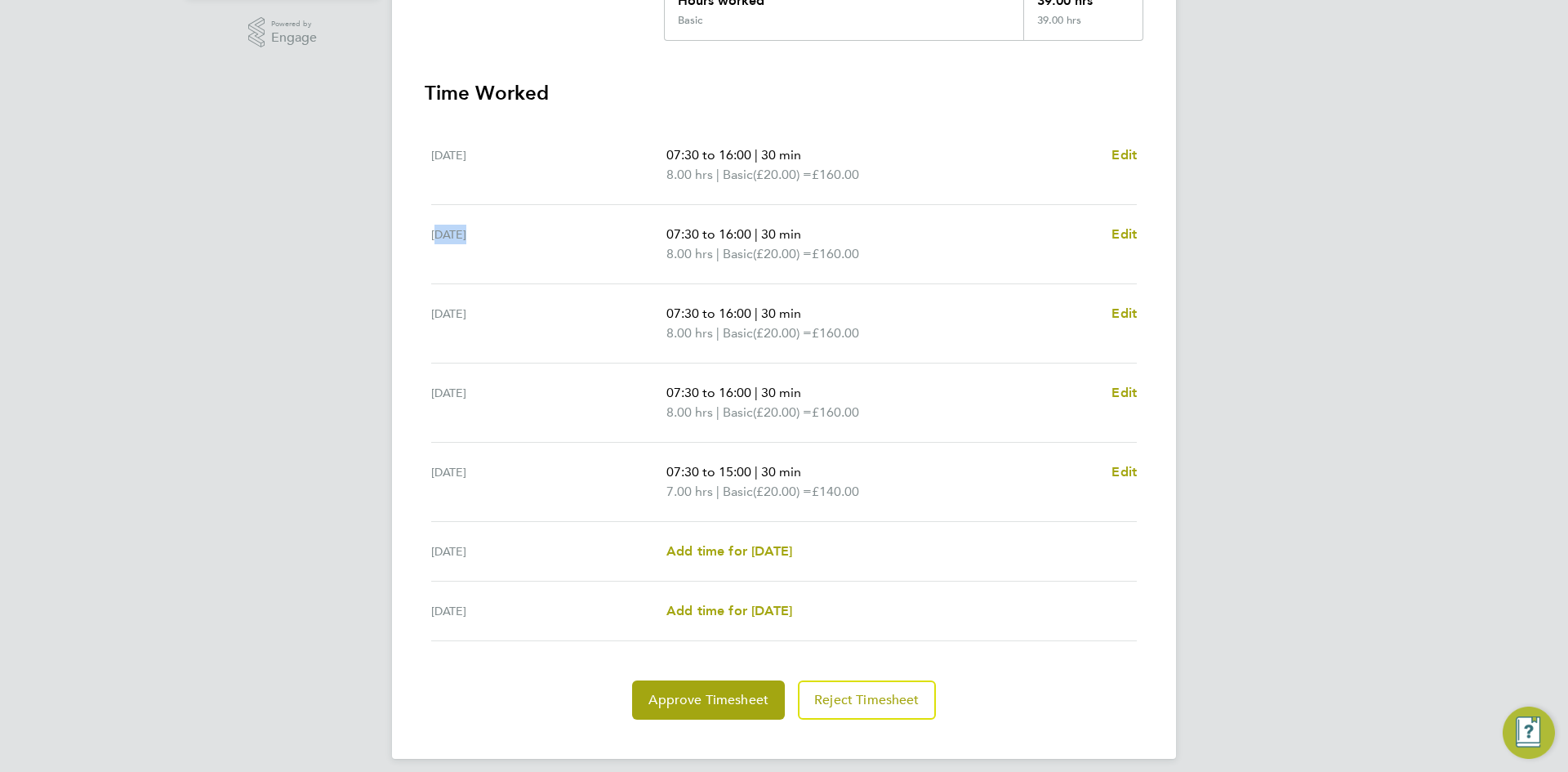
click at [471, 237] on div "Tue 16 Sep" at bounding box center [549, 244] width 236 height 40
click at [487, 336] on div "Wed 17 Sep" at bounding box center [549, 323] width 236 height 40
click at [1130, 392] on span "Edit" at bounding box center [1124, 393] width 25 height 15
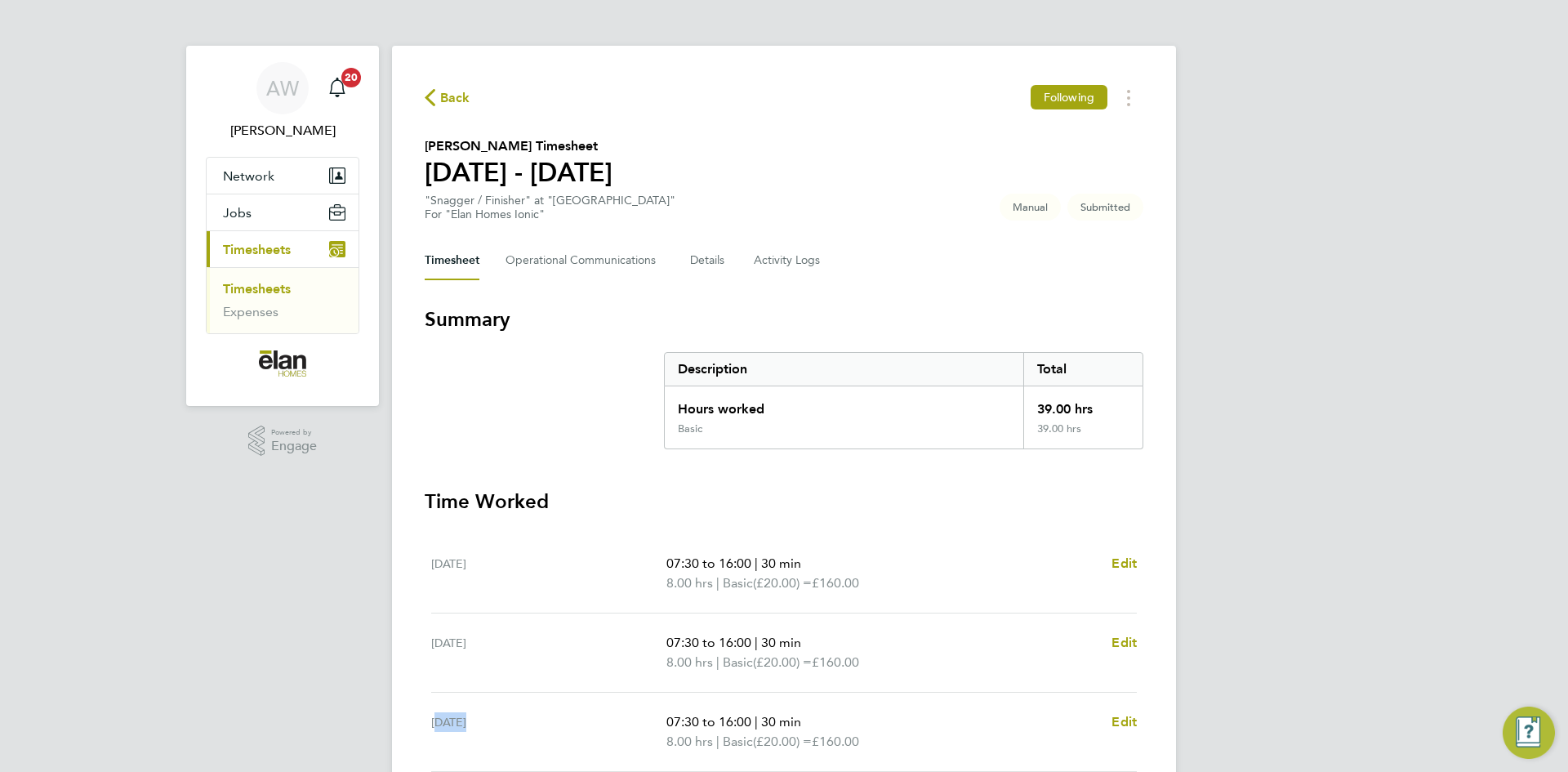
select select "30"
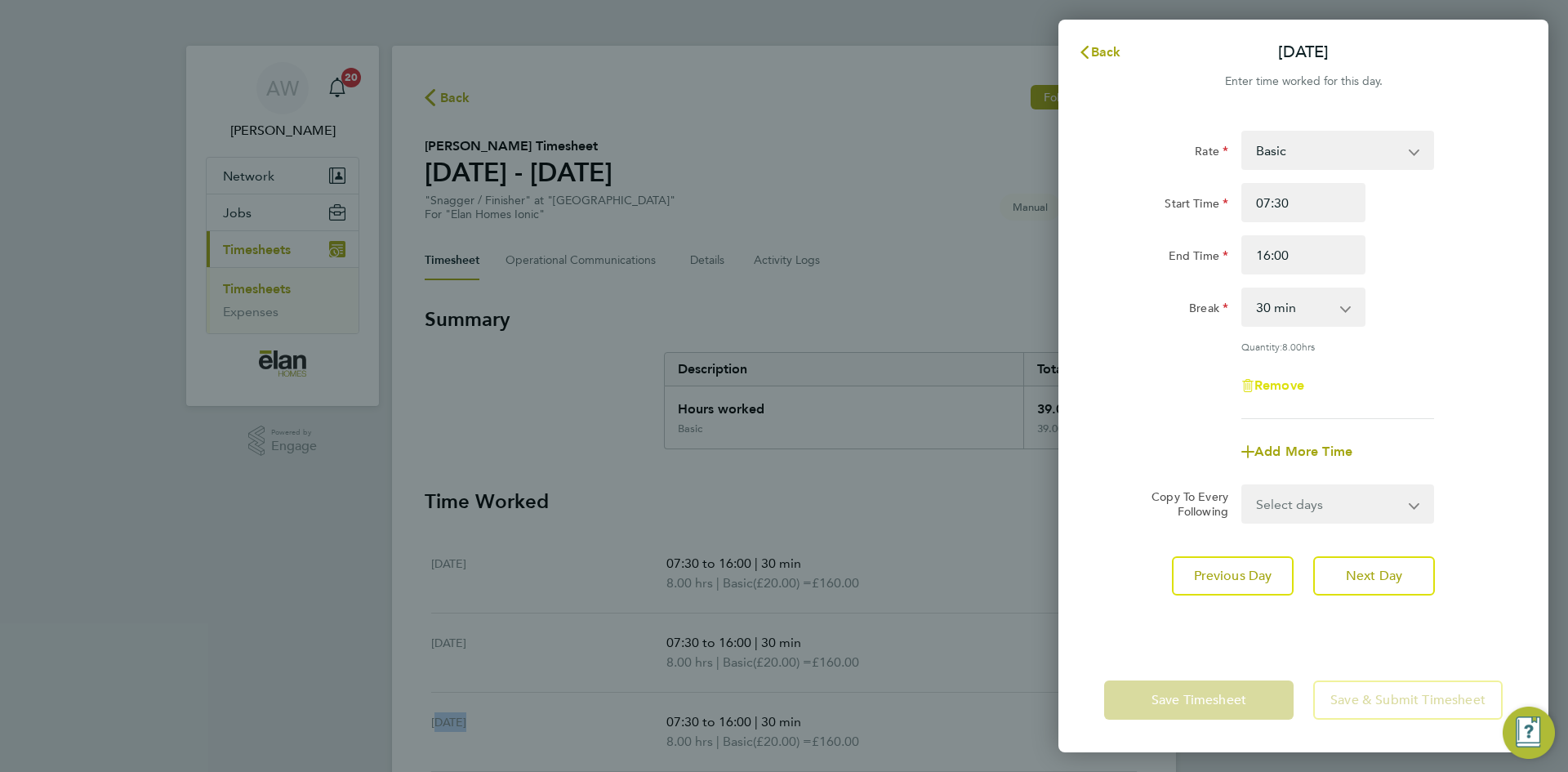
click at [1272, 377] on span "Remove" at bounding box center [1280, 385] width 50 height 15
select select "null"
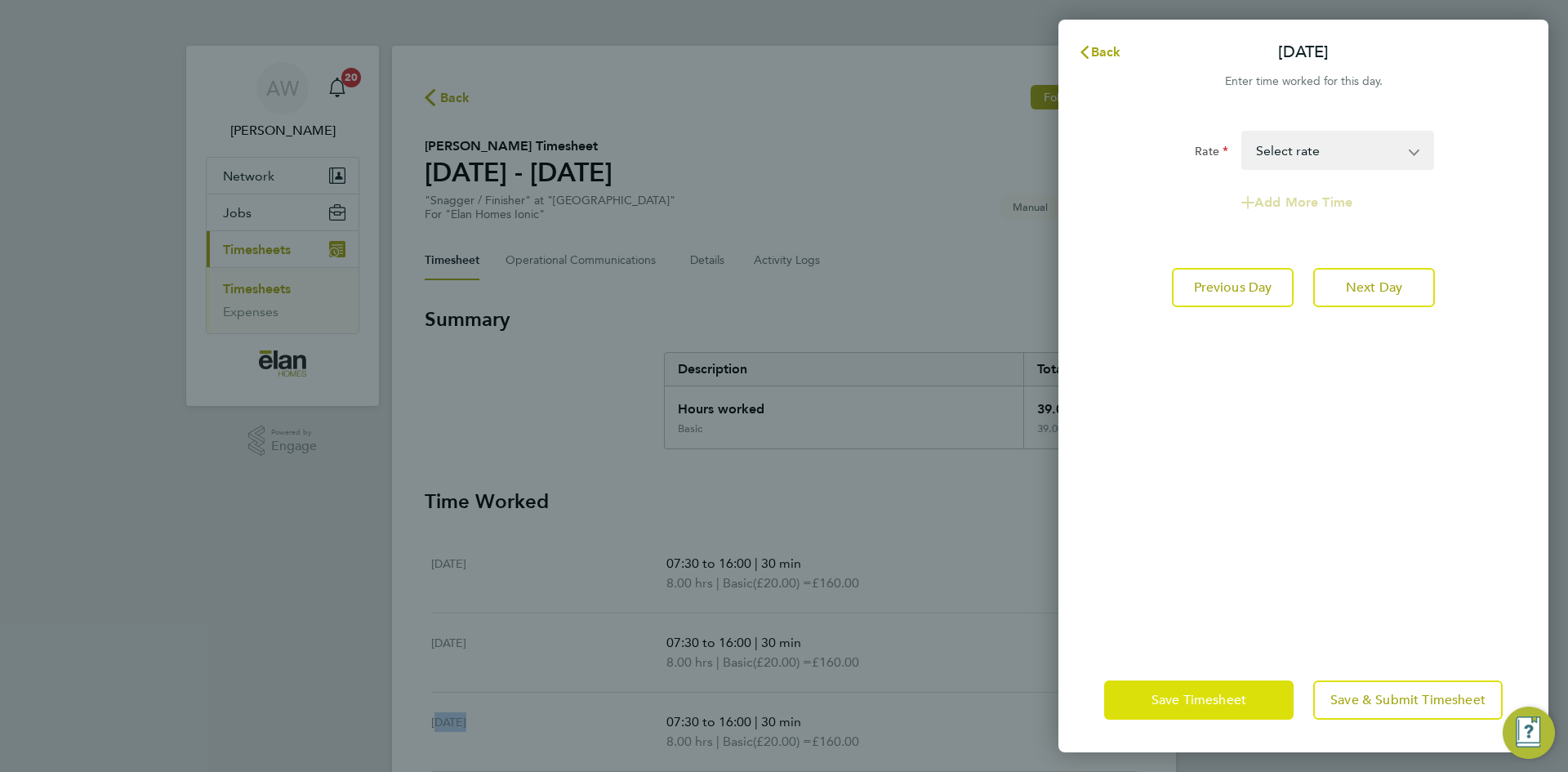
click at [1246, 704] on span "Save Timesheet" at bounding box center [1199, 700] width 95 height 16
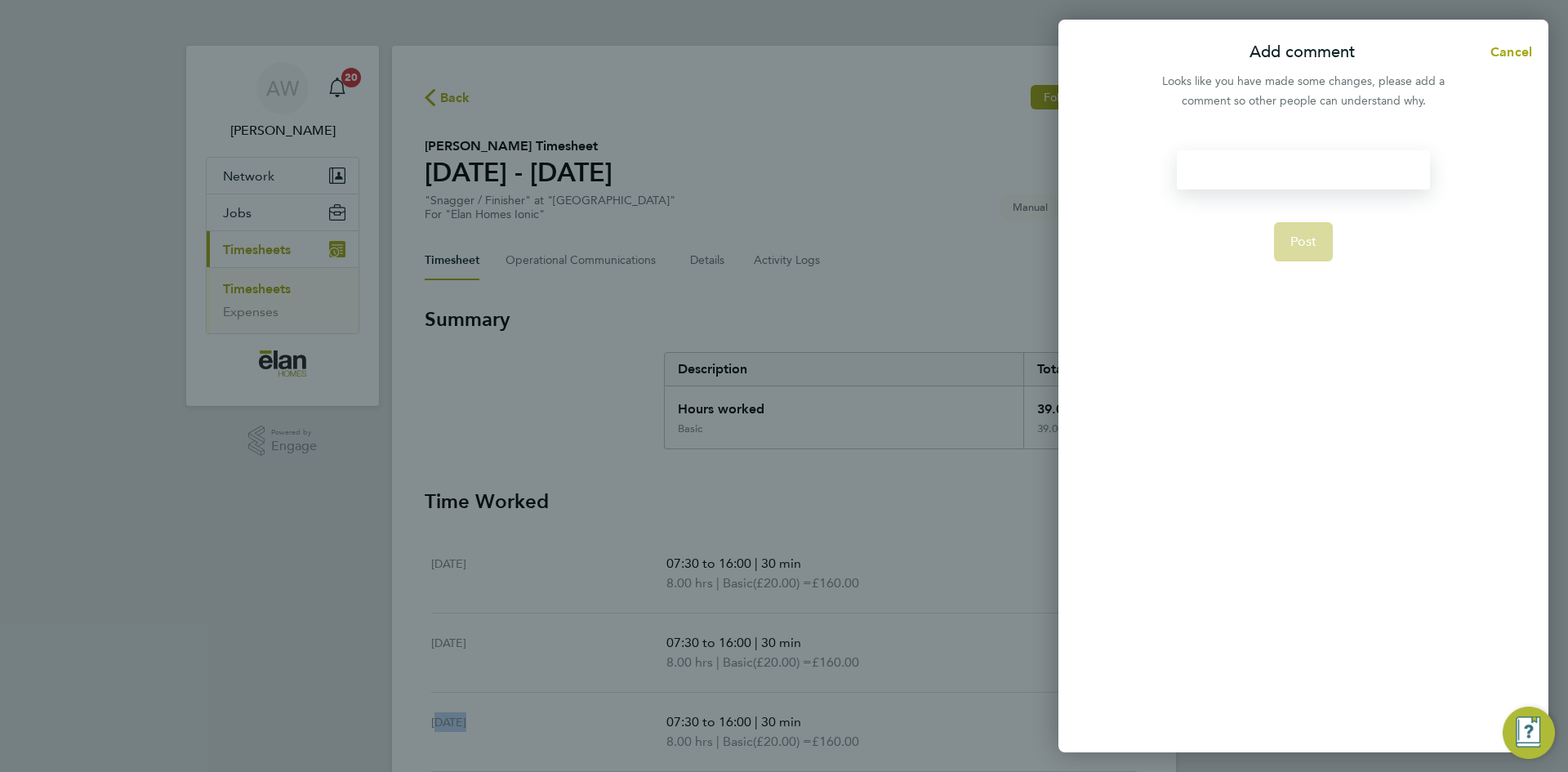
click at [1270, 169] on div at bounding box center [1303, 170] width 253 height 40
click at [1271, 171] on div at bounding box center [1303, 170] width 253 height 40
click at [1295, 238] on span "Post" at bounding box center [1303, 242] width 27 height 16
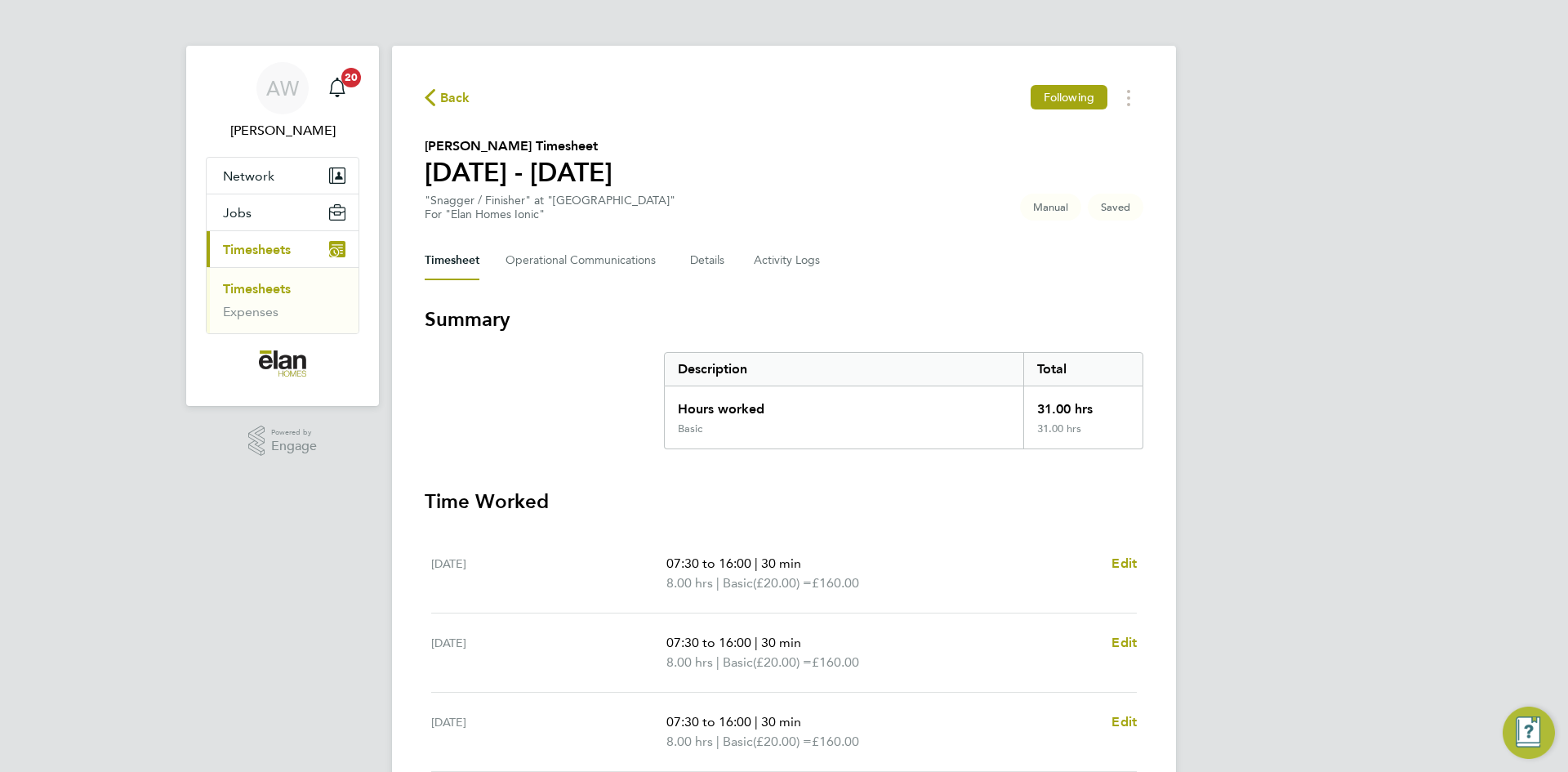
click at [995, 477] on section "Summary Description Total Hours worked 31.00 hrs Basic 31.00 hrs Time Worked Mo…" at bounding box center [784, 707] width 719 height 802
click at [608, 273] on Communications-tab "Operational Communications" at bounding box center [585, 260] width 158 height 40
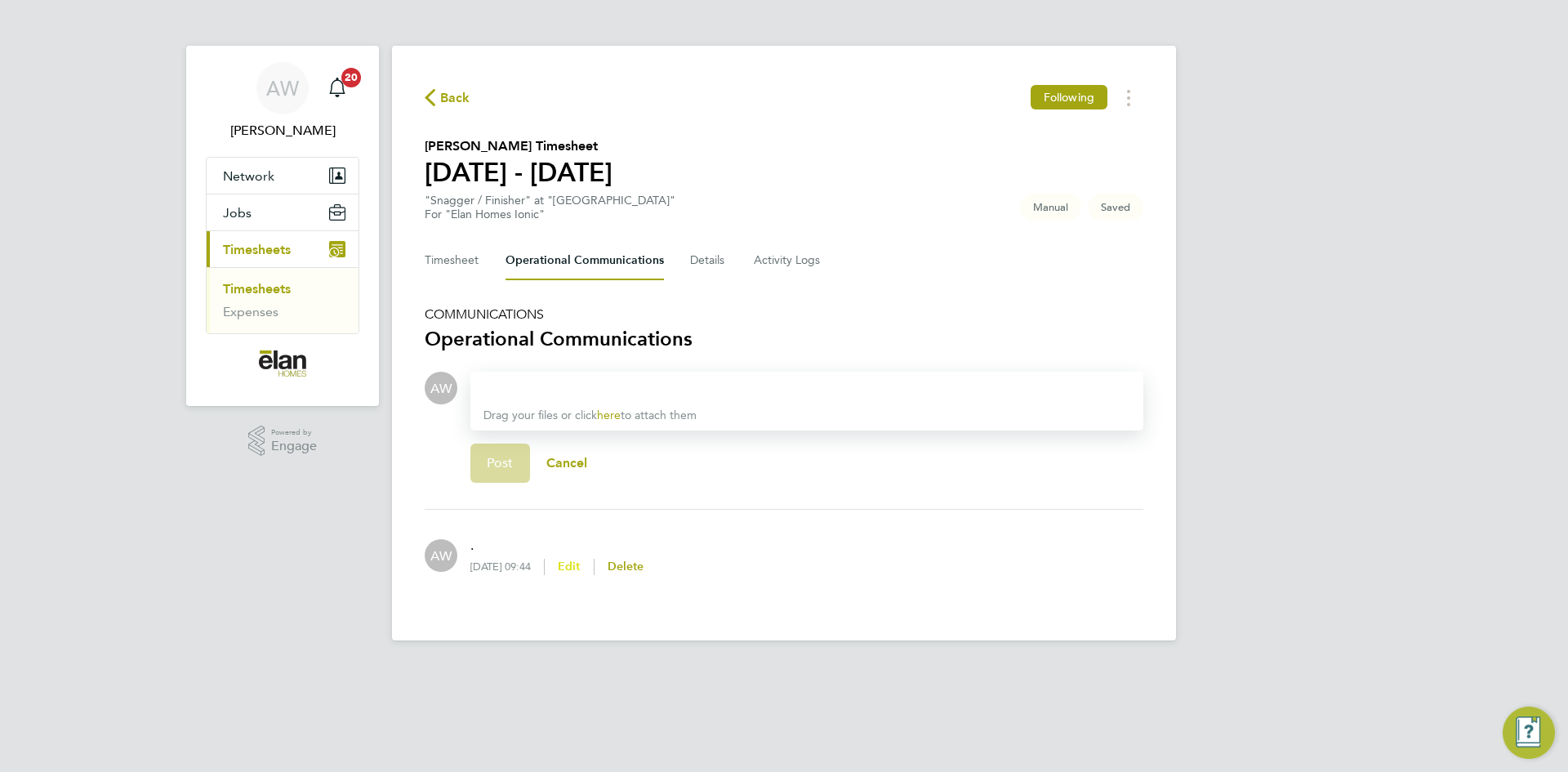
click at [581, 567] on span "Edit" at bounding box center [569, 567] width 23 height 14
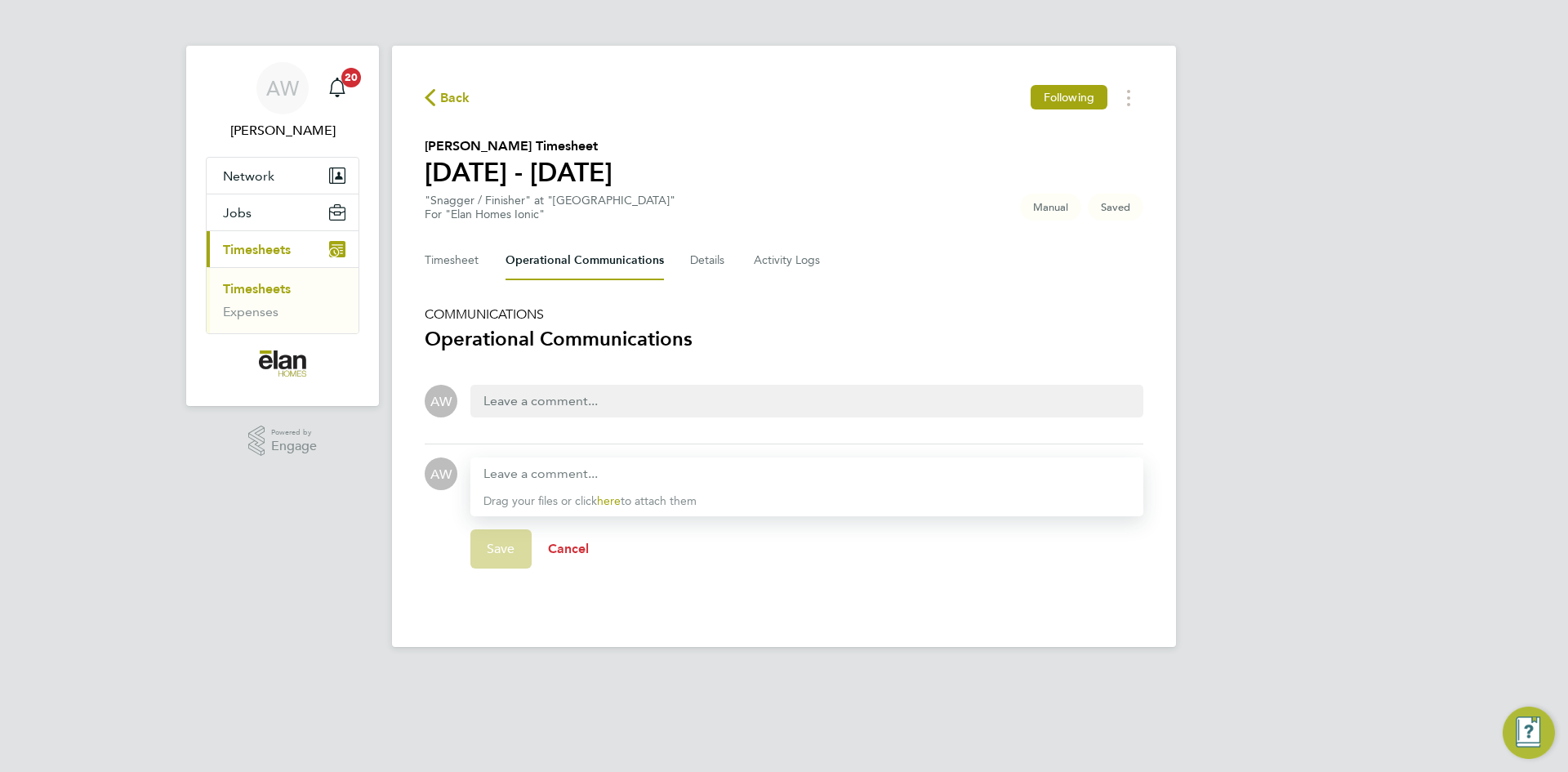
click at [573, 546] on span "Cancel" at bounding box center [569, 548] width 41 height 15
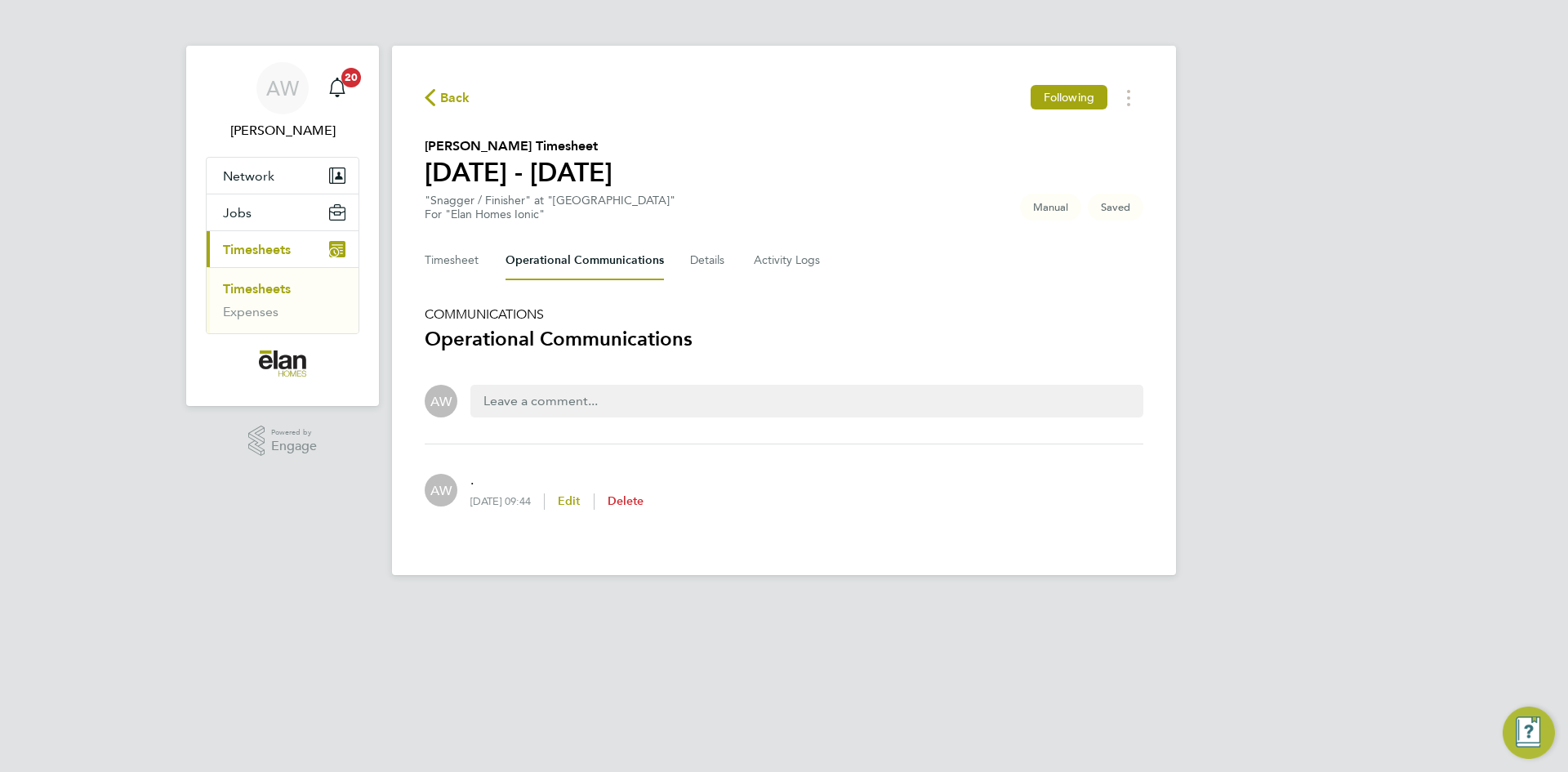
click at [645, 500] on span "Delete" at bounding box center [626, 501] width 37 height 14
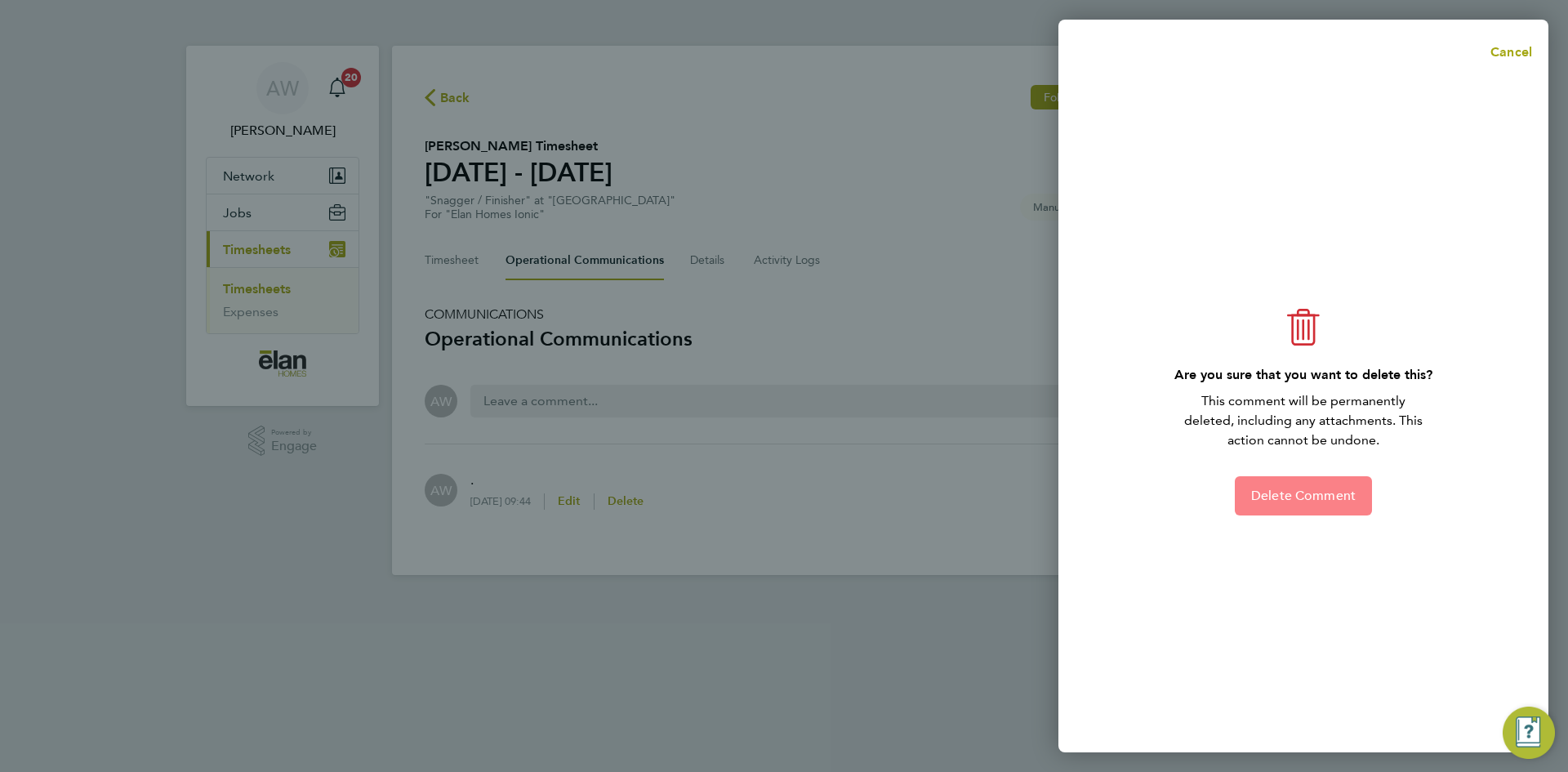
click at [1262, 493] on span "Delete Comment" at bounding box center [1304, 495] width 105 height 16
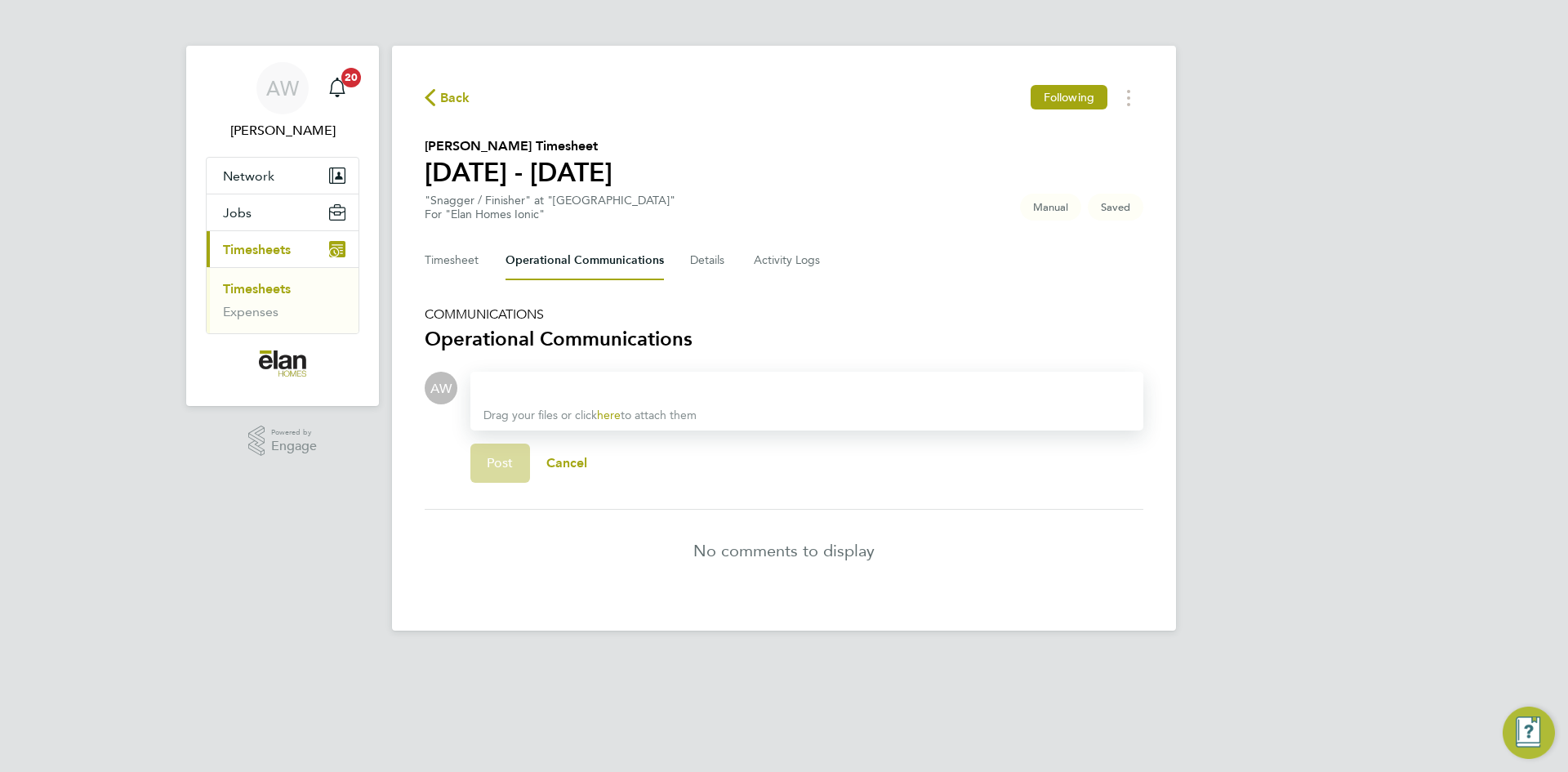
click at [556, 403] on div "Drag your files or click here to attach them" at bounding box center [806, 401] width 673 height 58
click at [558, 395] on div at bounding box center [807, 388] width 647 height 20
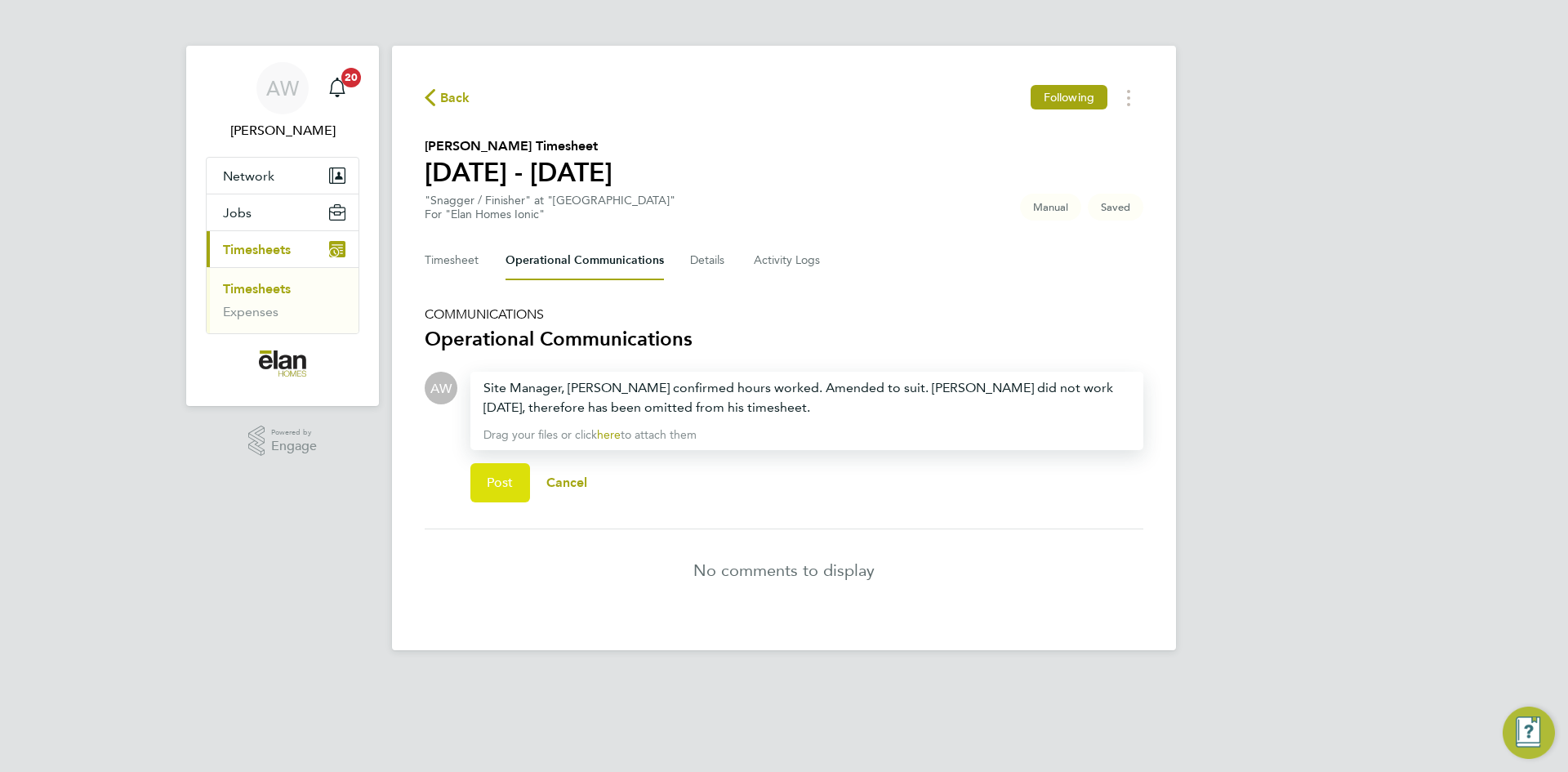
click at [503, 478] on span "Post" at bounding box center [499, 482] width 27 height 16
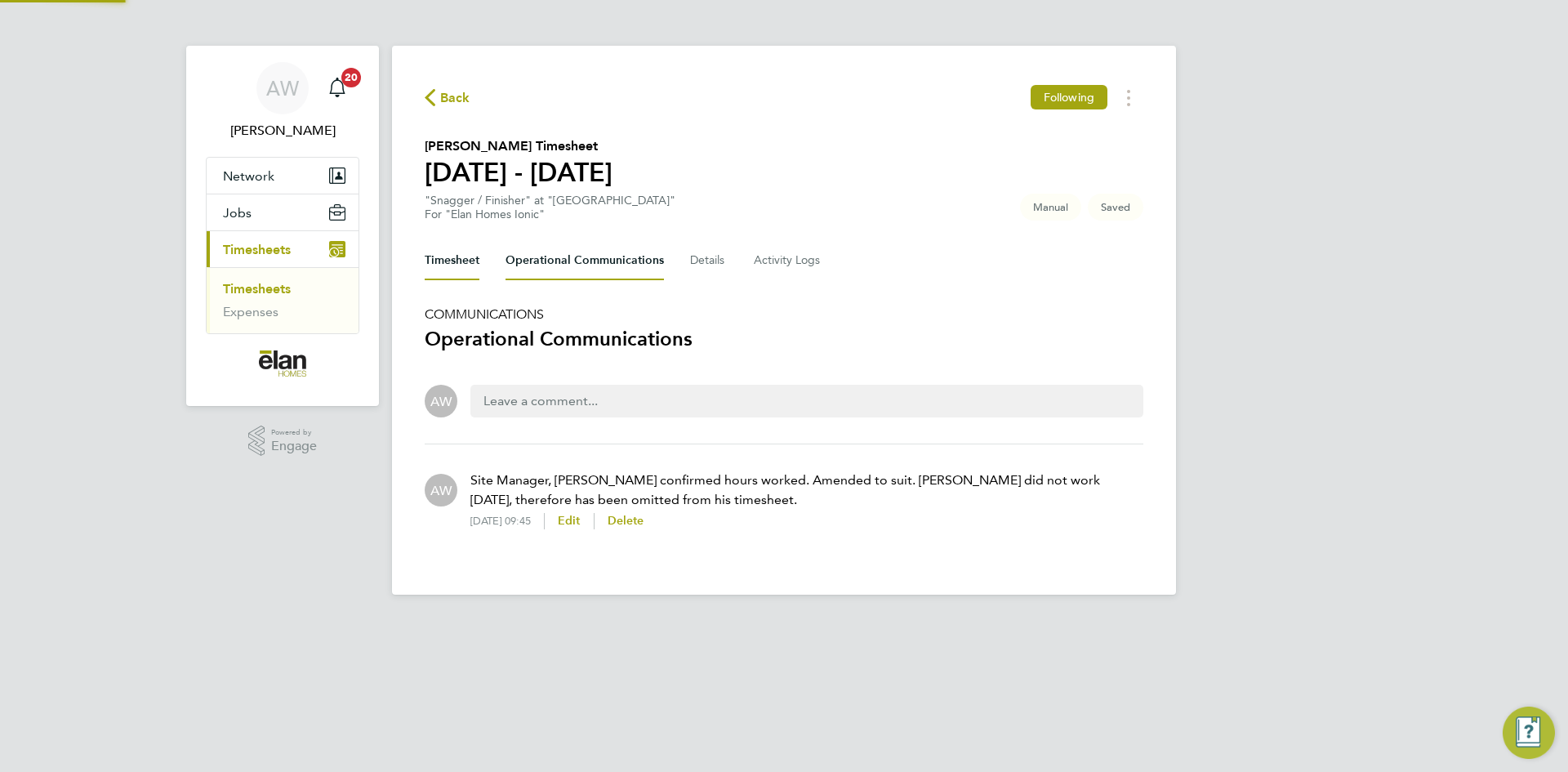
click at [459, 260] on button "Timesheet" at bounding box center [452, 260] width 55 height 40
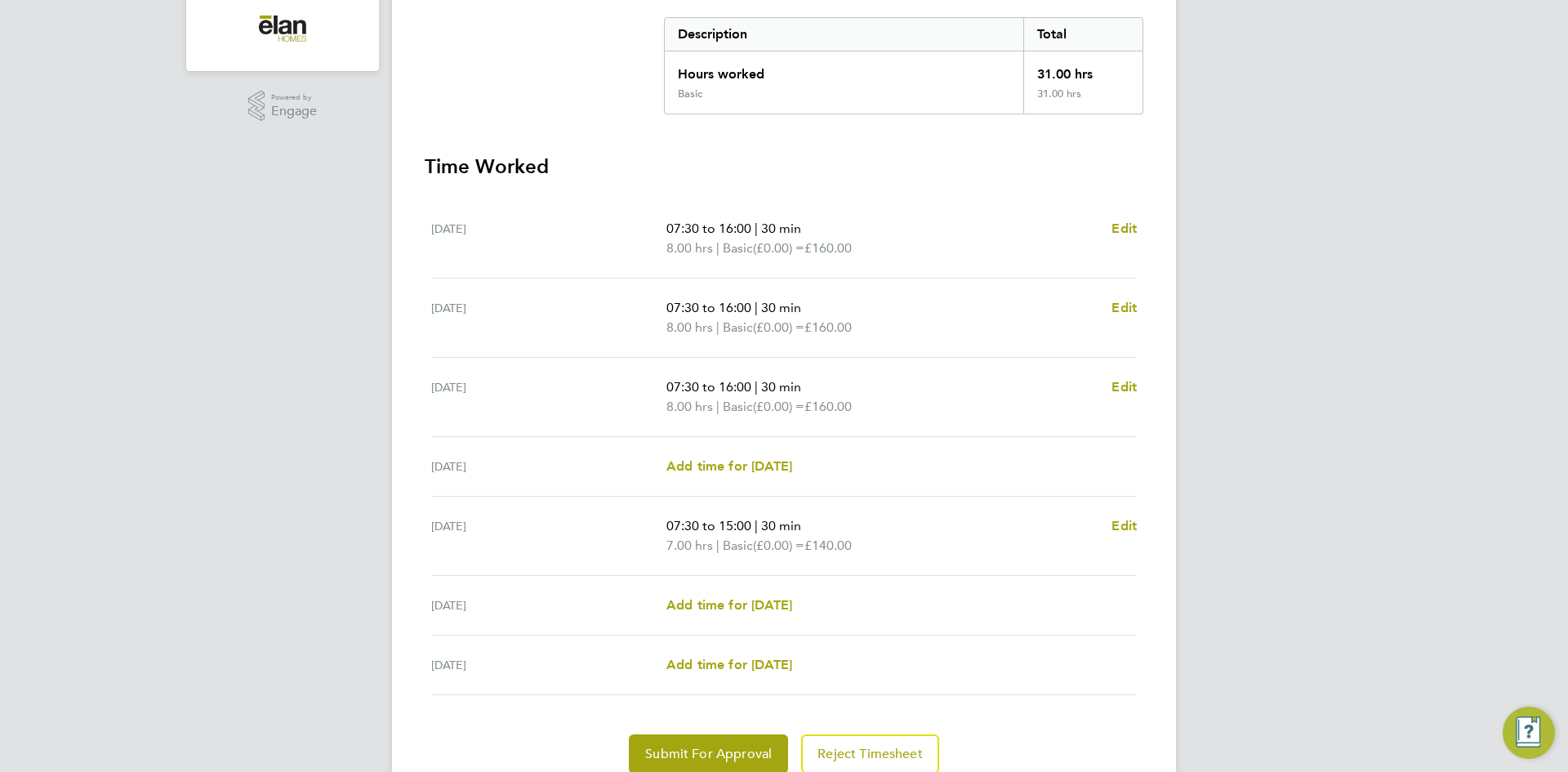
scroll to position [402, 0]
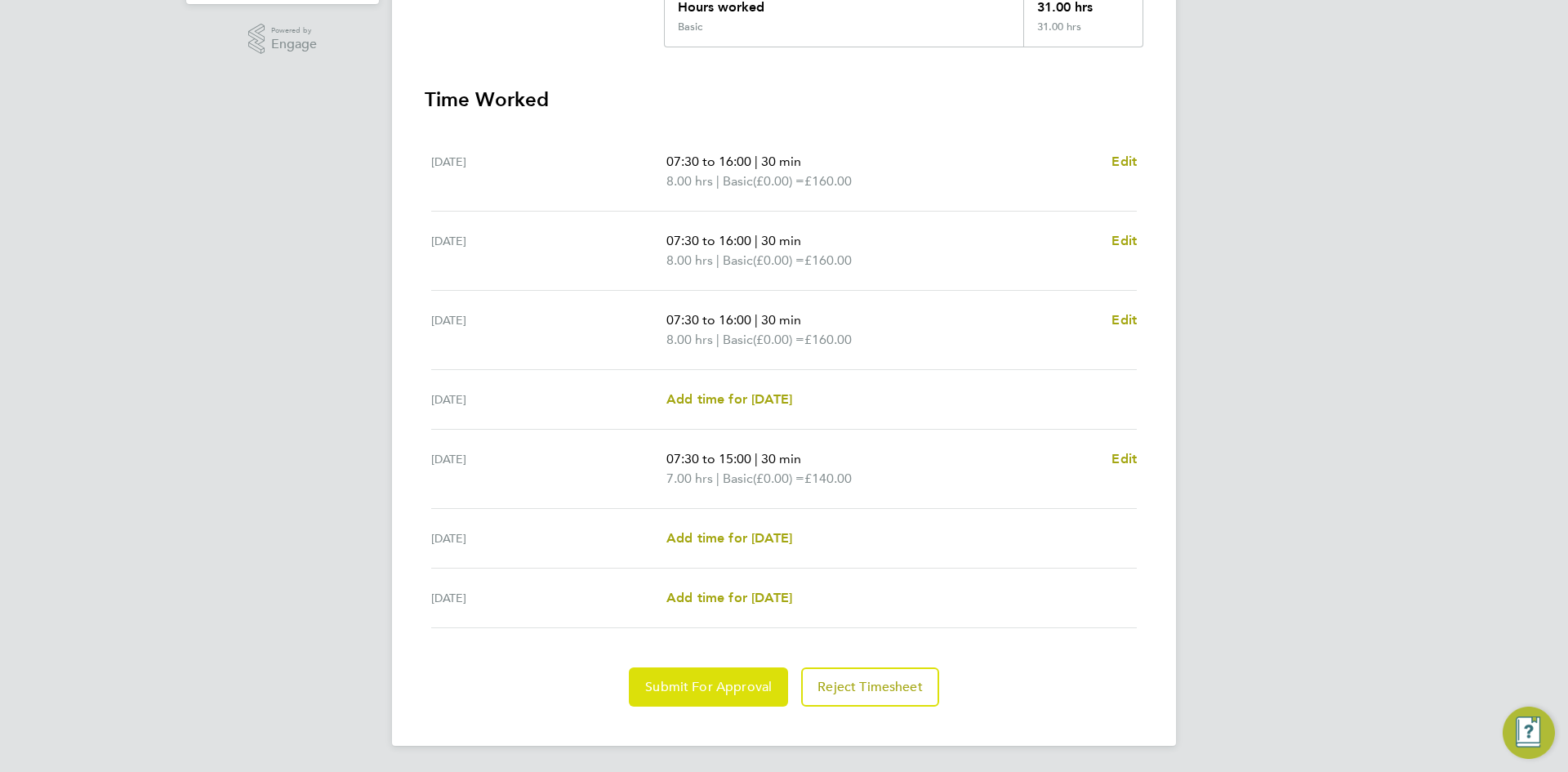
click at [726, 681] on span "Submit For Approval" at bounding box center [708, 687] width 126 height 16
click at [689, 674] on button "Approve Timesheet" at bounding box center [708, 687] width 153 height 40
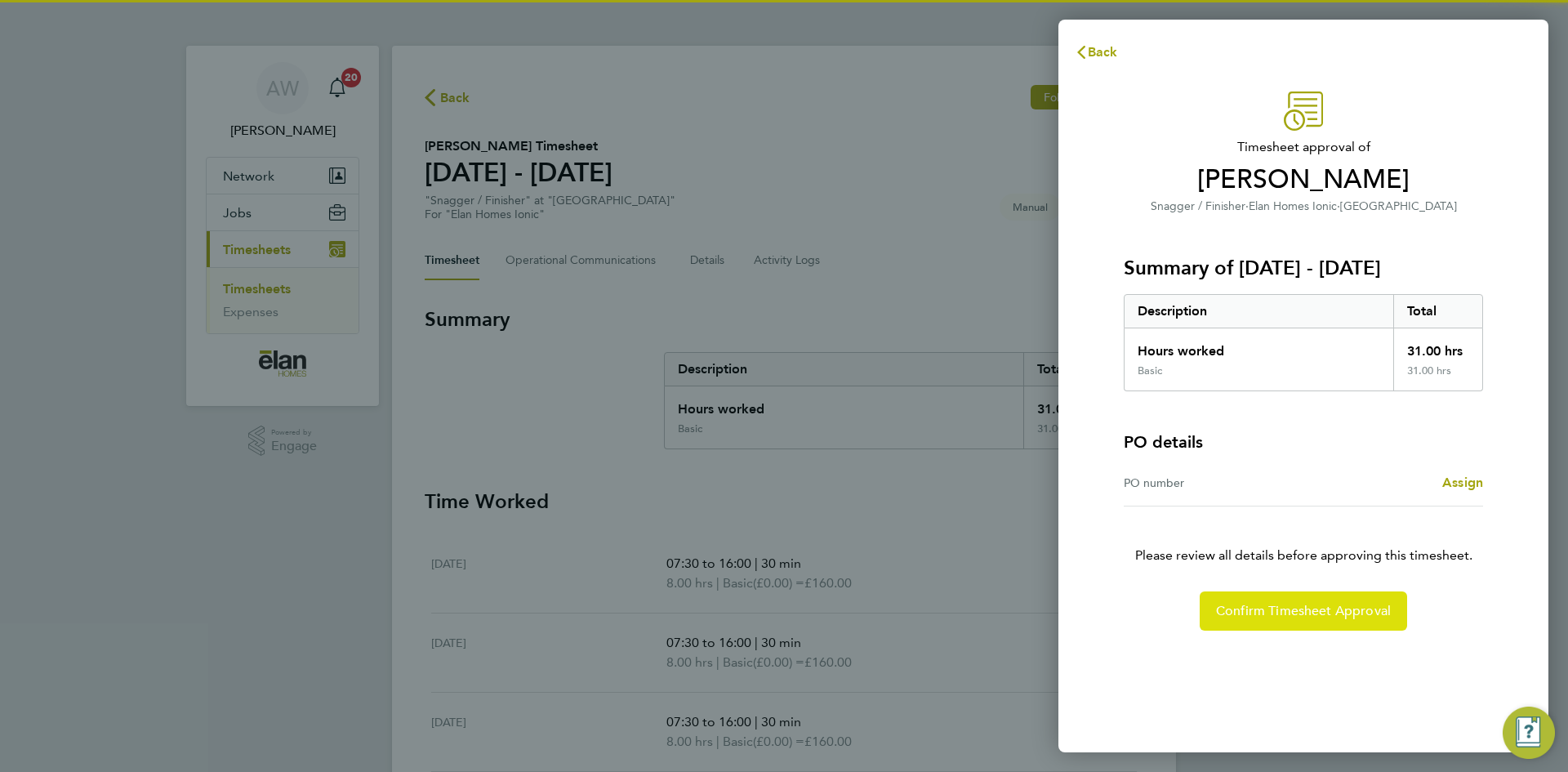
click at [1320, 602] on button "Confirm Timesheet Approval" at bounding box center [1303, 611] width 207 height 40
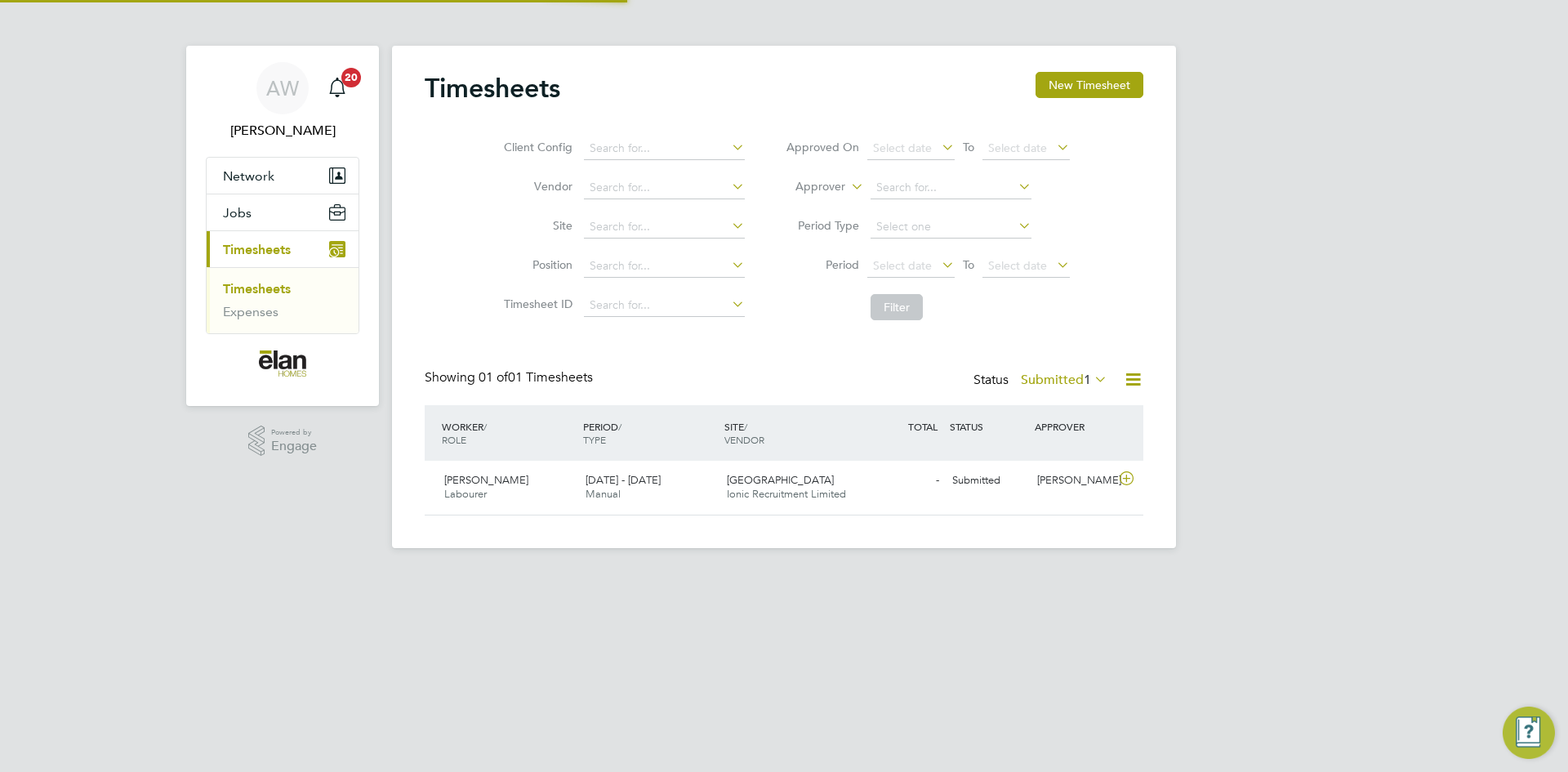
scroll to position [41, 142]
click at [1130, 475] on icon at bounding box center [1127, 478] width 21 height 13
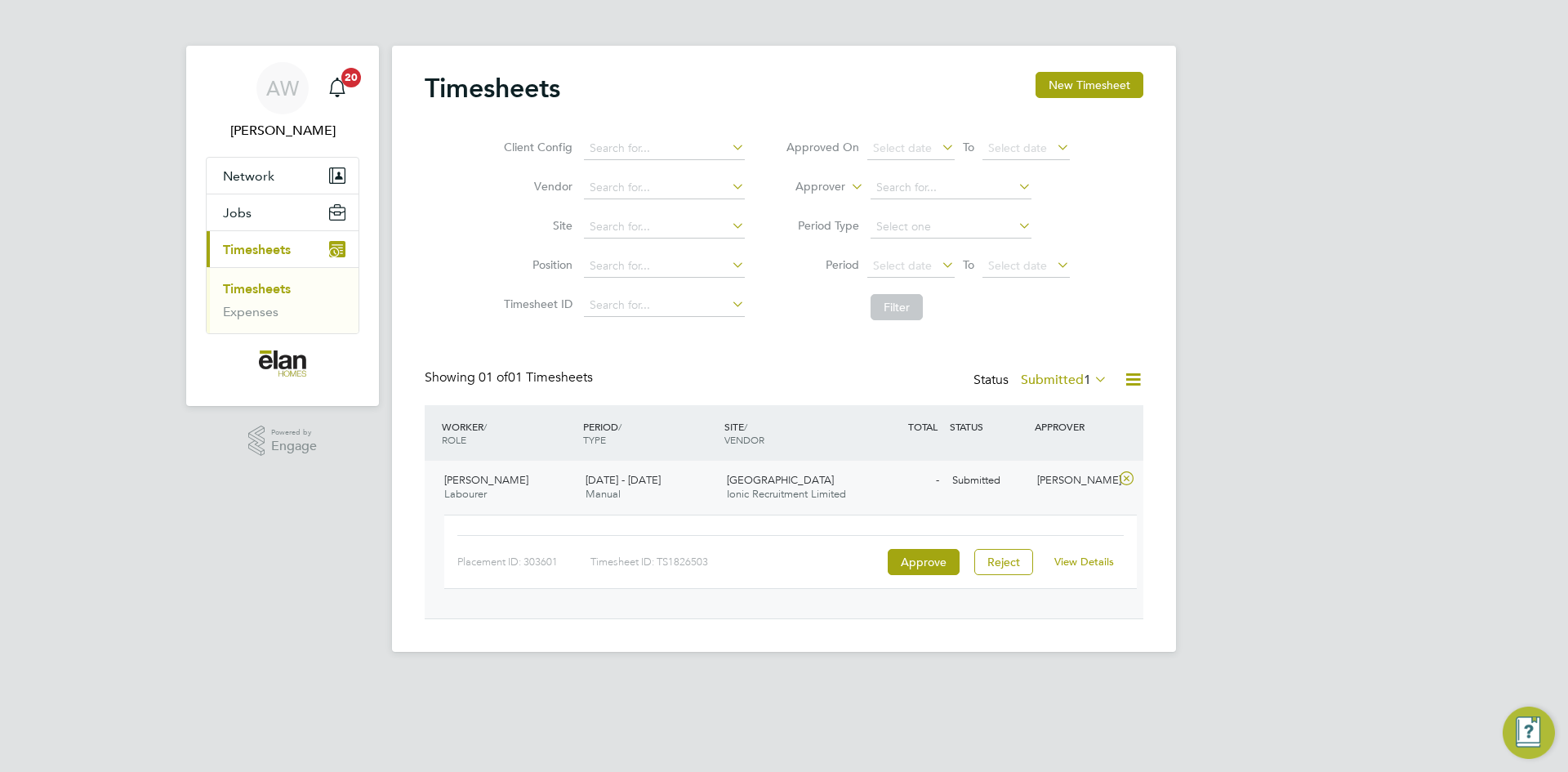
click at [1080, 568] on link "View Details" at bounding box center [1084, 561] width 59 height 14
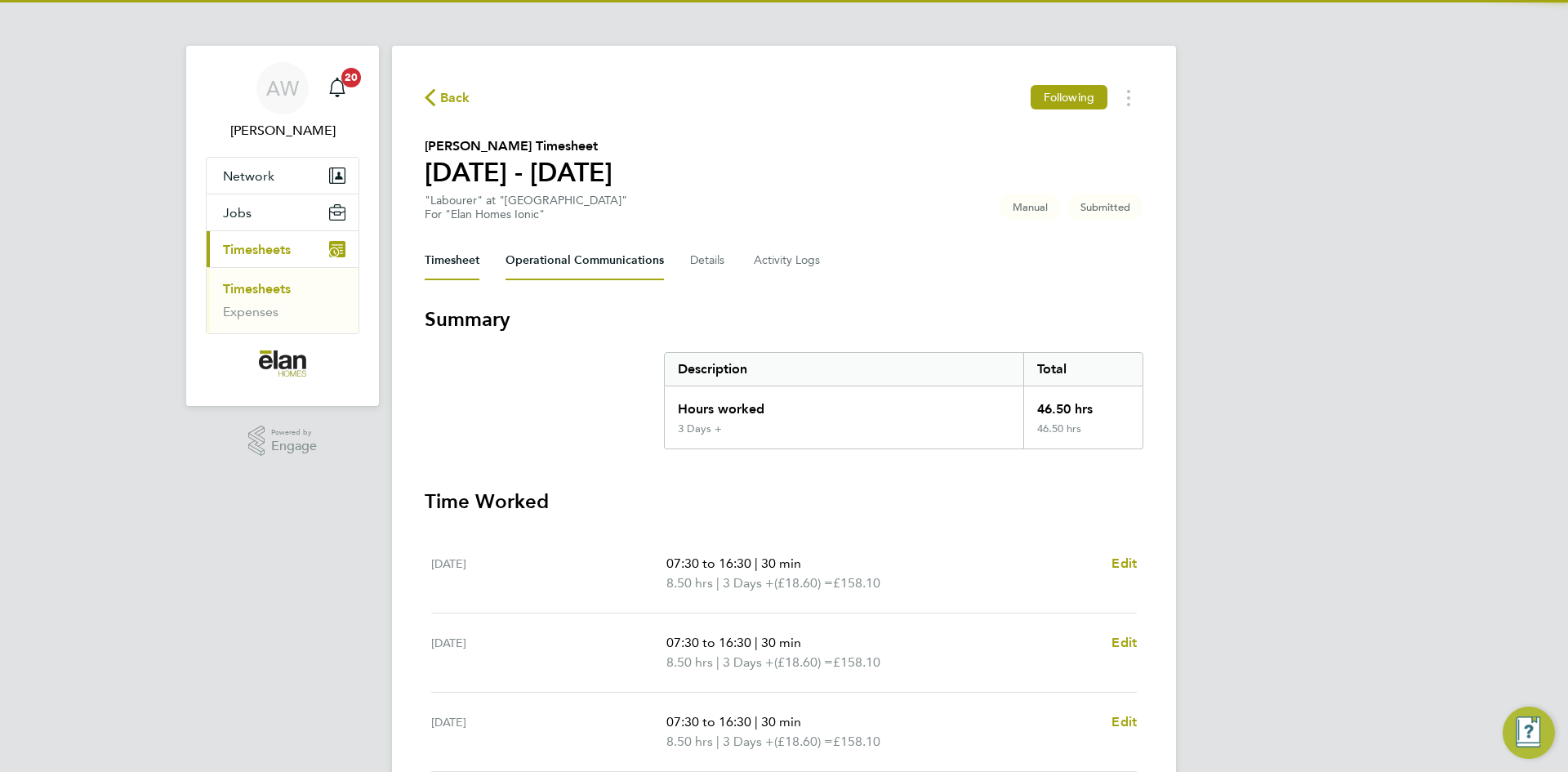
click at [524, 255] on Communications-tab "Operational Communications" at bounding box center [585, 260] width 158 height 40
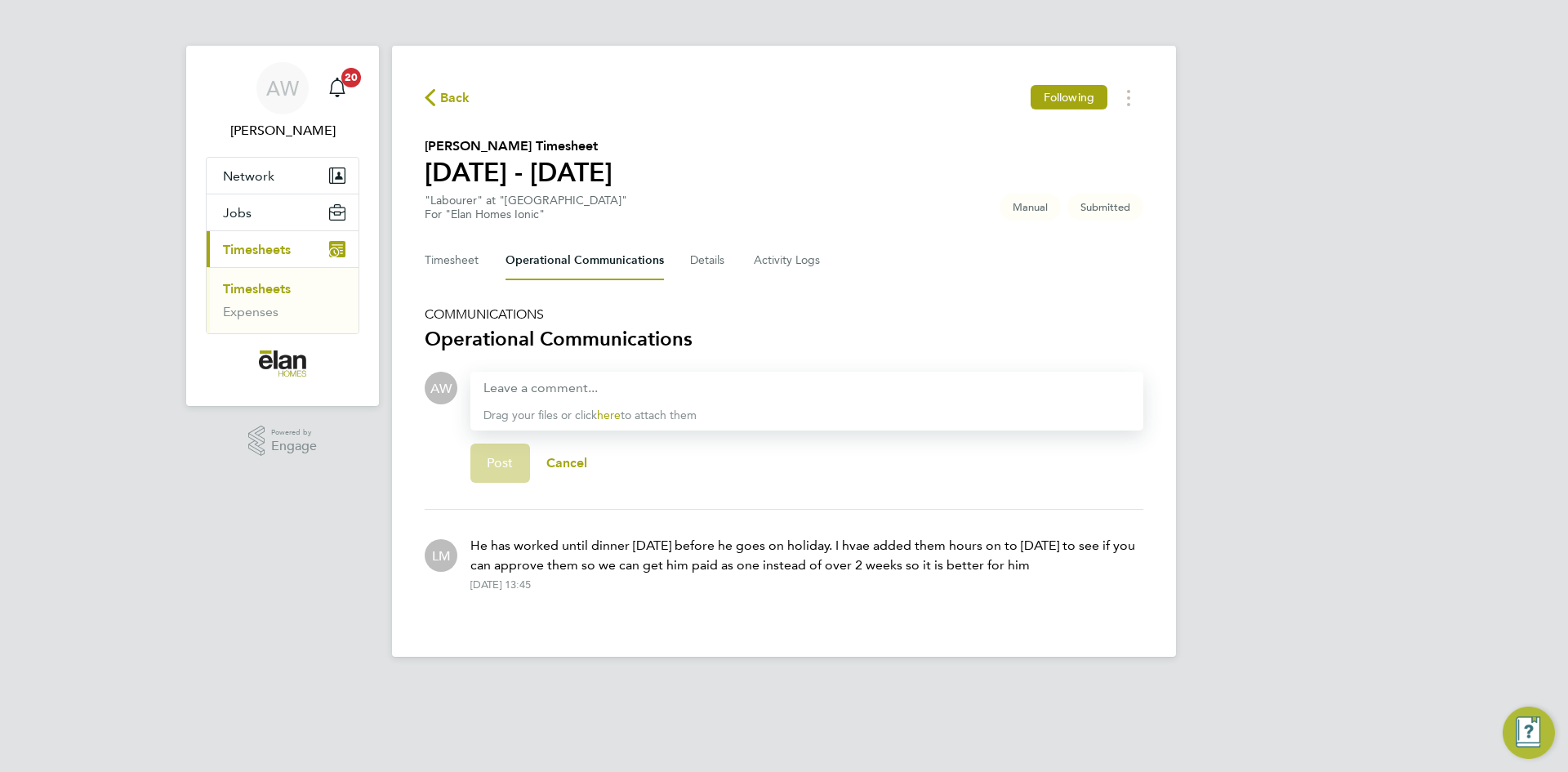
click at [1363, 440] on div "AW [PERSON_NAME] Notifications 20 Applications: Network Sites Jobs Placements C…" at bounding box center [784, 341] width 1568 height 683
click at [745, 564] on p "He has worked until dinner [DATE] before he goes on holiday. I hvae added them …" at bounding box center [806, 555] width 673 height 40
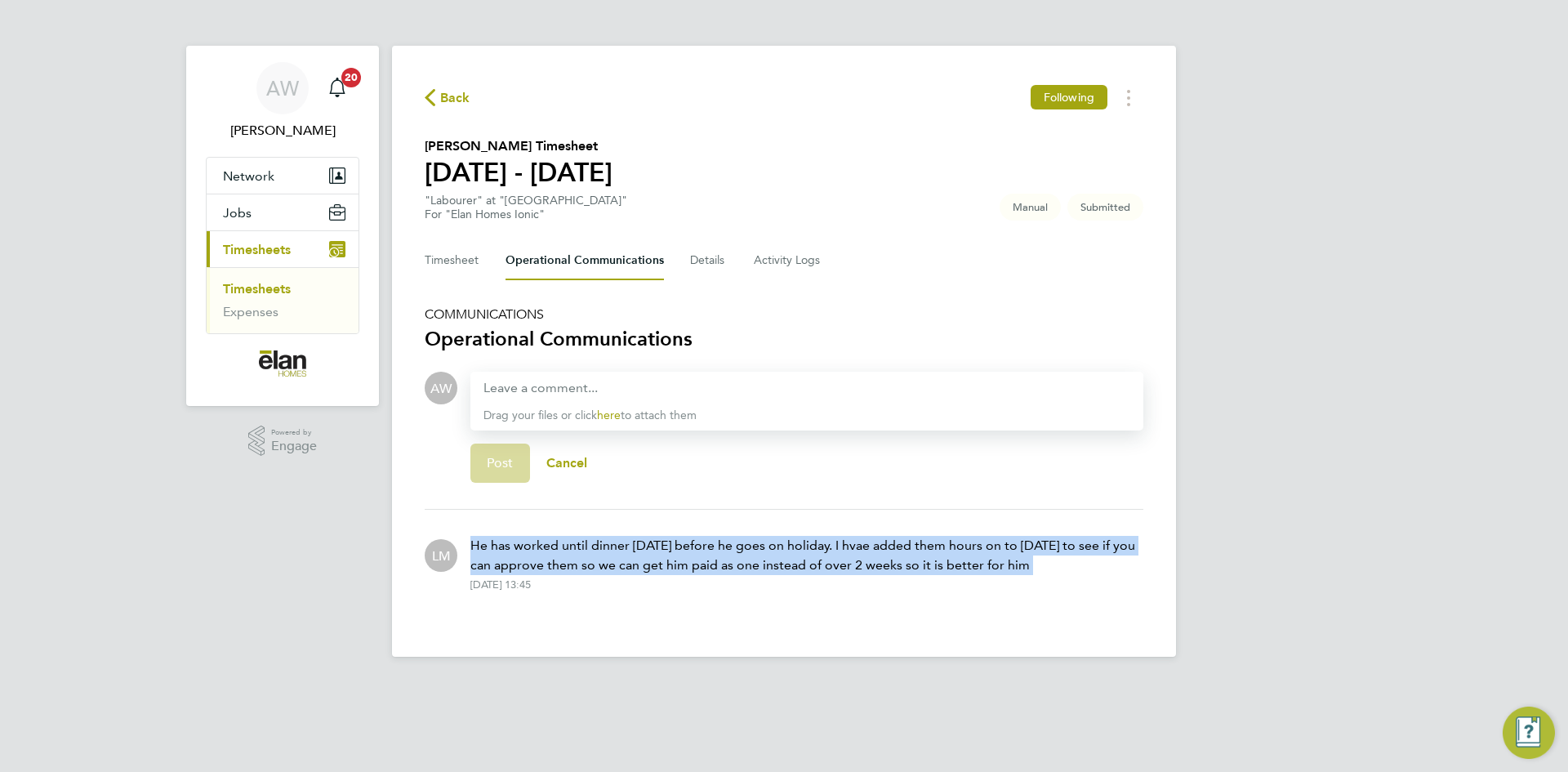
click at [745, 564] on p "He has worked until dinner [DATE] before he goes on holiday. I hvae added them …" at bounding box center [806, 555] width 673 height 40
click at [1009, 560] on p "He has worked until dinner [DATE] before he goes on holiday. I hvae added them …" at bounding box center [806, 555] width 673 height 40
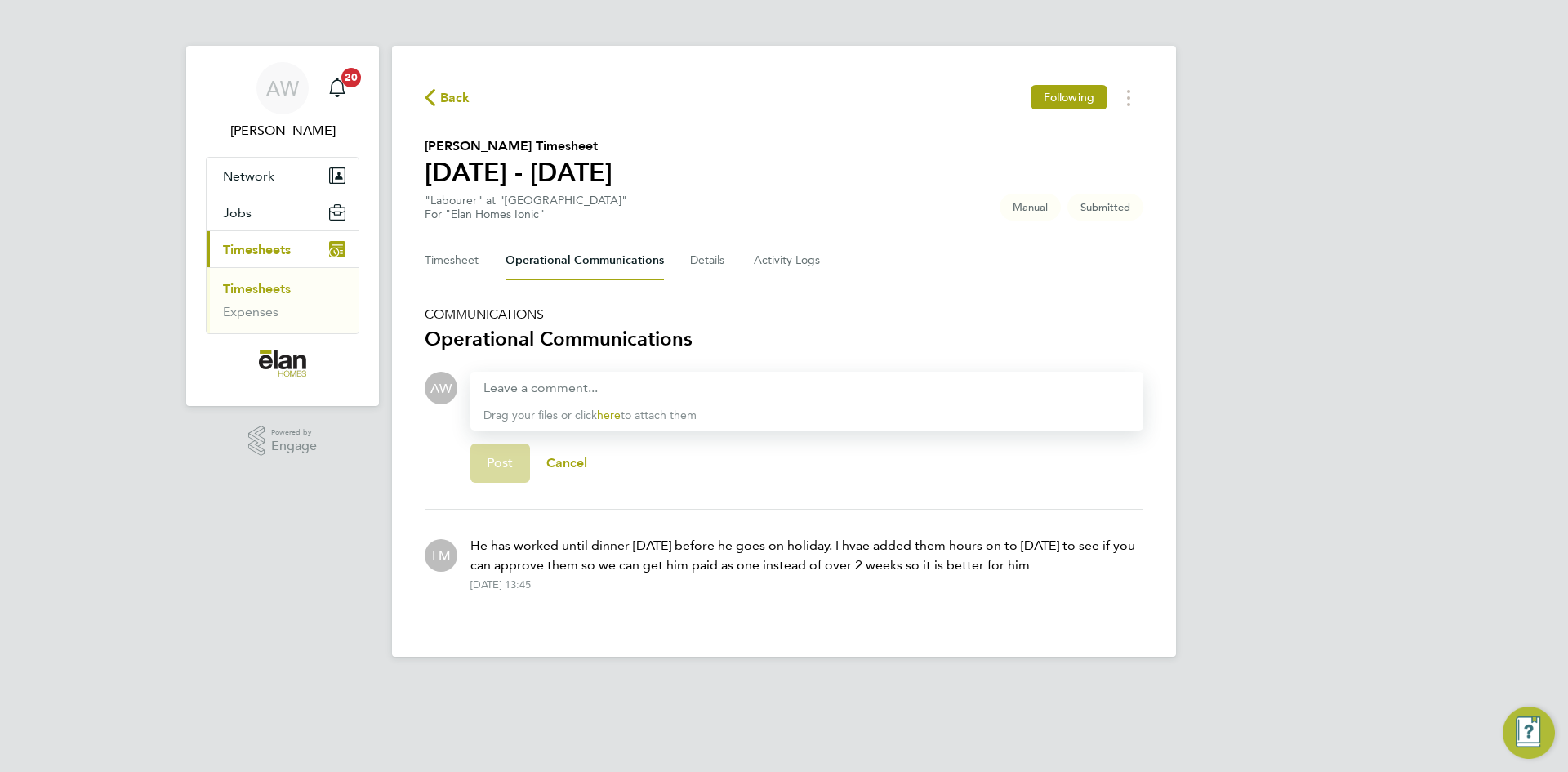
drag, startPoint x: 1037, startPoint y: 562, endPoint x: 447, endPoint y: 526, distance: 591.1
click at [447, 526] on div "LM He has worked until dinner [DATE] before he goes on holiday. I hvae added th…" at bounding box center [784, 563] width 719 height 82
click at [1003, 567] on p "He has worked until dinner [DATE] before he goes on holiday. I hvae added them …" at bounding box center [806, 555] width 673 height 40
click at [1050, 566] on p "He has worked until dinner [DATE] before he goes on holiday. I hvae added them …" at bounding box center [806, 555] width 673 height 40
click at [451, 252] on button "Timesheet" at bounding box center [452, 260] width 55 height 40
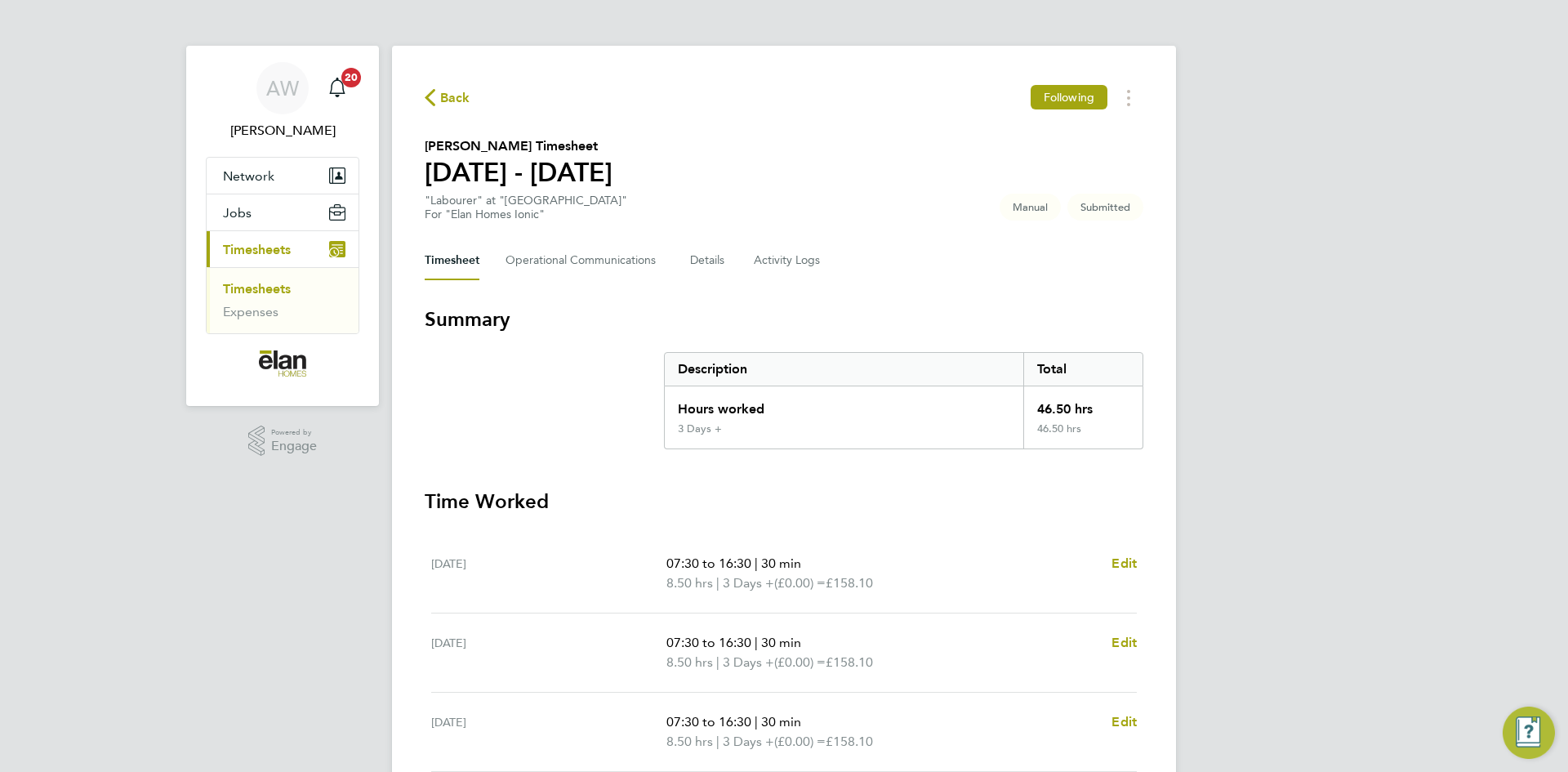
click at [727, 370] on div "Description" at bounding box center [843, 370] width 358 height 33
click at [829, 329] on h3 "Summary" at bounding box center [784, 319] width 719 height 26
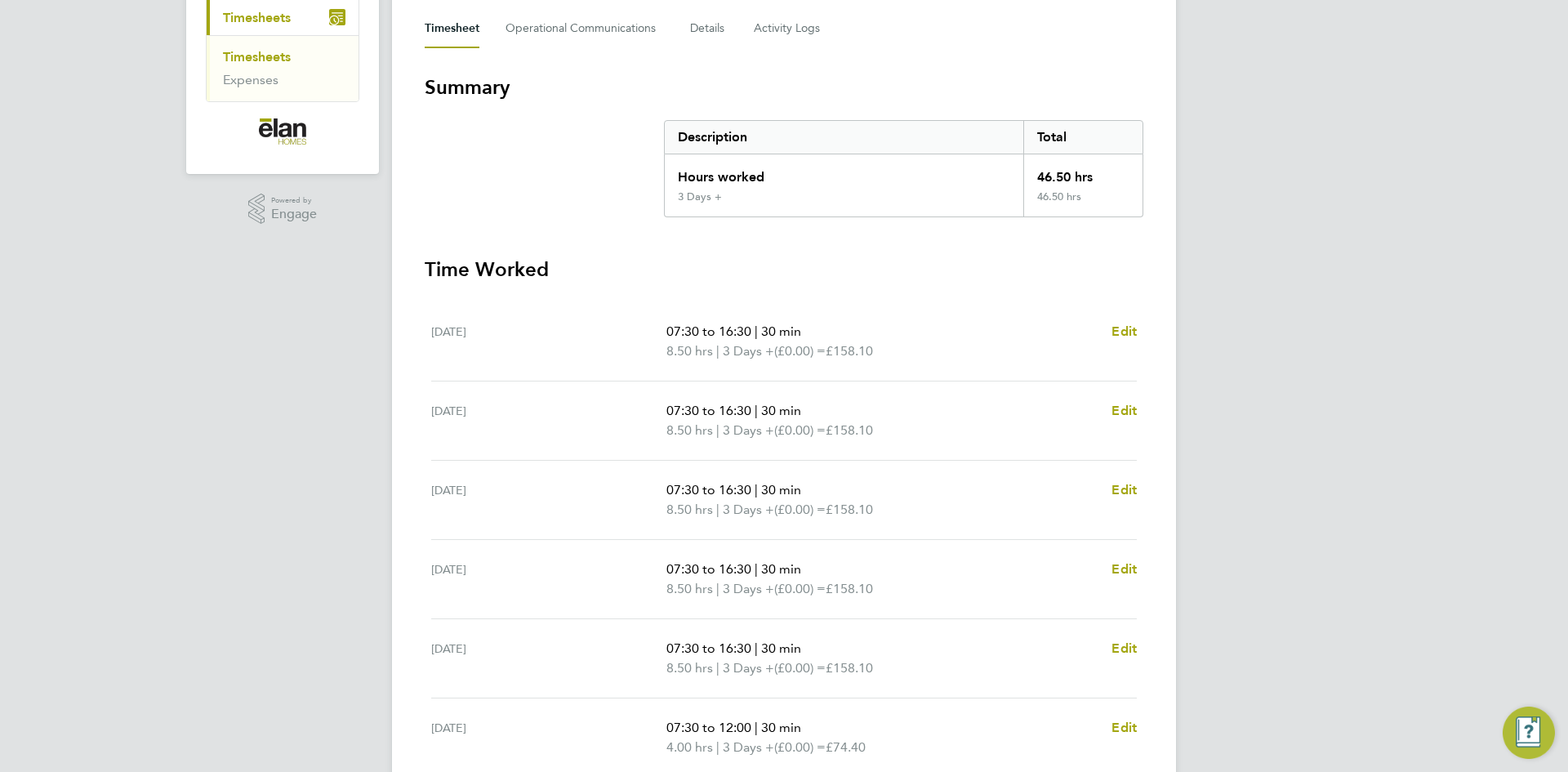
scroll to position [441, 0]
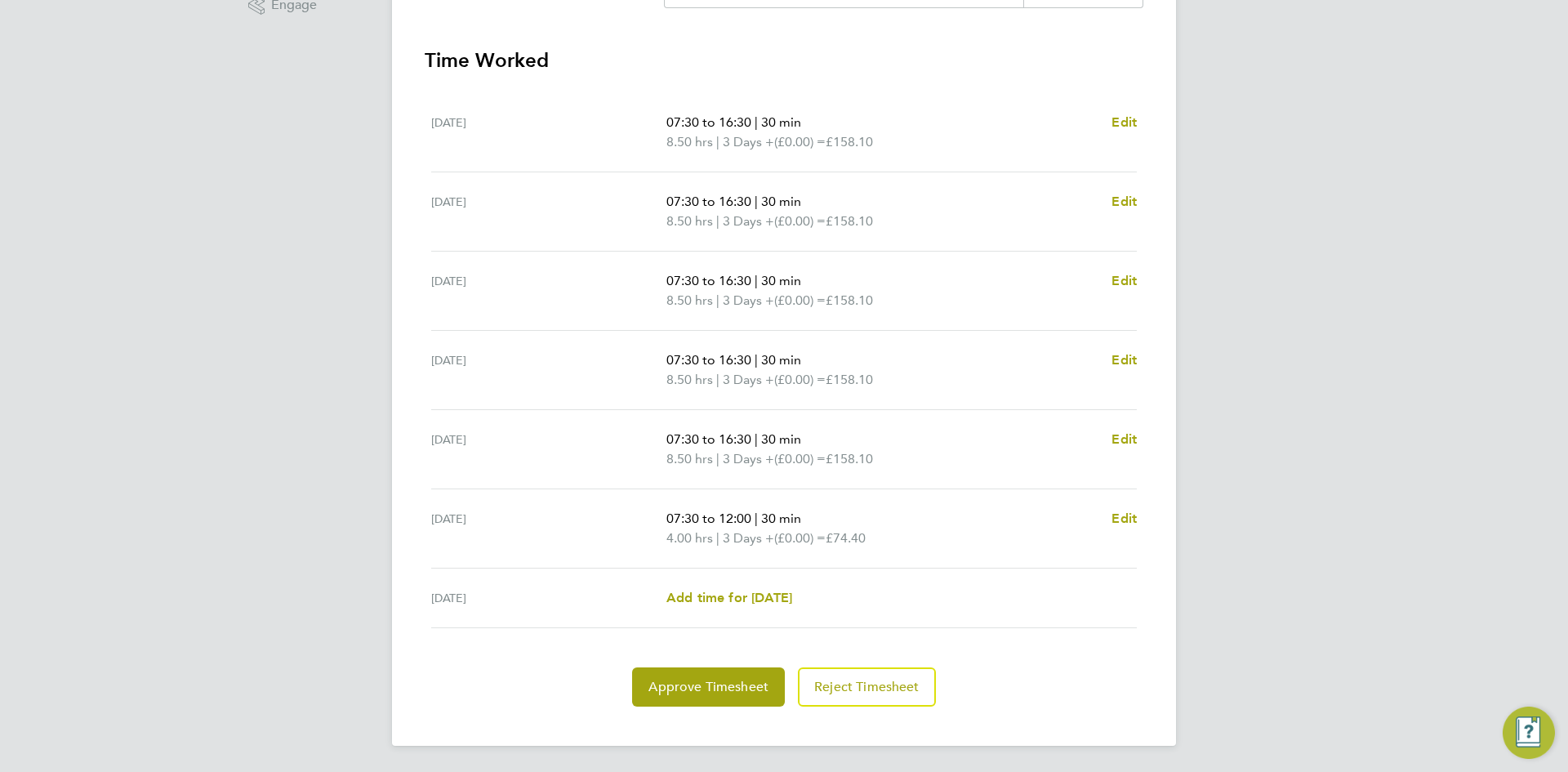
click at [748, 517] on span "07:30 to 12:00" at bounding box center [708, 518] width 85 height 15
click at [747, 517] on span "07:30 to 12:00" at bounding box center [708, 518] width 85 height 15
click at [880, 521] on p "07:30 to 12:00 | 30 min" at bounding box center [882, 518] width 432 height 20
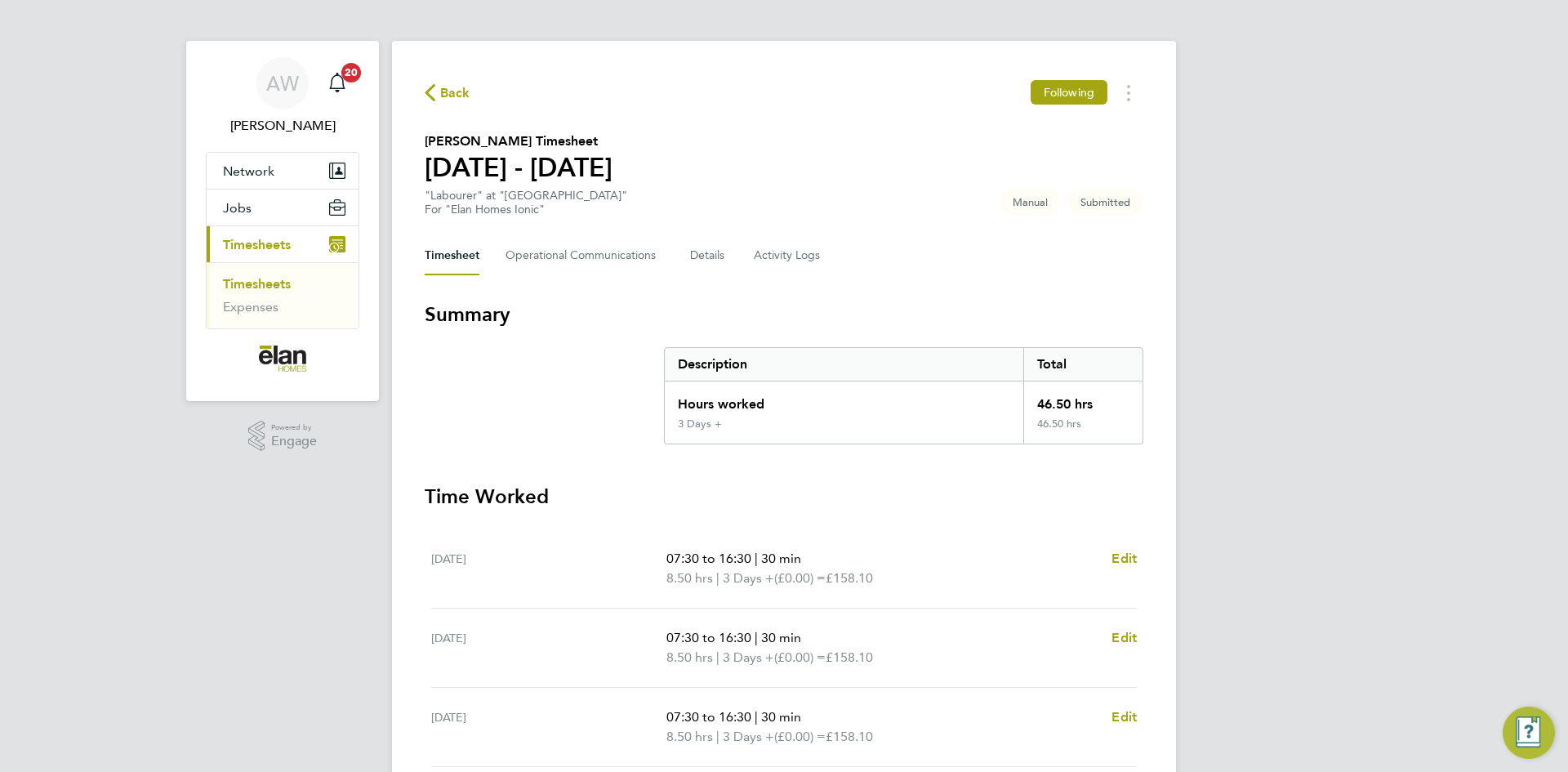
scroll to position [0, 0]
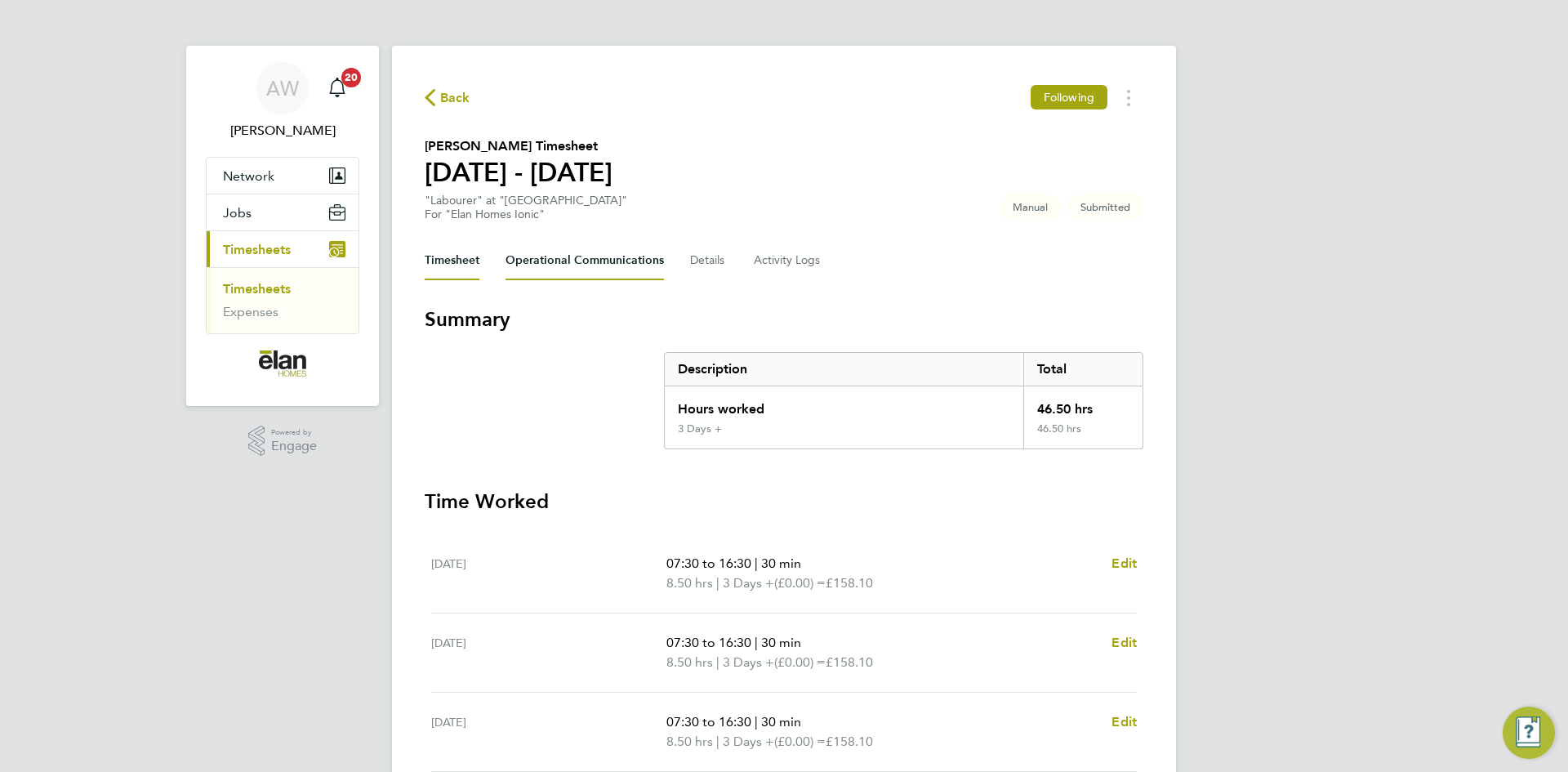
click at [574, 252] on Communications-tab "Operational Communications" at bounding box center [585, 260] width 158 height 40
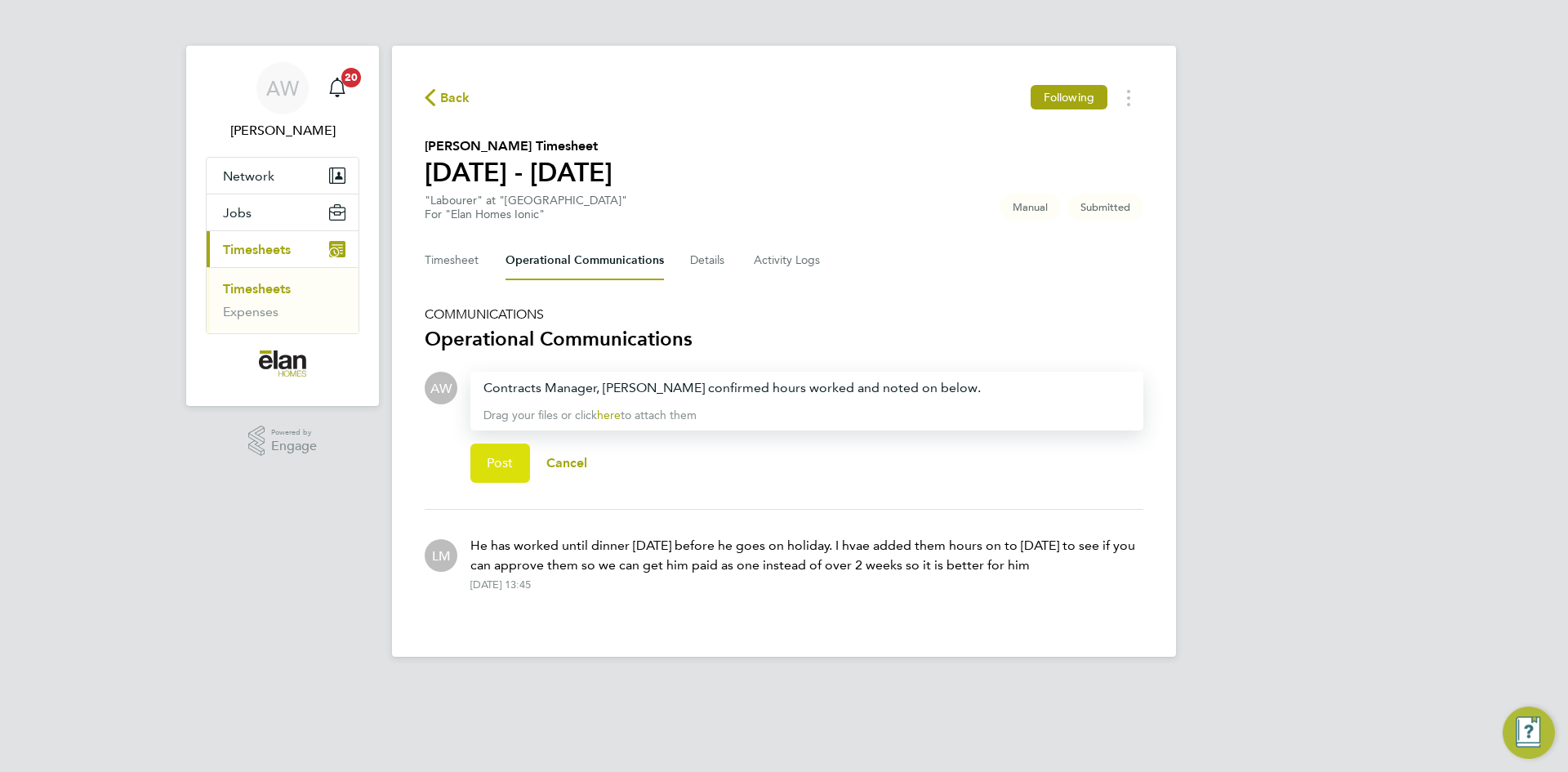
click at [493, 468] on span "Post" at bounding box center [499, 463] width 27 height 16
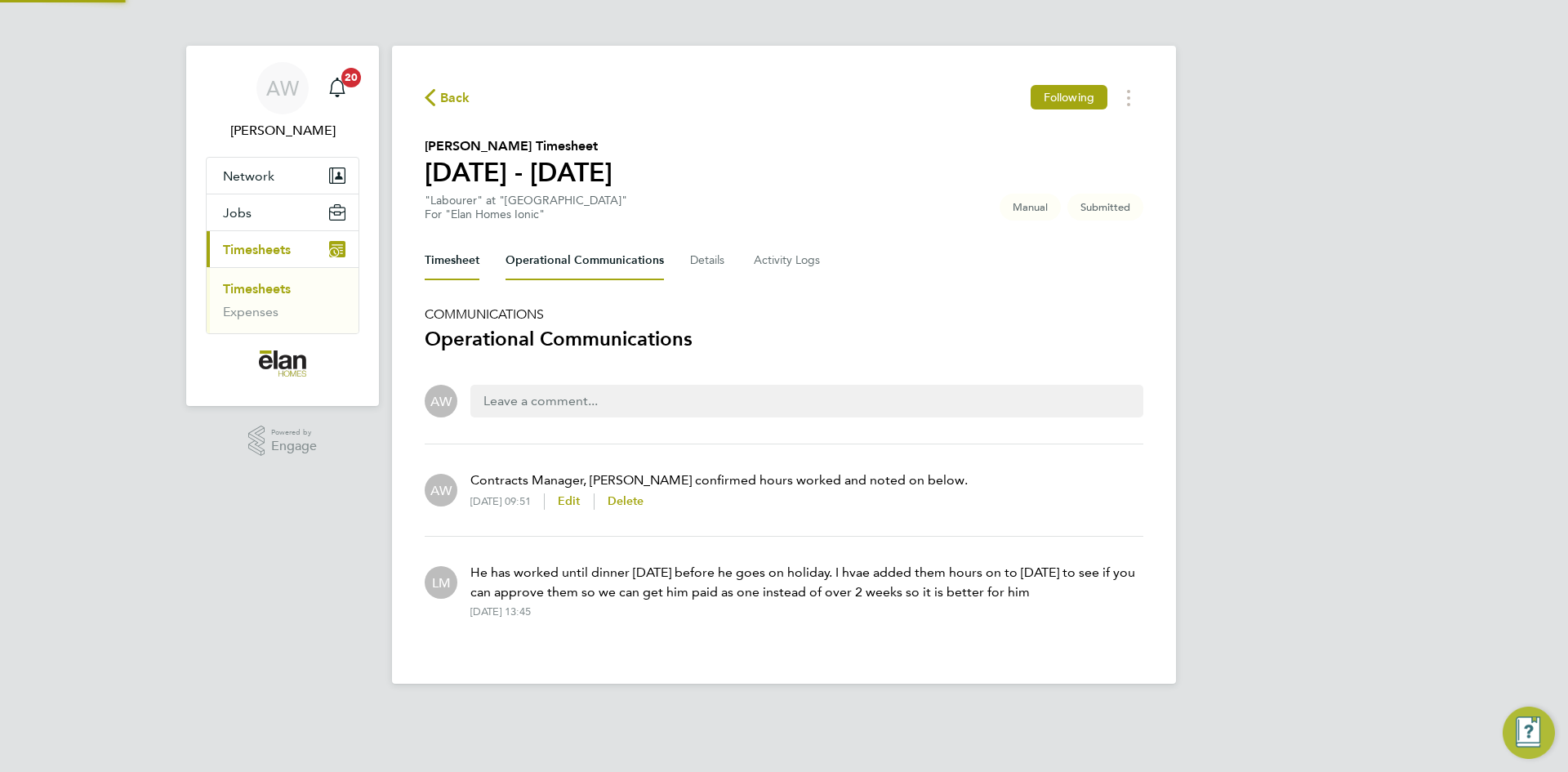
click at [437, 243] on button "Timesheet" at bounding box center [452, 260] width 55 height 40
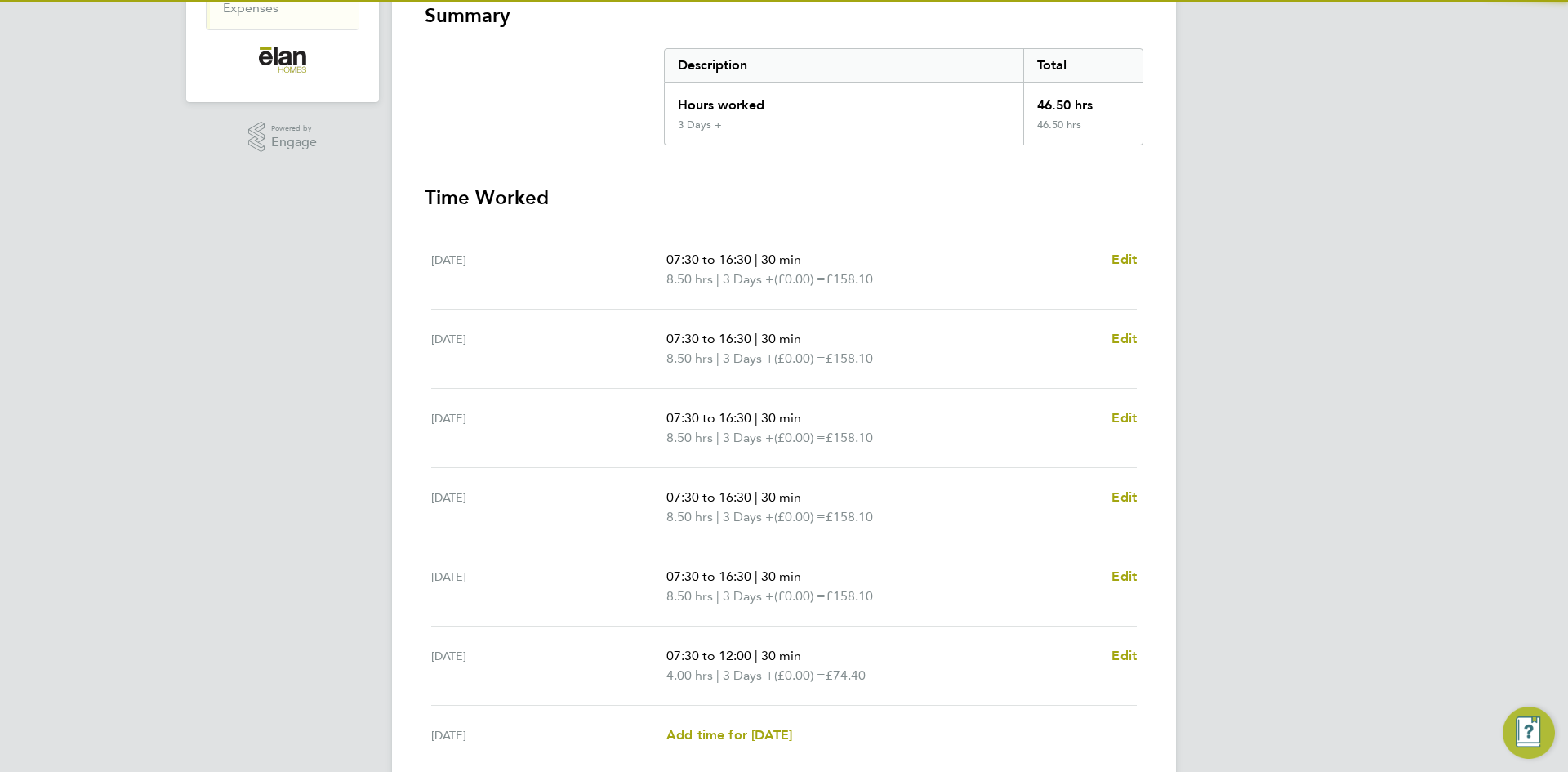
scroll to position [441, 0]
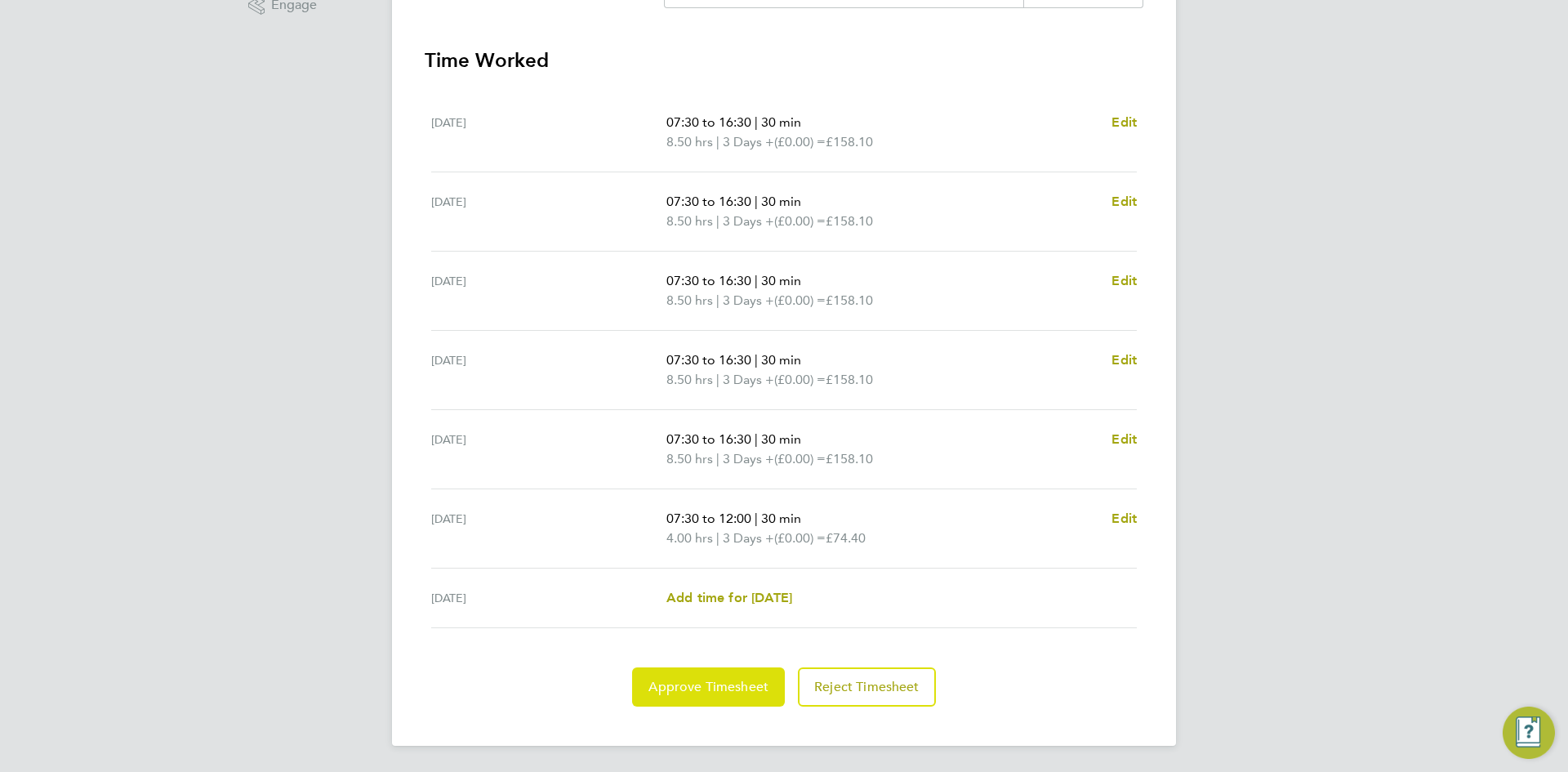
click at [732, 674] on button "Approve Timesheet" at bounding box center [708, 687] width 153 height 40
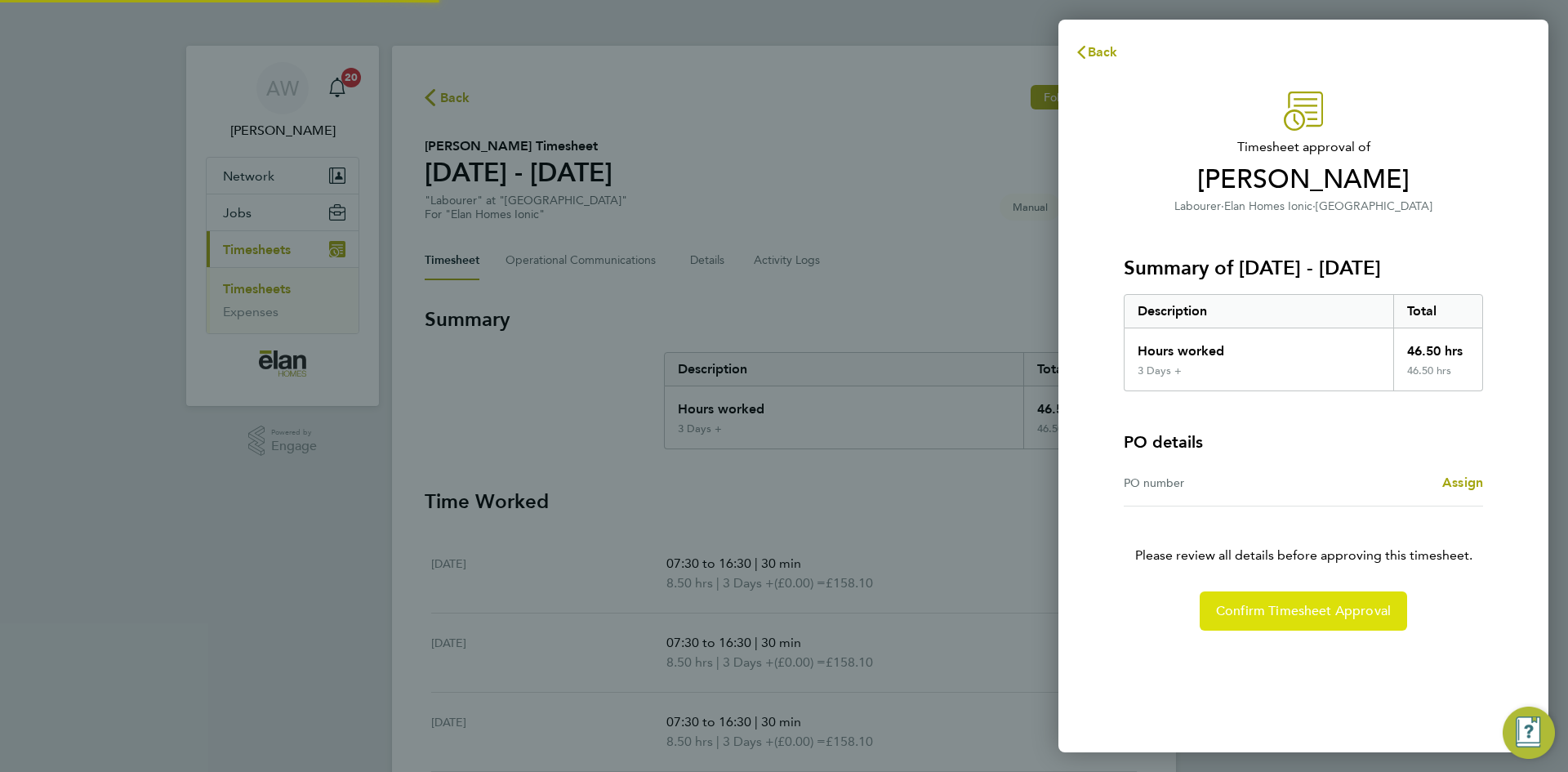
click at [1303, 613] on span "Confirm Timesheet Approval" at bounding box center [1303, 610] width 175 height 16
